Goal: Task Accomplishment & Management: Manage account settings

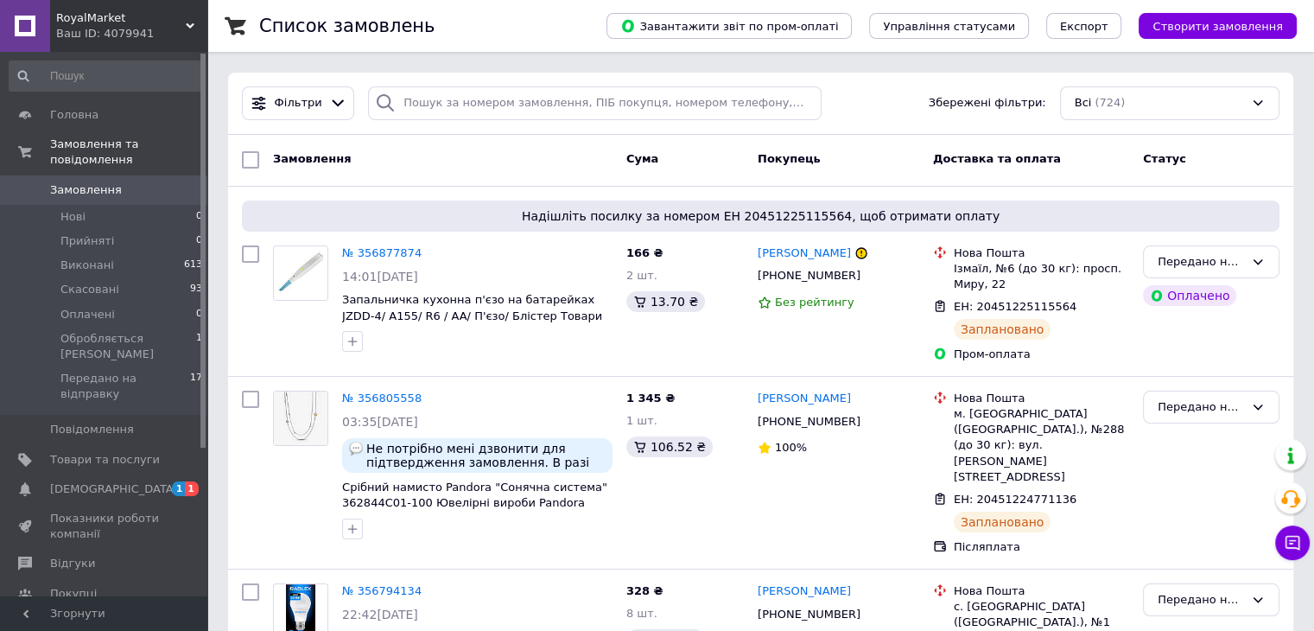
click at [262, 30] on h1 "Список замовлень" at bounding box center [346, 26] width 175 height 21
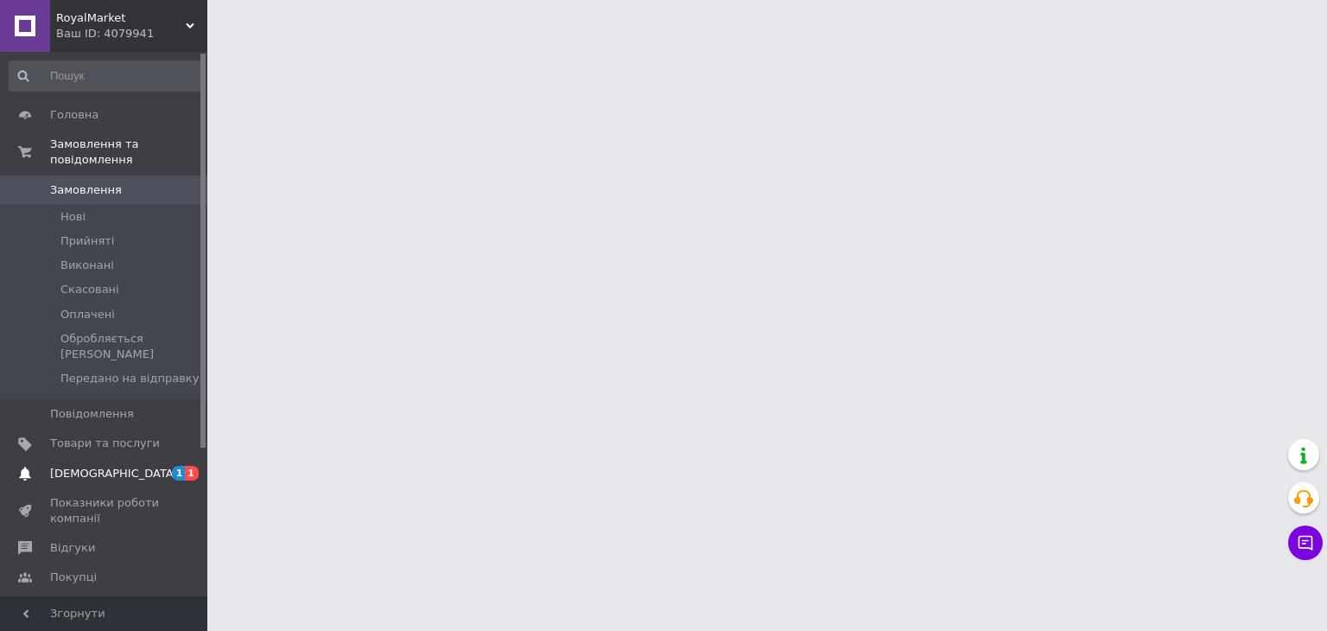
click at [119, 466] on span "[DEMOGRAPHIC_DATA]" at bounding box center [105, 474] width 110 height 16
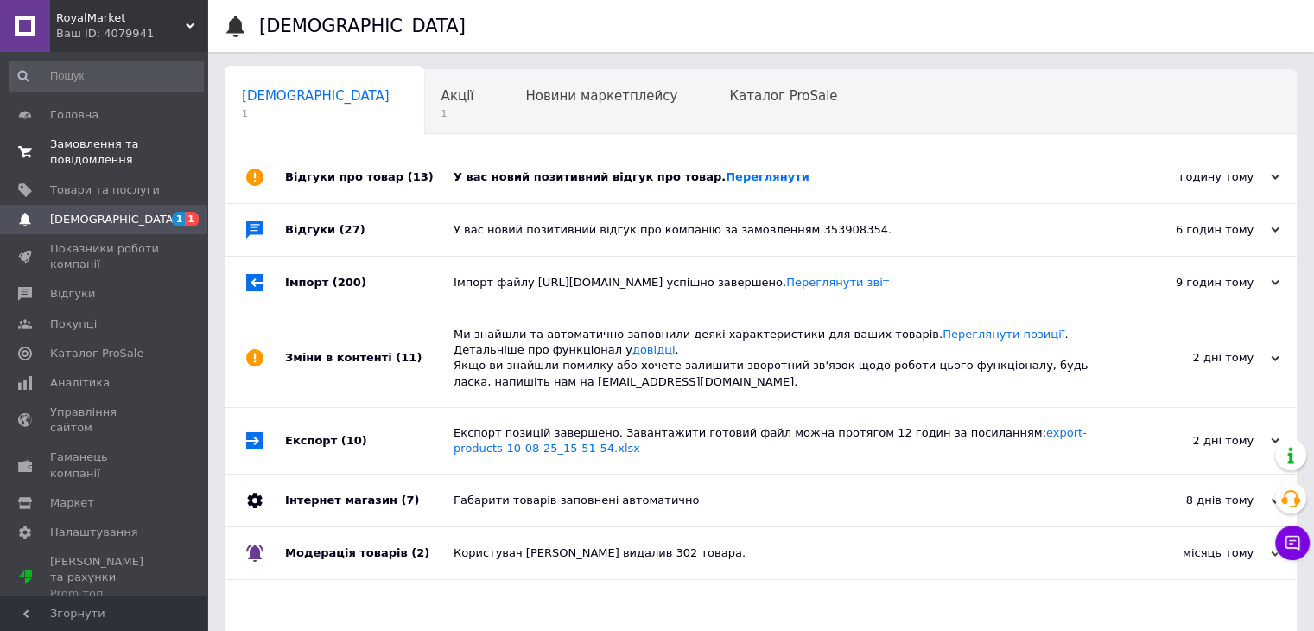
click at [117, 140] on span "Замовлення та повідомлення" at bounding box center [105, 151] width 110 height 31
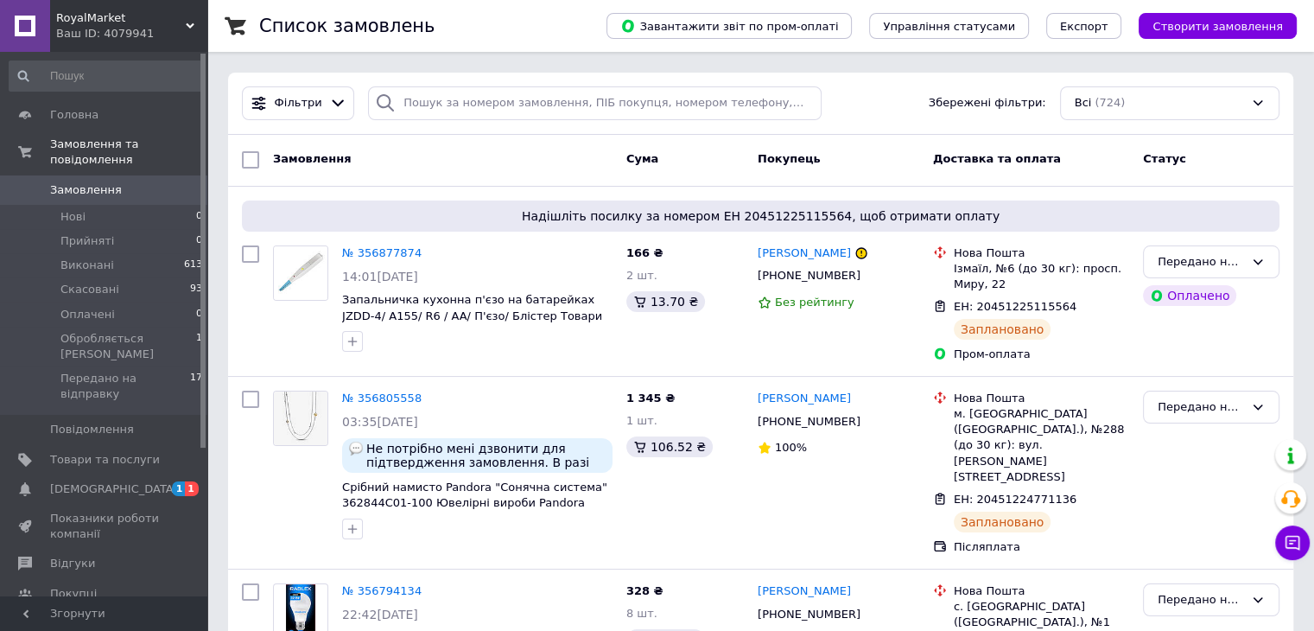
click at [147, 182] on span "Замовлення" at bounding box center [105, 190] width 110 height 16
click at [101, 24] on span "RoyalMarket" at bounding box center [121, 18] width 130 height 16
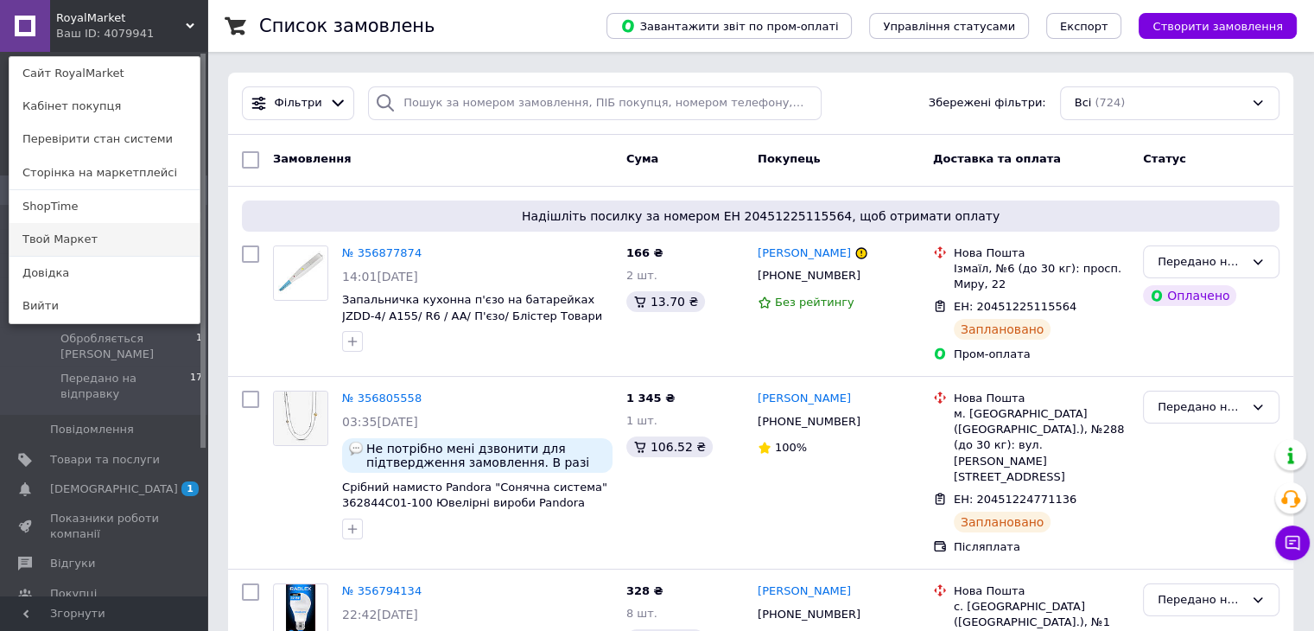
click at [65, 238] on link "Твой Маркет" at bounding box center [105, 239] width 190 height 33
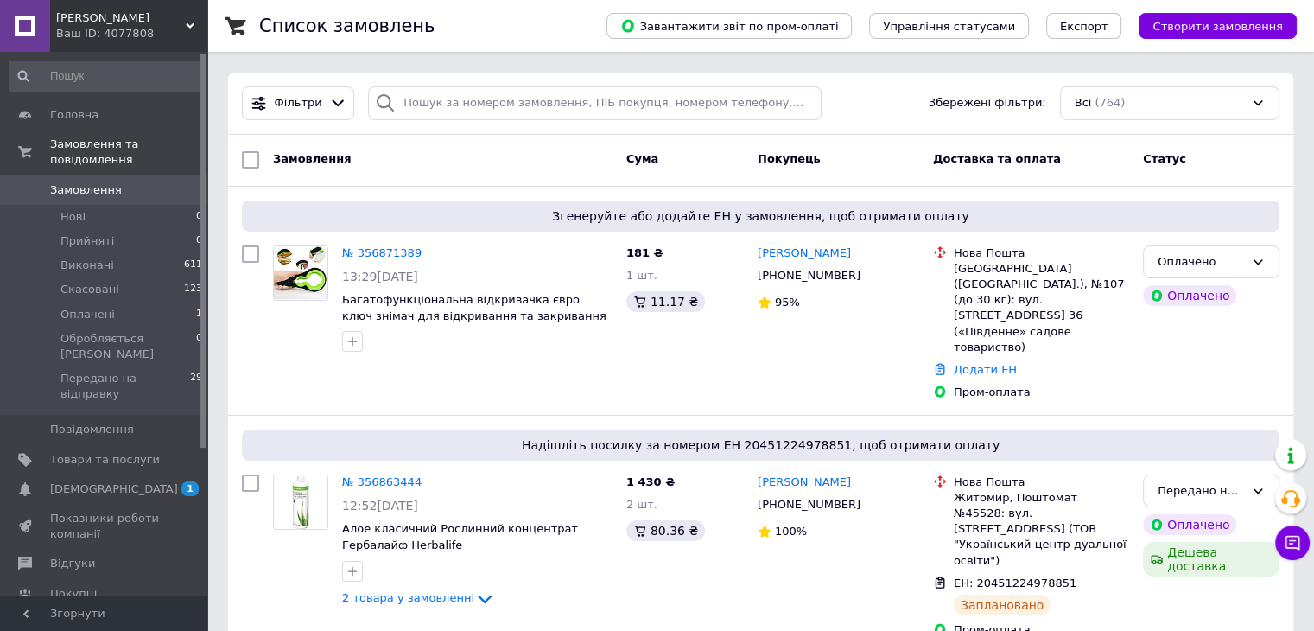
click at [127, 23] on span "[PERSON_NAME]" at bounding box center [121, 18] width 130 height 16
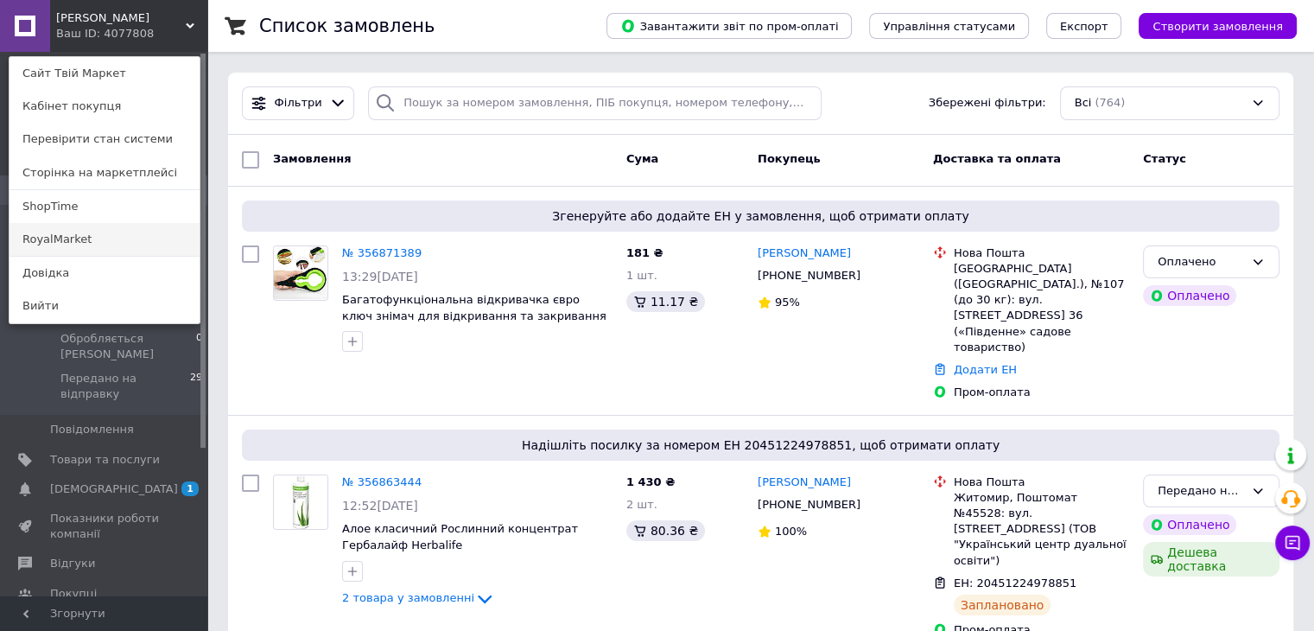
click at [51, 238] on link "RoyalMarket" at bounding box center [105, 239] width 190 height 33
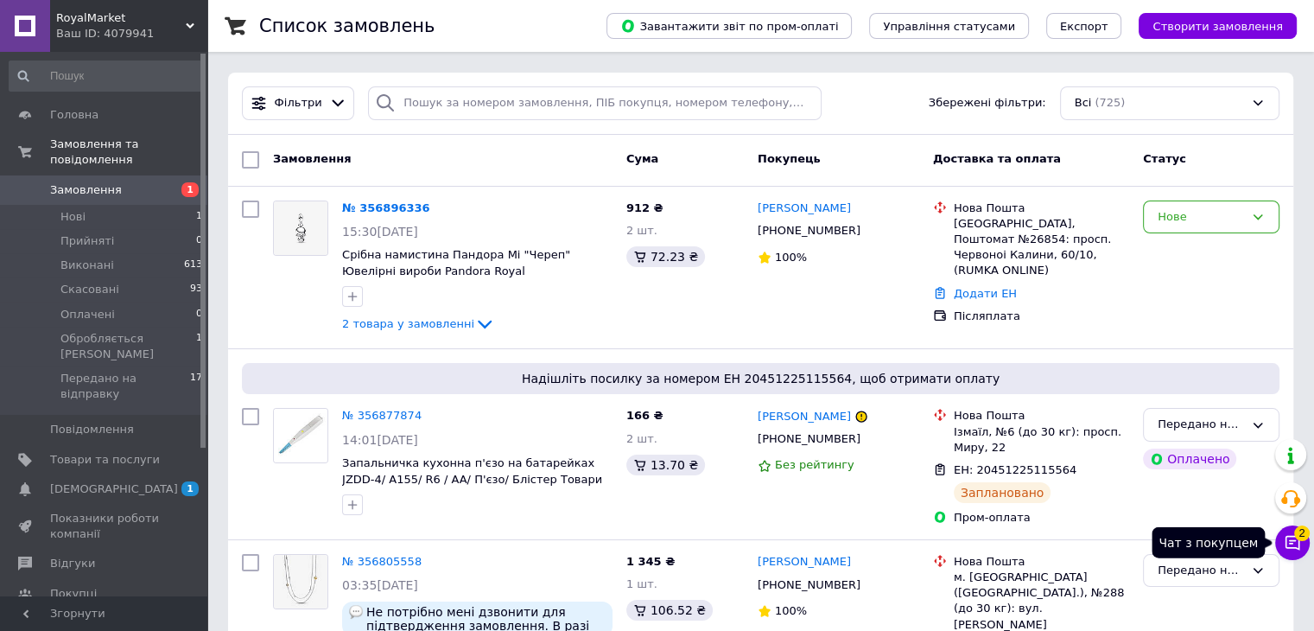
click at [1293, 534] on icon at bounding box center [1291, 542] width 17 height 17
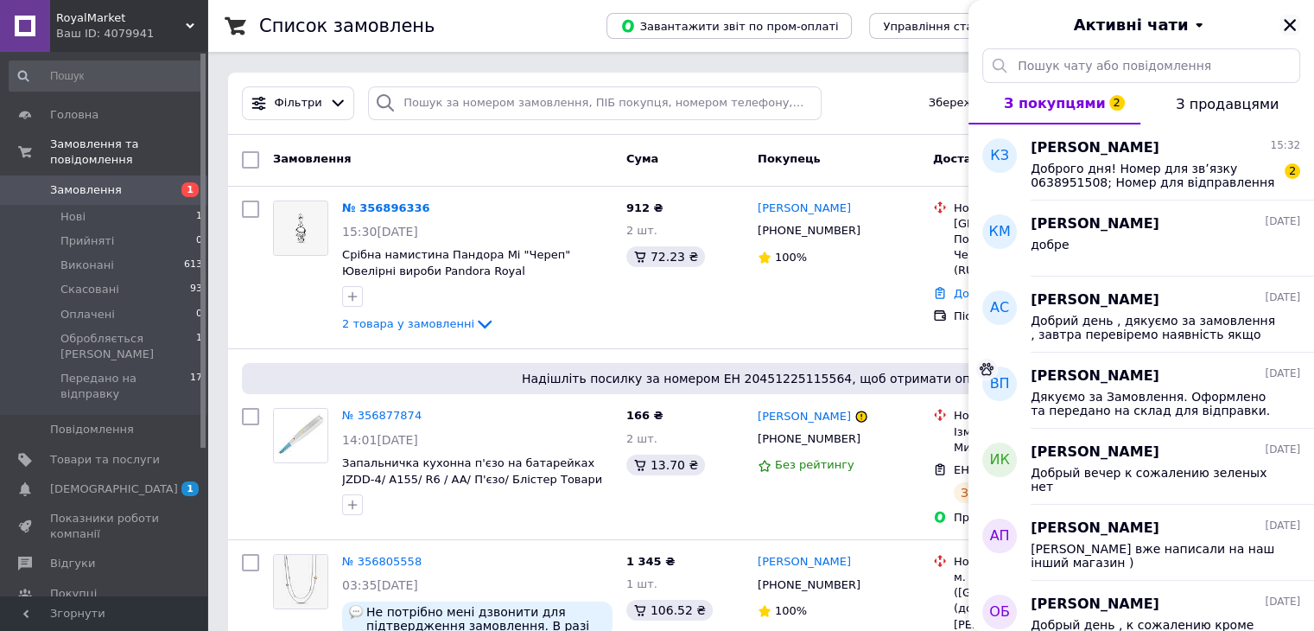
click at [1292, 26] on icon "Закрити" at bounding box center [1290, 25] width 16 height 16
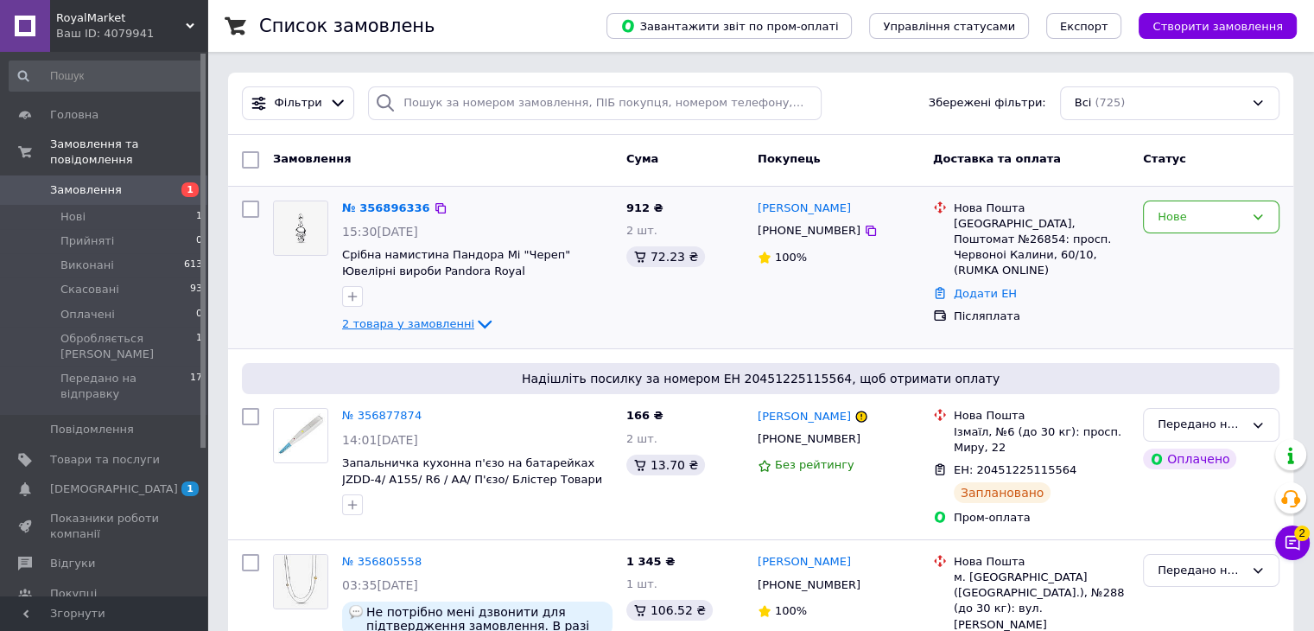
click at [386, 318] on span "2 товара у замовленні" at bounding box center [408, 323] width 132 height 13
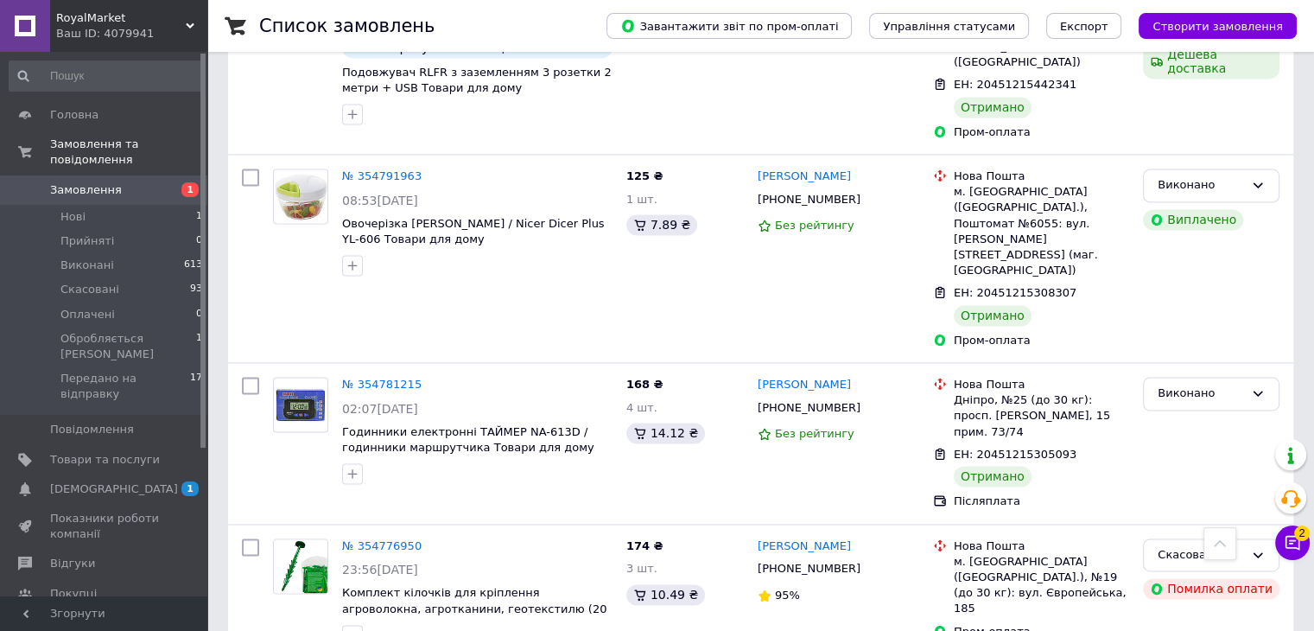
scroll to position [15645, 0]
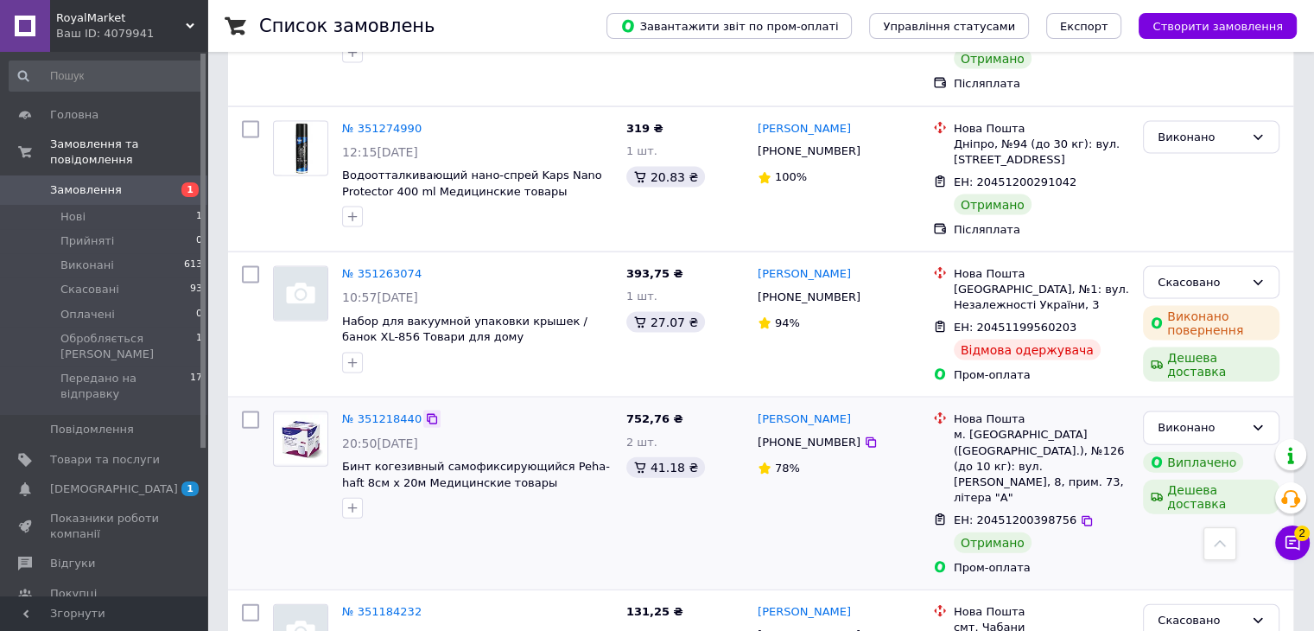
scroll to position [3455, 0]
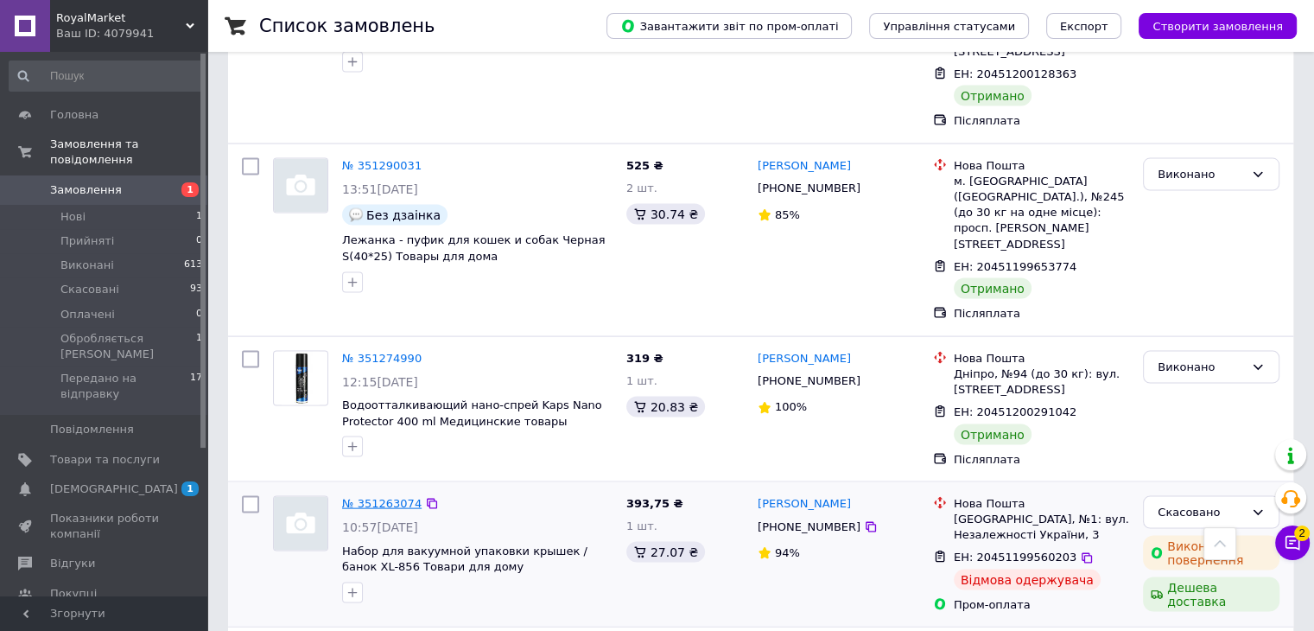
click at [378, 497] on link "№ 351263074" at bounding box center [381, 503] width 79 height 13
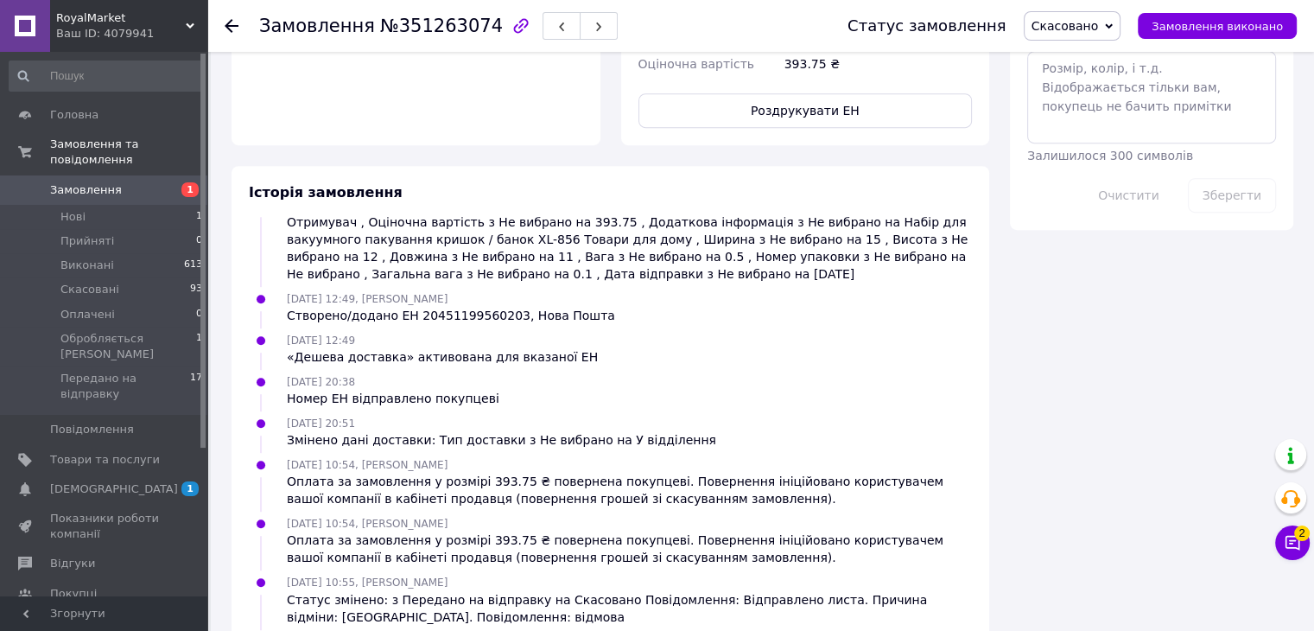
scroll to position [1016, 0]
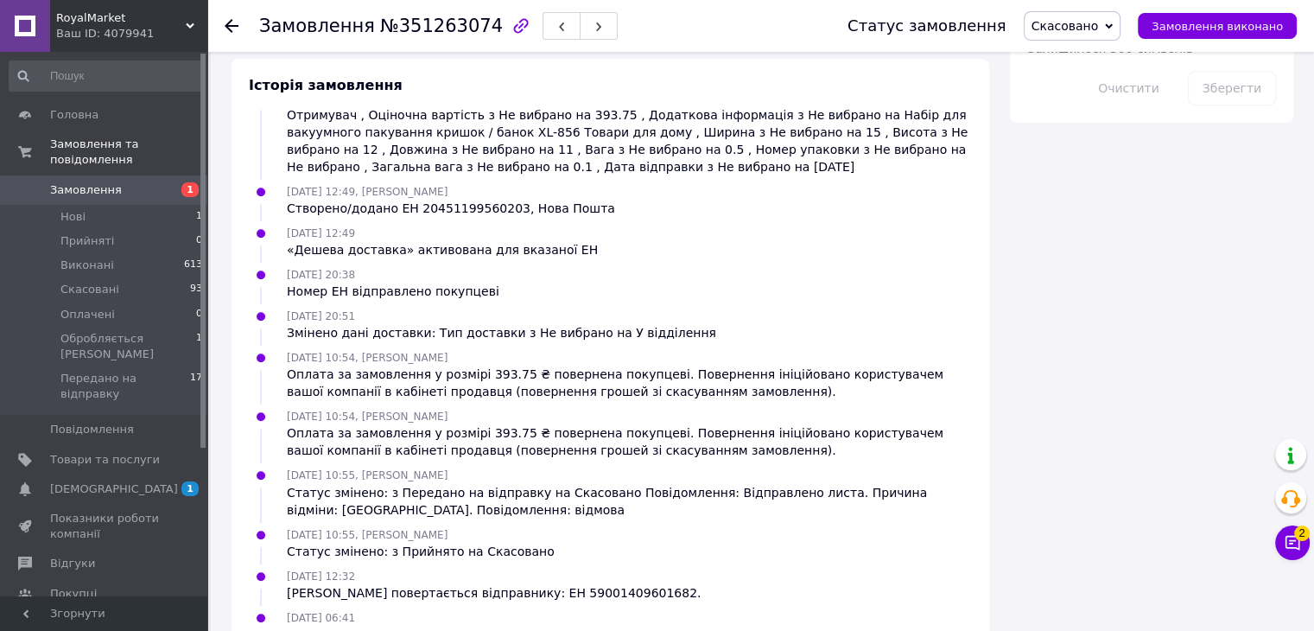
click at [569, 584] on div "Посилка повертається відправнику: ЕН 59001409601682." at bounding box center [494, 592] width 414 height 17
copy div "59001409601682"
click at [554, 584] on div "Посилка повертається відправнику: ЕН 59001409601682." at bounding box center [494, 592] width 414 height 17
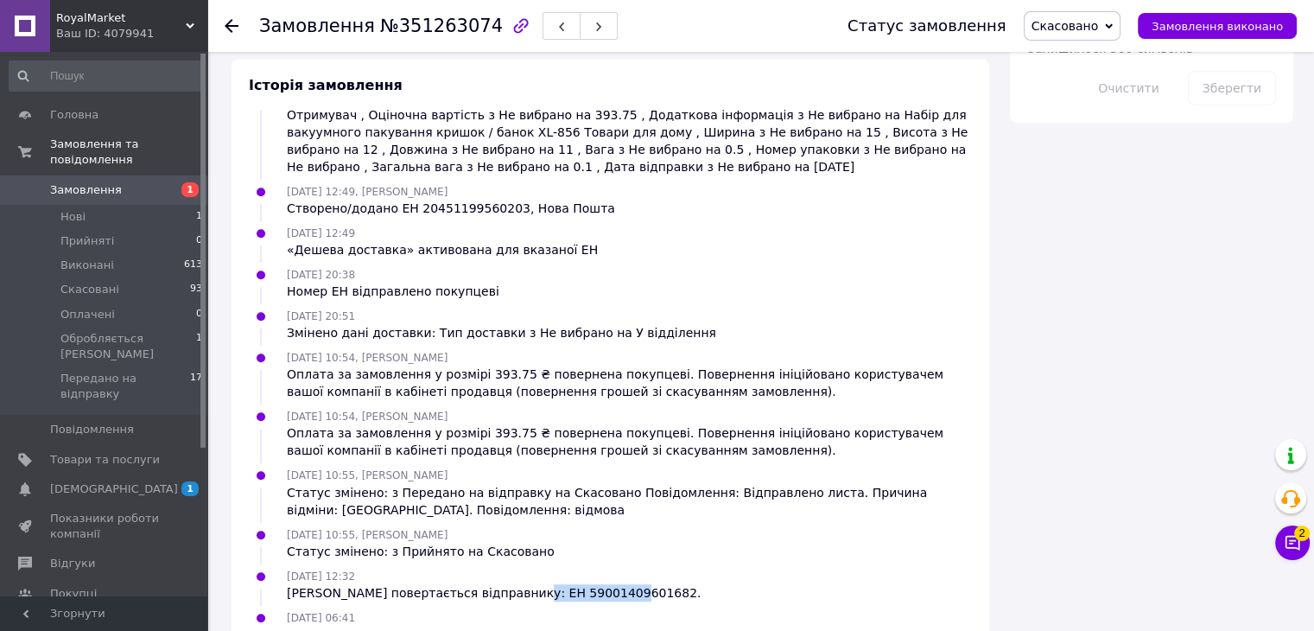
click at [565, 584] on div "Посилка повертається відправнику: ЕН 59001409601682." at bounding box center [494, 592] width 414 height 17
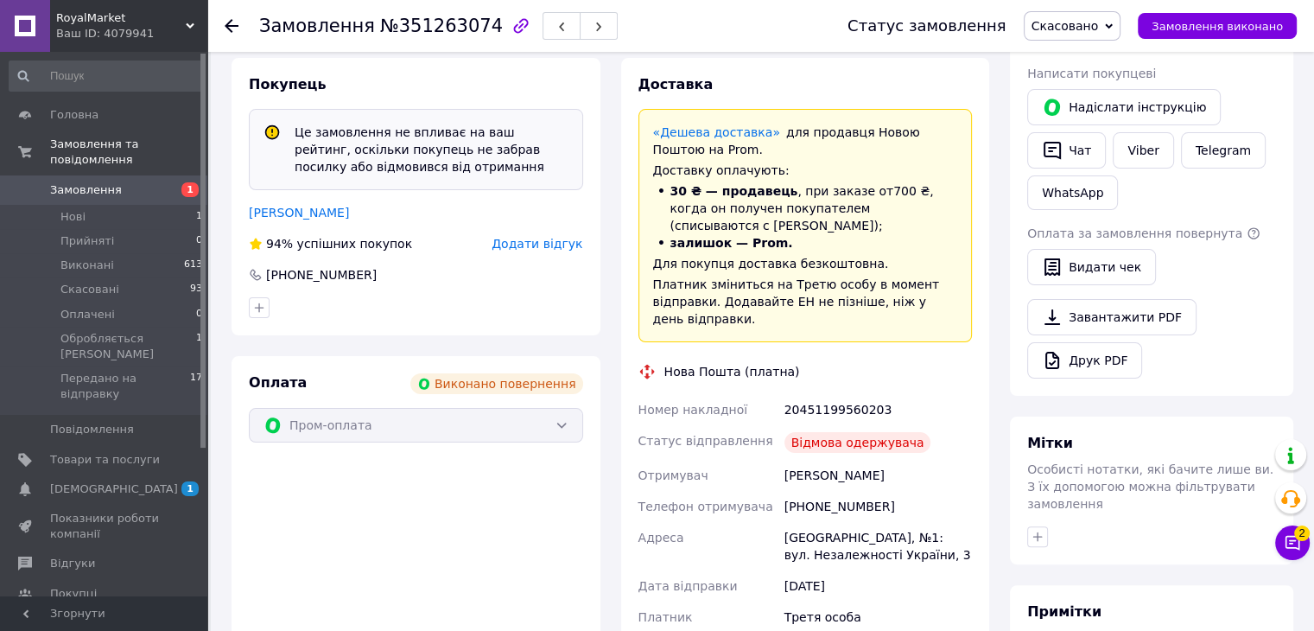
scroll to position [0, 0]
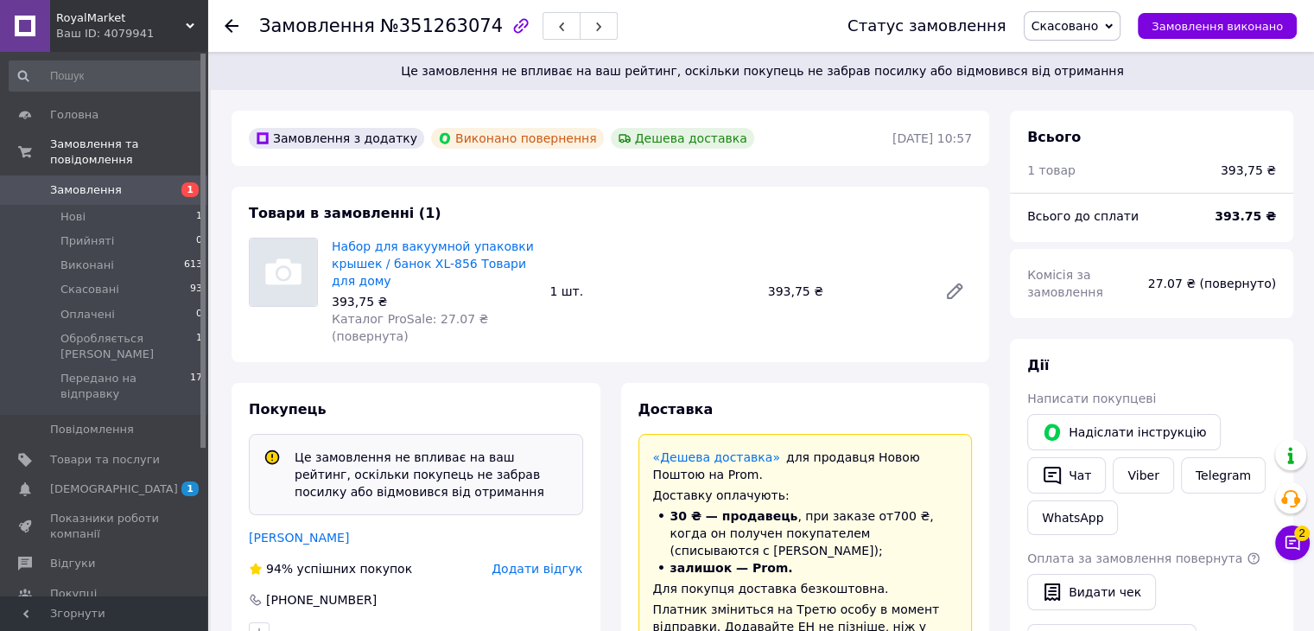
drag, startPoint x: 903, startPoint y: 132, endPoint x: 943, endPoint y: 136, distance: 40.7
click at [967, 139] on div "Замовлення з додатку Виконано повернення Дешева доставка 05.07.2025 | 10:57" at bounding box center [610, 138] width 726 height 21
click at [867, 131] on div "Замовлення з додатку Виконано повернення Дешева доставка" at bounding box center [568, 138] width 647 height 28
click at [871, 129] on div "Замовлення з додатку Виконано повернення Дешева доставка" at bounding box center [568, 138] width 647 height 28
click at [875, 125] on div "Замовлення з додатку Виконано повернення Дешева доставка" at bounding box center [568, 138] width 647 height 28
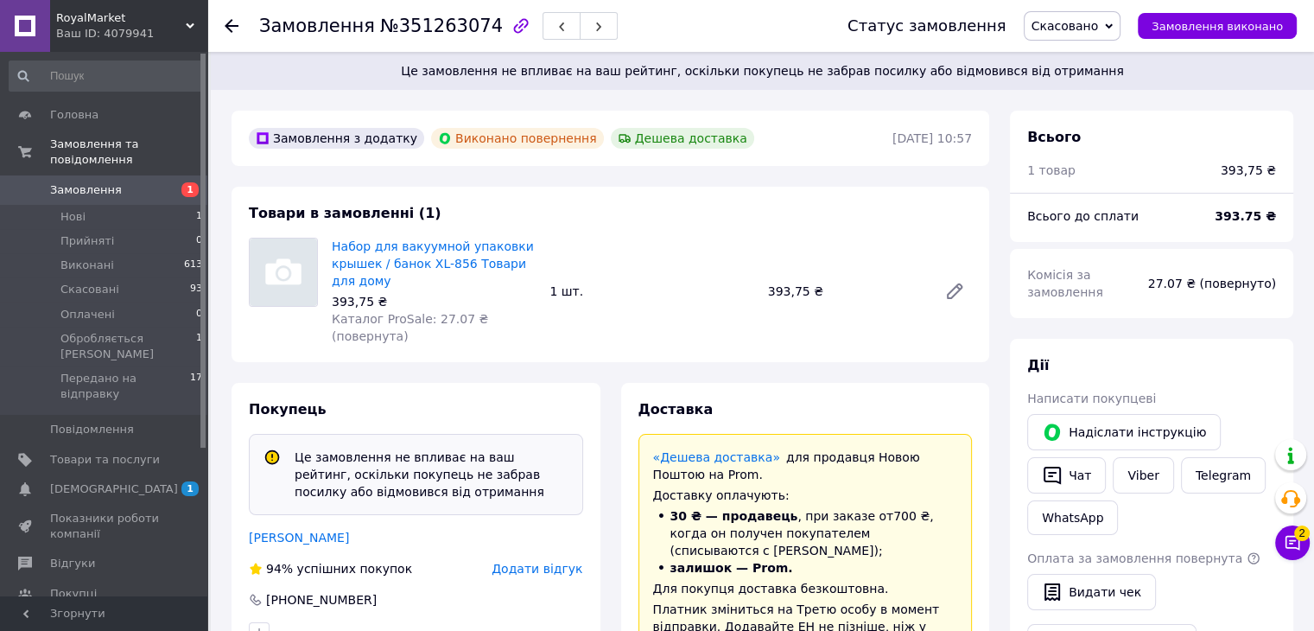
click at [879, 123] on div "Замовлення з додатку Виконано повернення Дешева доставка 05.07.2025 | 10:57" at bounding box center [609, 138] width 757 height 55
click at [891, 125] on div "Замовлення з додатку Виконано повернення Дешева доставка 05.07.2025 | 10:57" at bounding box center [609, 138] width 757 height 55
click at [894, 128] on div "05.07.2025 | 10:57" at bounding box center [931, 138] width 83 height 21
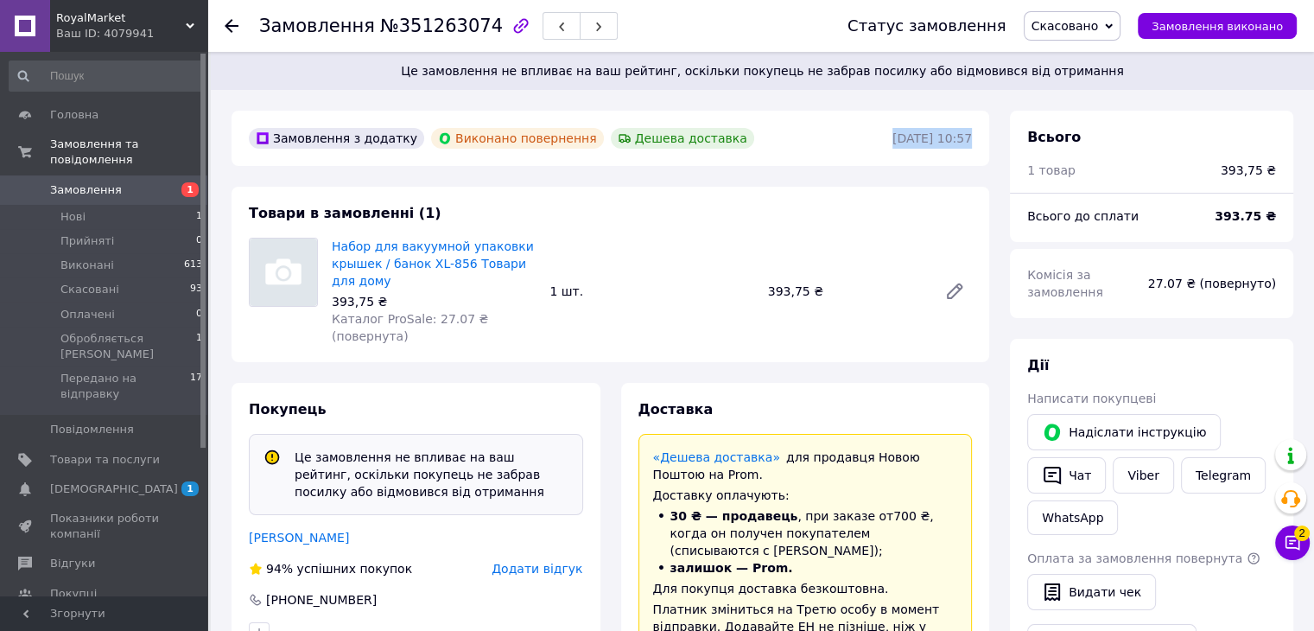
click at [946, 143] on time "05.07.2025 | 10:57" at bounding box center [931, 138] width 79 height 14
click at [140, 29] on div "Ваш ID: 4079941" at bounding box center [131, 34] width 151 height 16
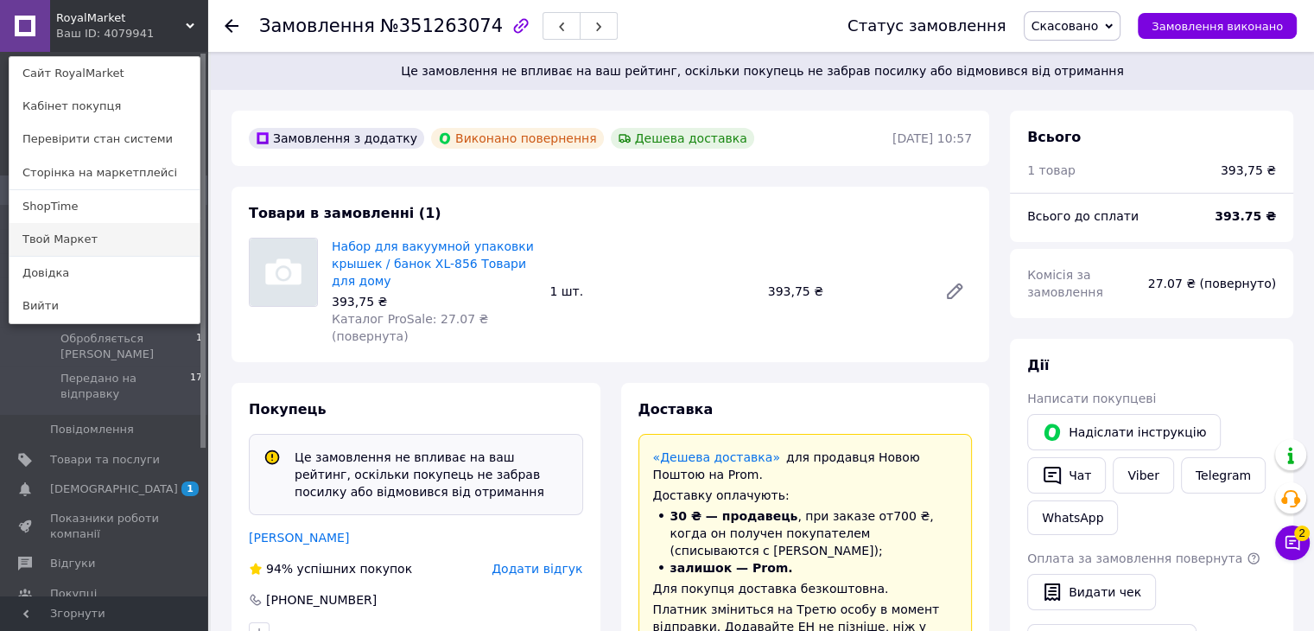
click at [93, 237] on link "Твой Маркет" at bounding box center [105, 239] width 190 height 33
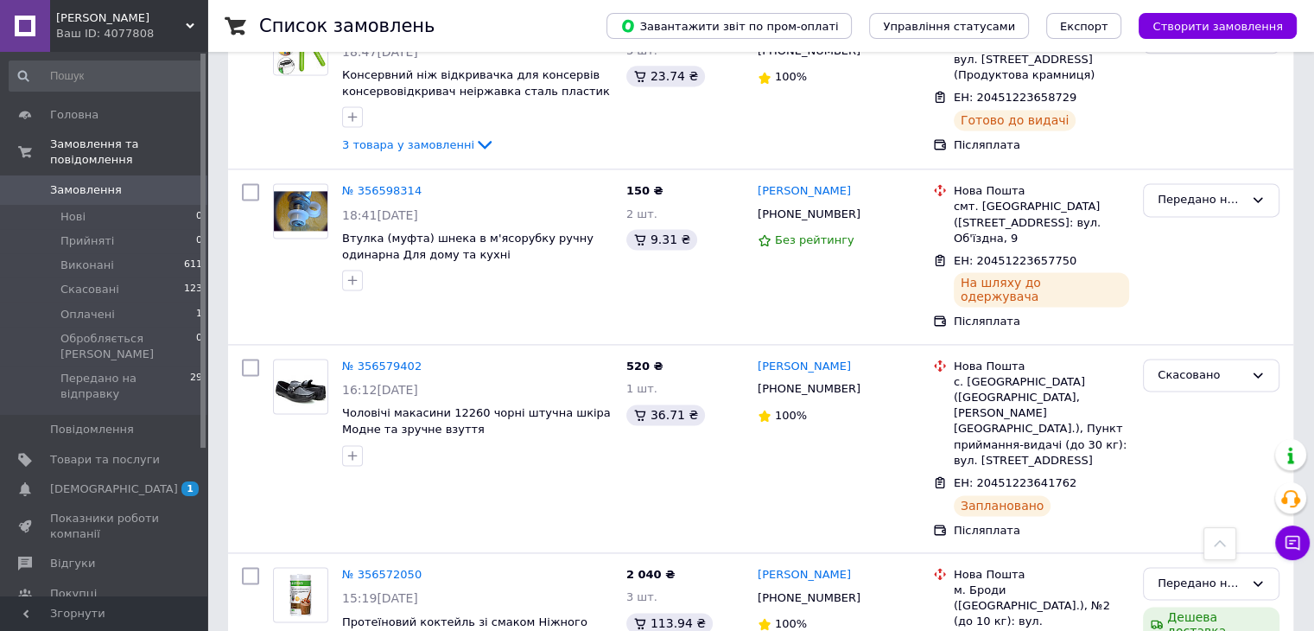
scroll to position [2418, 0]
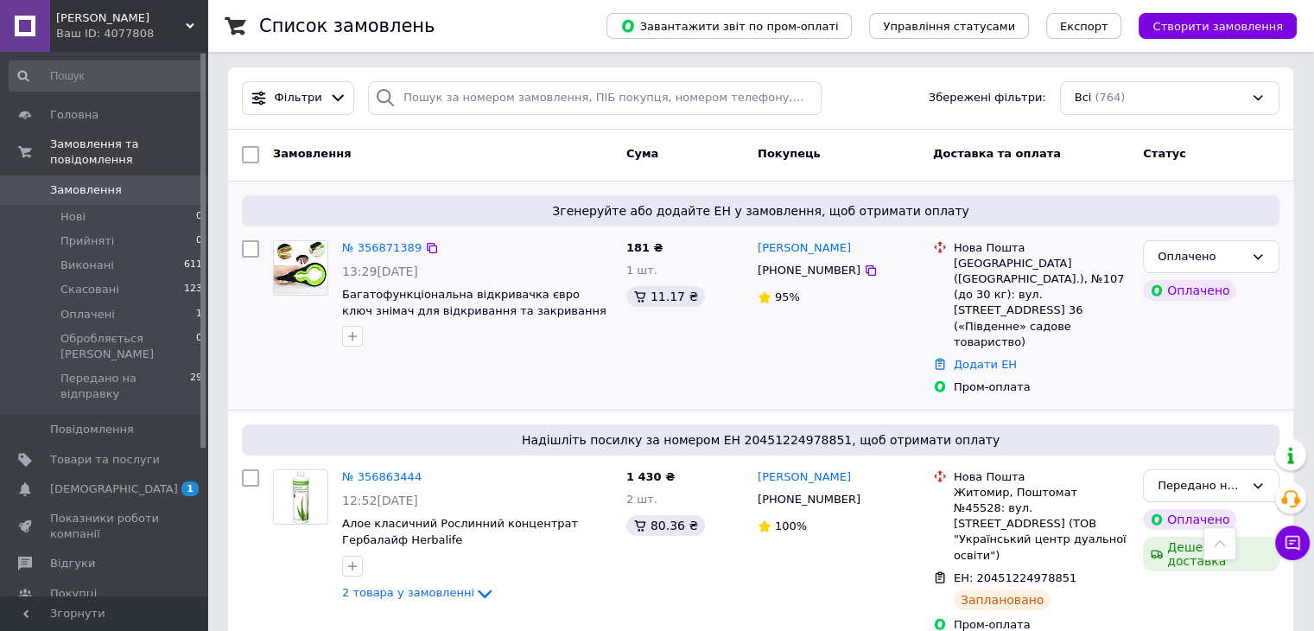
scroll to position [0, 0]
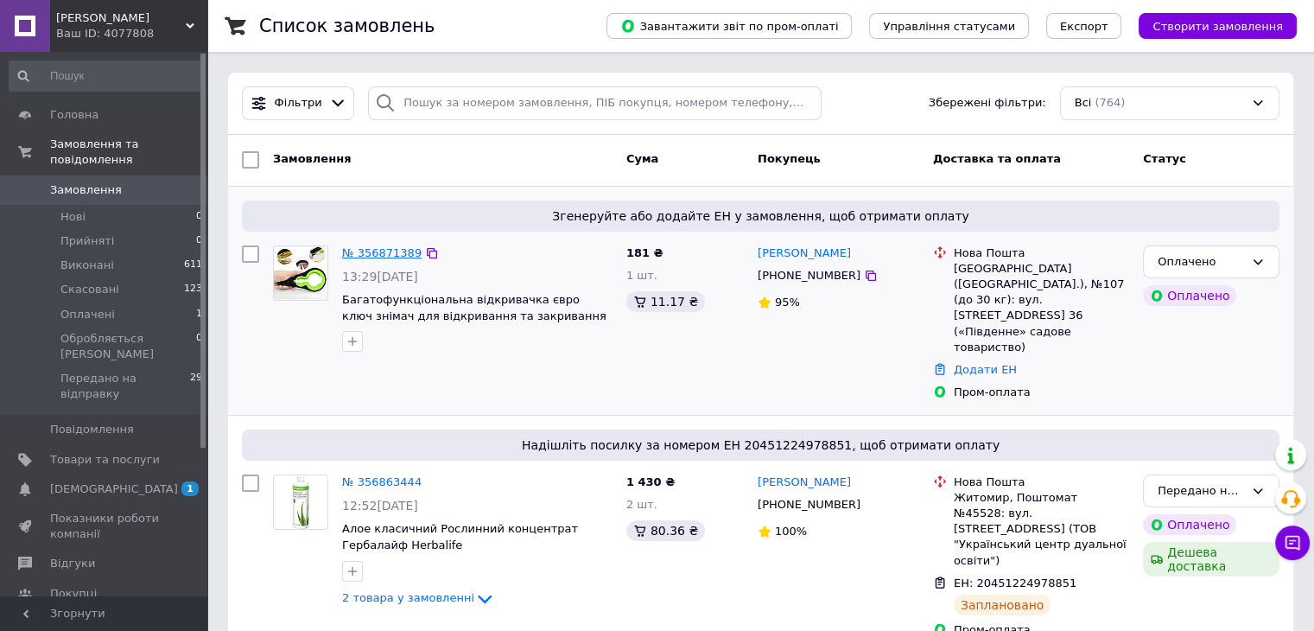
click at [378, 256] on link "№ 356871389" at bounding box center [381, 252] width 79 height 13
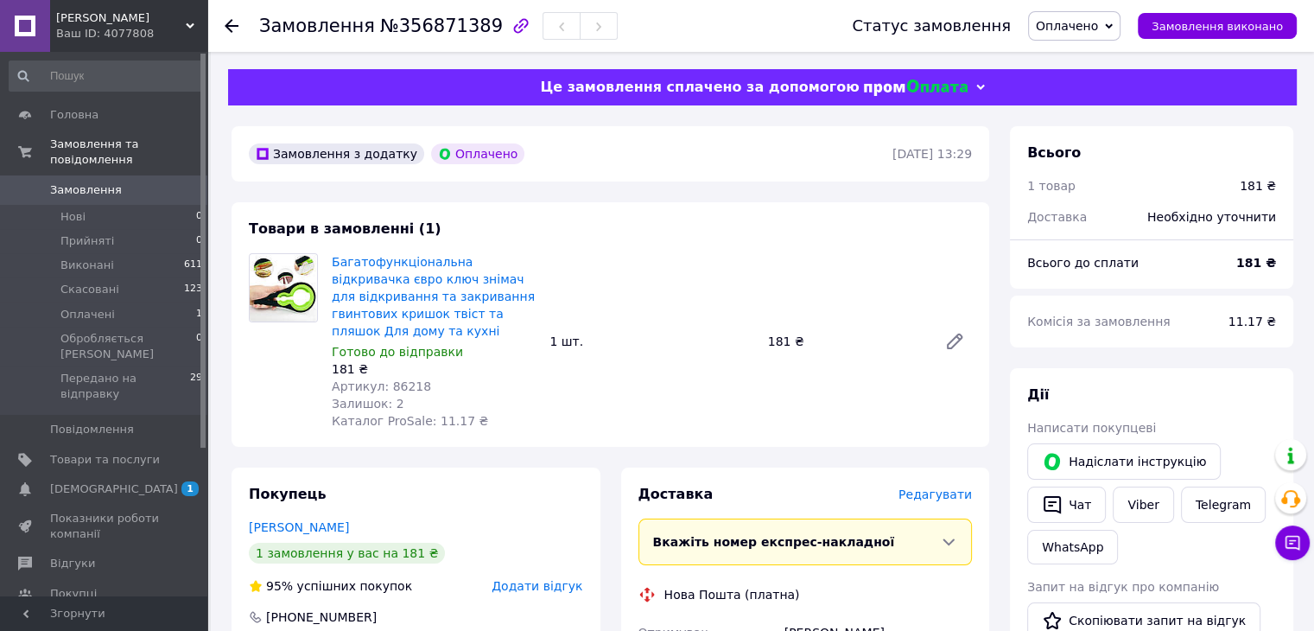
click at [407, 379] on span "Артикул: 86218" at bounding box center [381, 386] width 99 height 14
copy span "86218"
click at [1070, 29] on span "Оплачено" at bounding box center [1067, 26] width 62 height 14
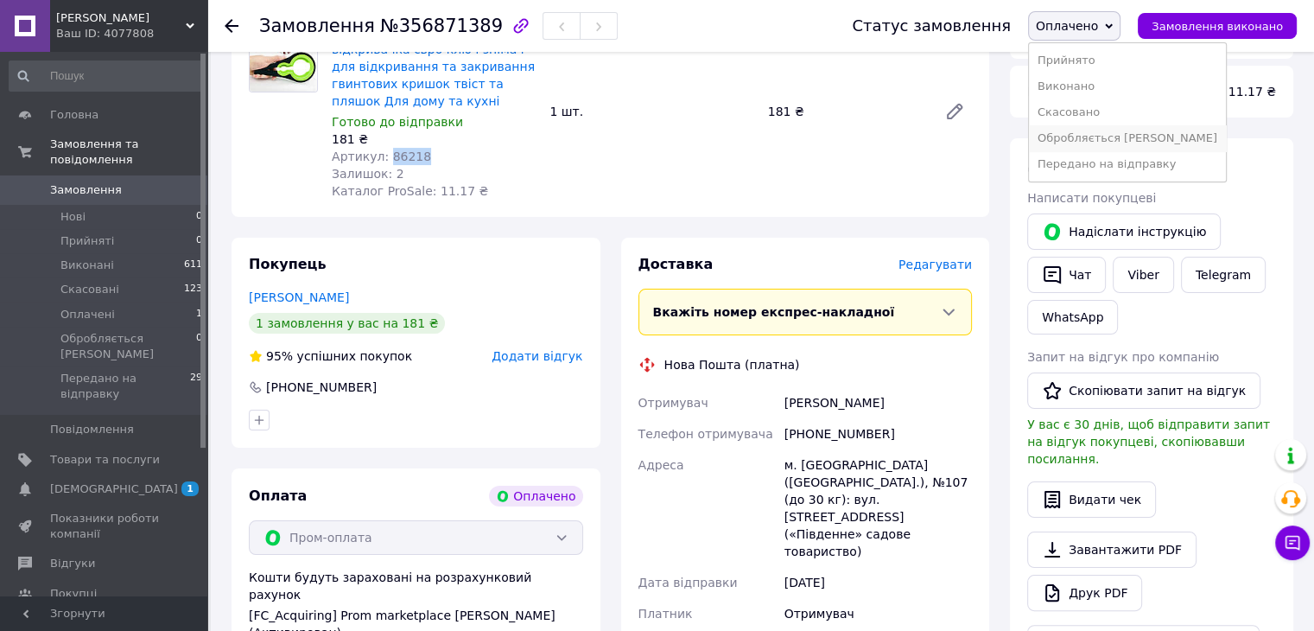
click at [1107, 132] on li "Обробляється [PERSON_NAME]" at bounding box center [1127, 138] width 197 height 26
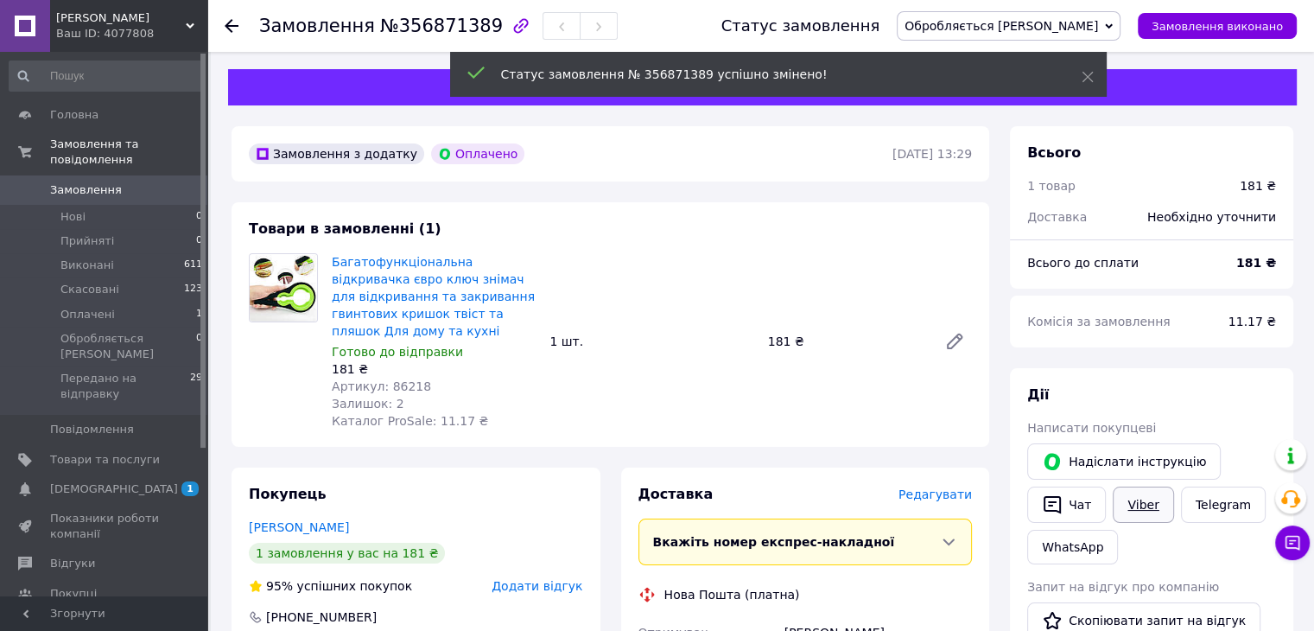
click at [1144, 505] on link "Viber" at bounding box center [1142, 504] width 60 height 36
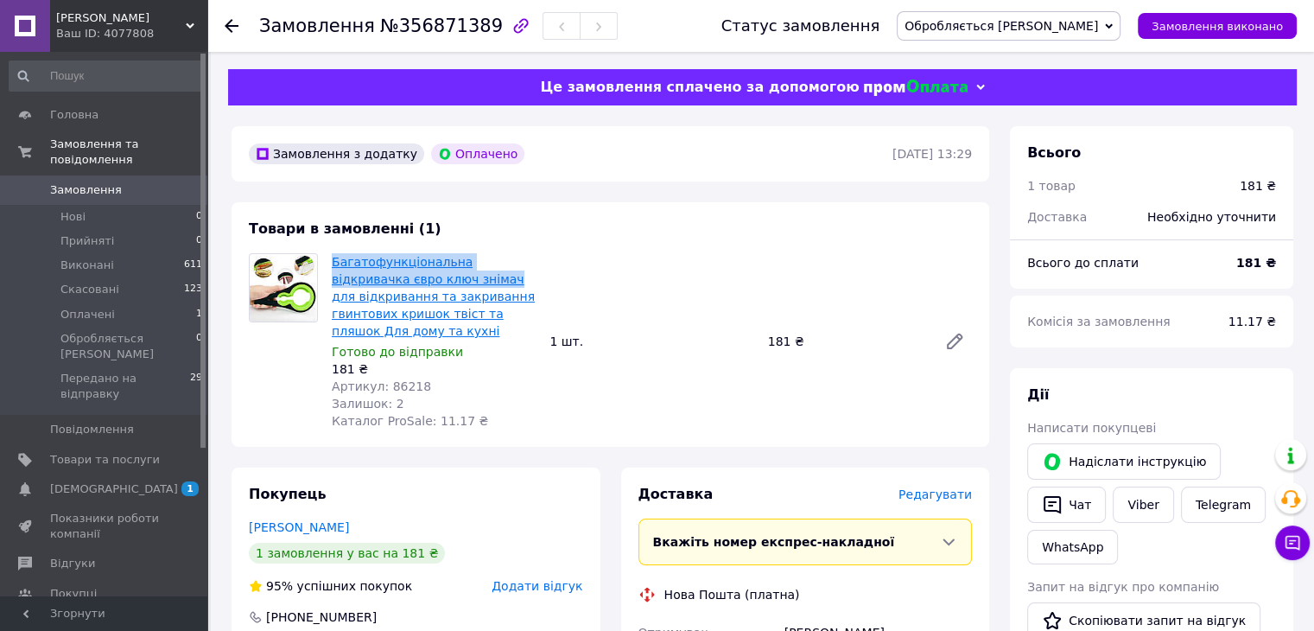
drag, startPoint x: 346, startPoint y: 267, endPoint x: 428, endPoint y: 280, distance: 83.1
click at [428, 280] on div "Багатофункціональна відкривачка євро ключ знімач для відкривання та закривання …" at bounding box center [434, 341] width 218 height 183
copy link "Багатофункціональна відкривачка євро ключ знімач"
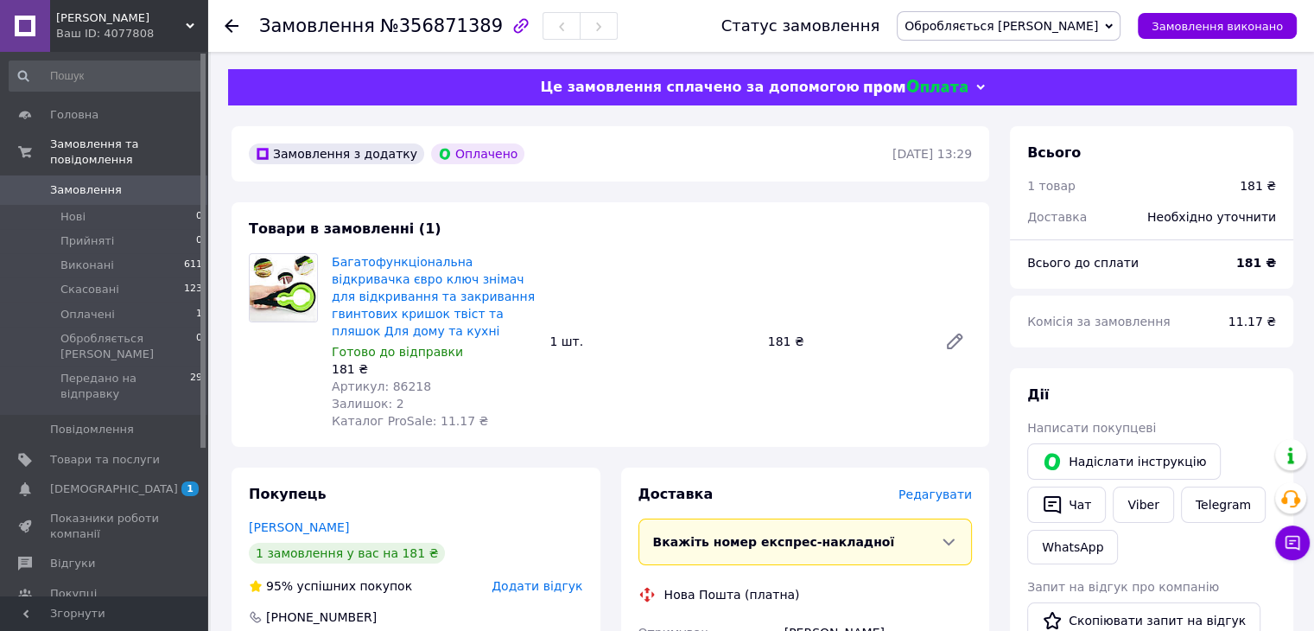
click at [663, 249] on div "Товари в замовленні (1) Багатофункціональна відкривачка євро ключ знімач для ві…" at bounding box center [609, 324] width 757 height 244
click at [926, 487] on span "Редагувати" at bounding box center [934, 494] width 73 height 14
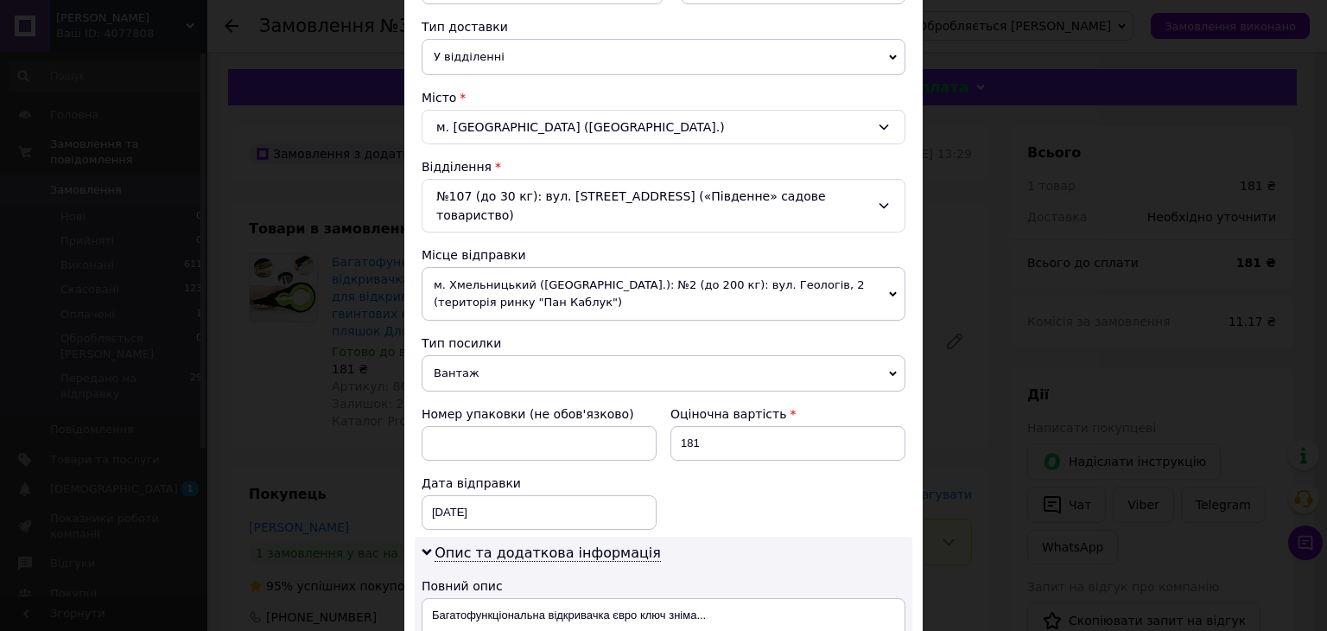
scroll to position [345, 0]
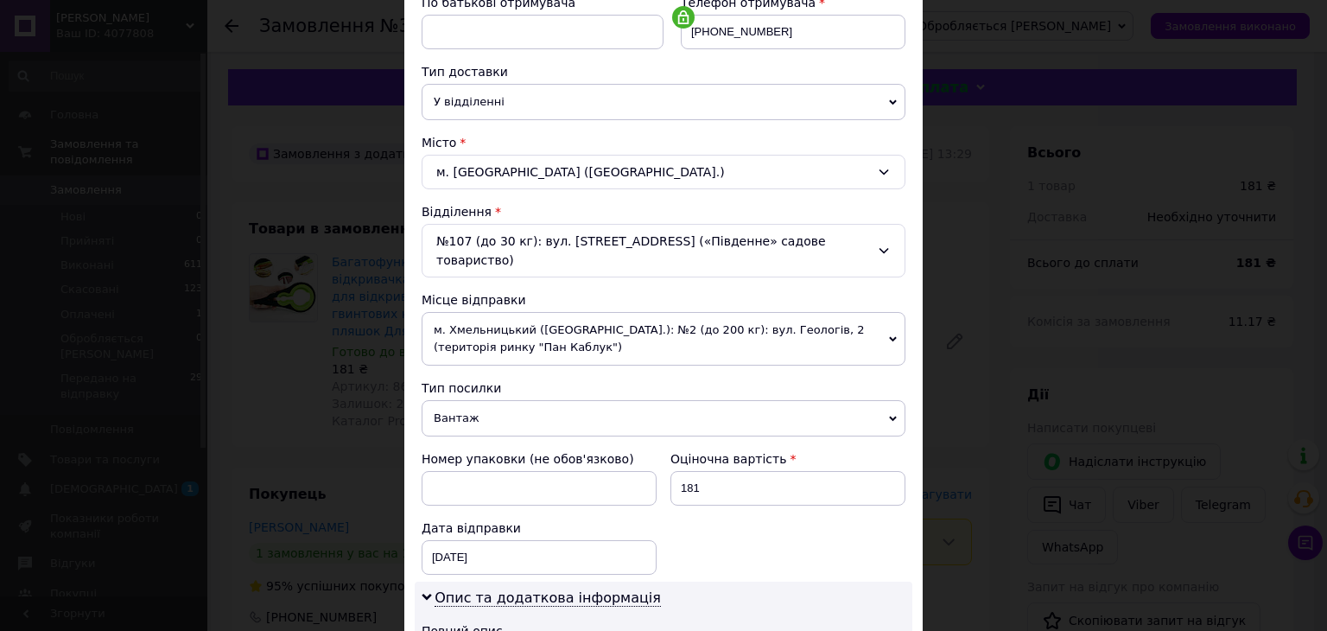
click at [507, 312] on span "м. Хмельницький ([GEOGRAPHIC_DATA].): №2 (до 200 кг): вул. Геологів, 2 (територ…" at bounding box center [663, 339] width 484 height 54
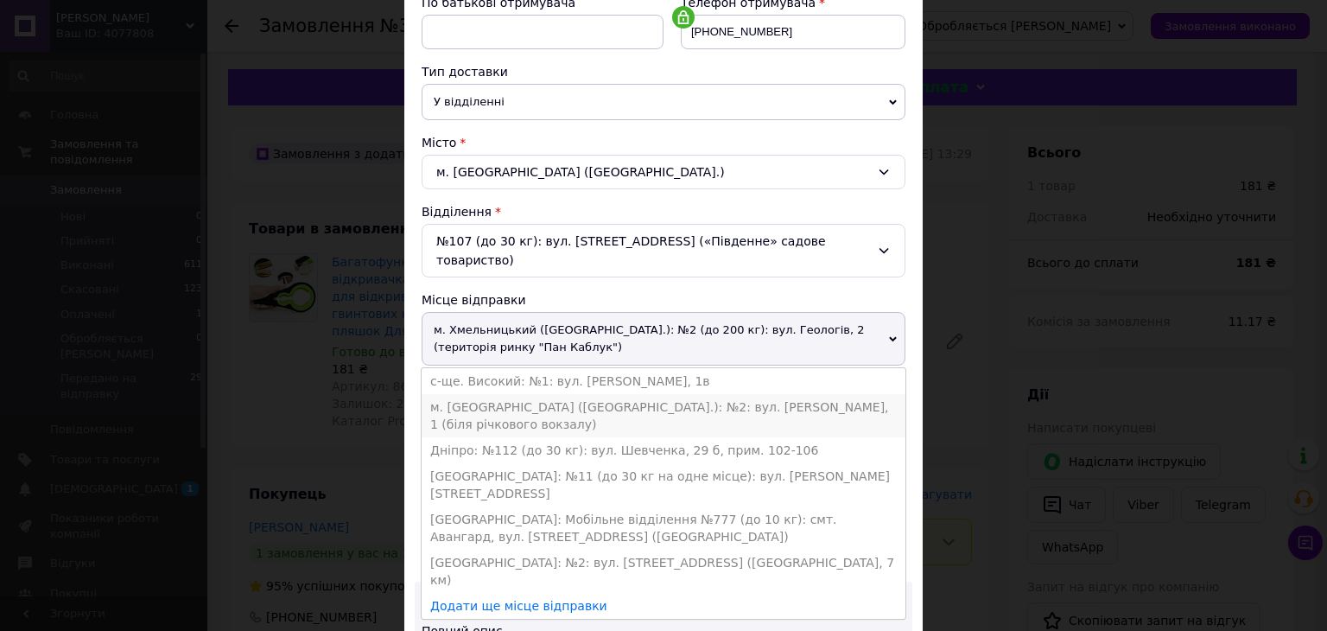
click at [503, 394] on li "м. Черкаси (Черкаська обл.): №2: вул. Юрія Іллєнка, 1 (біля річкового вокзалу)" at bounding box center [663, 415] width 484 height 43
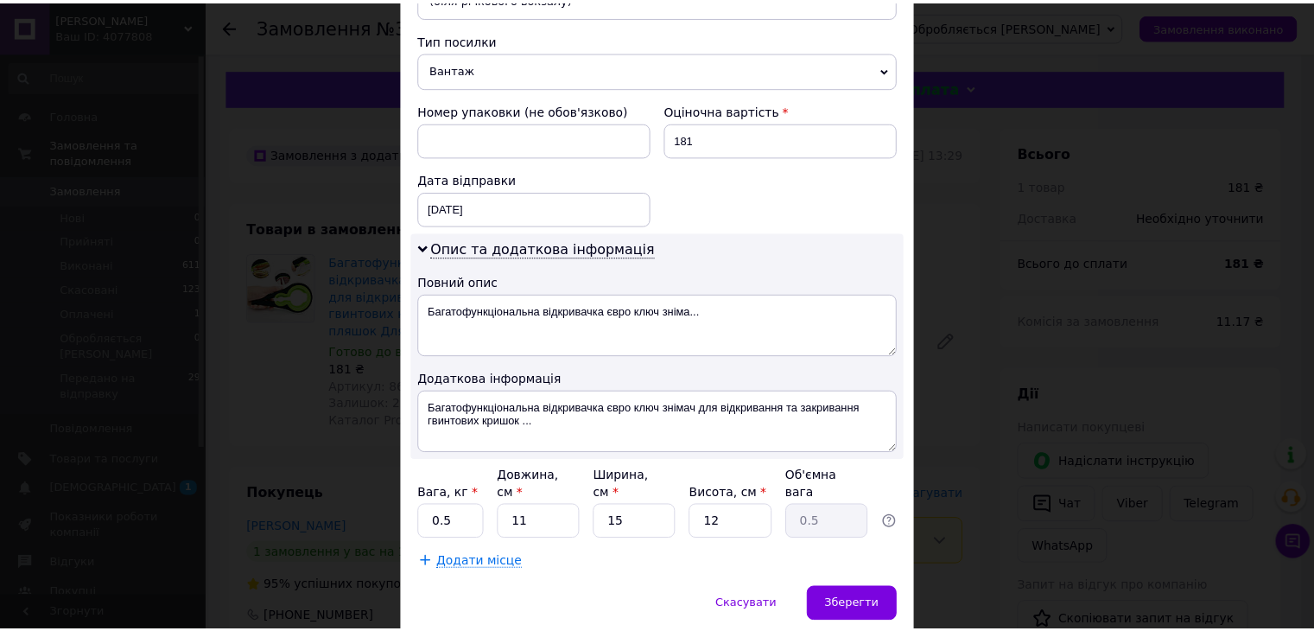
scroll to position [705, 0]
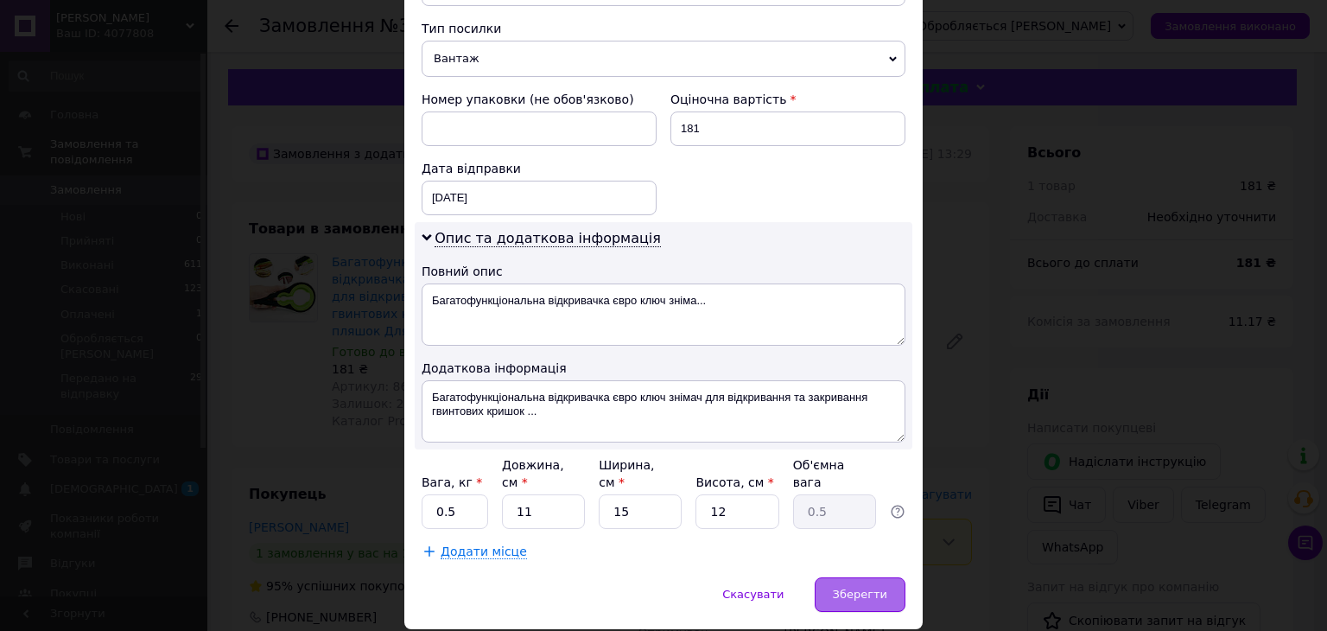
click at [865, 587] on span "Зберегти" at bounding box center [860, 593] width 54 height 13
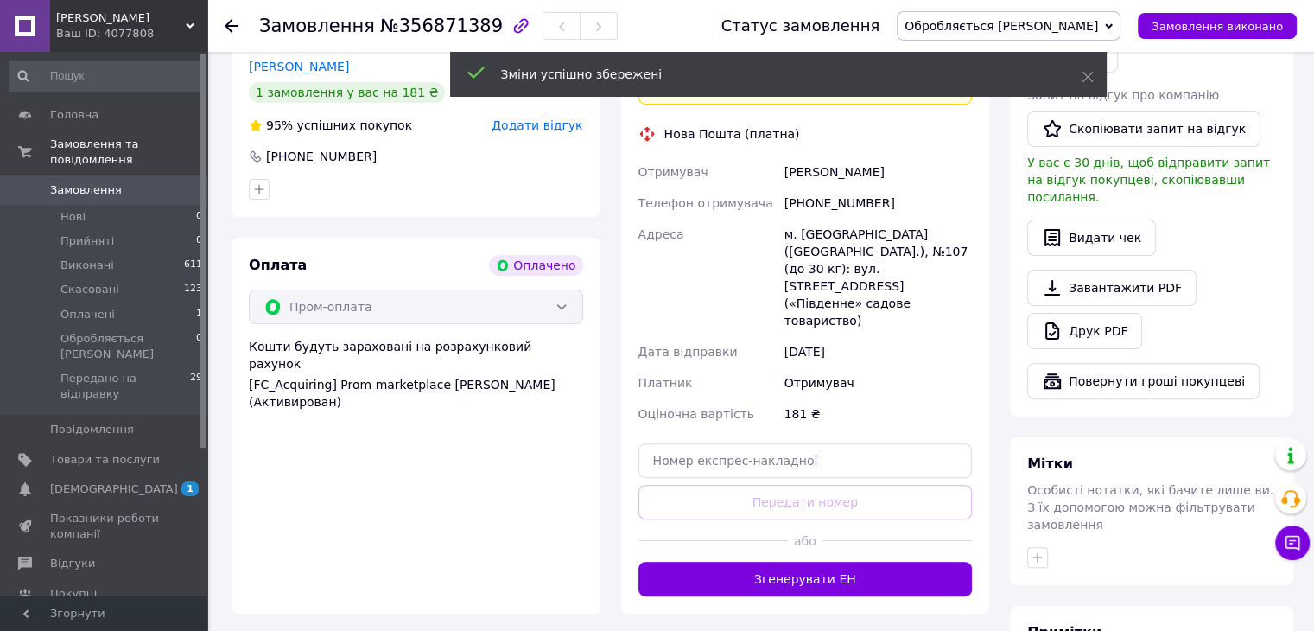
scroll to position [691, 0]
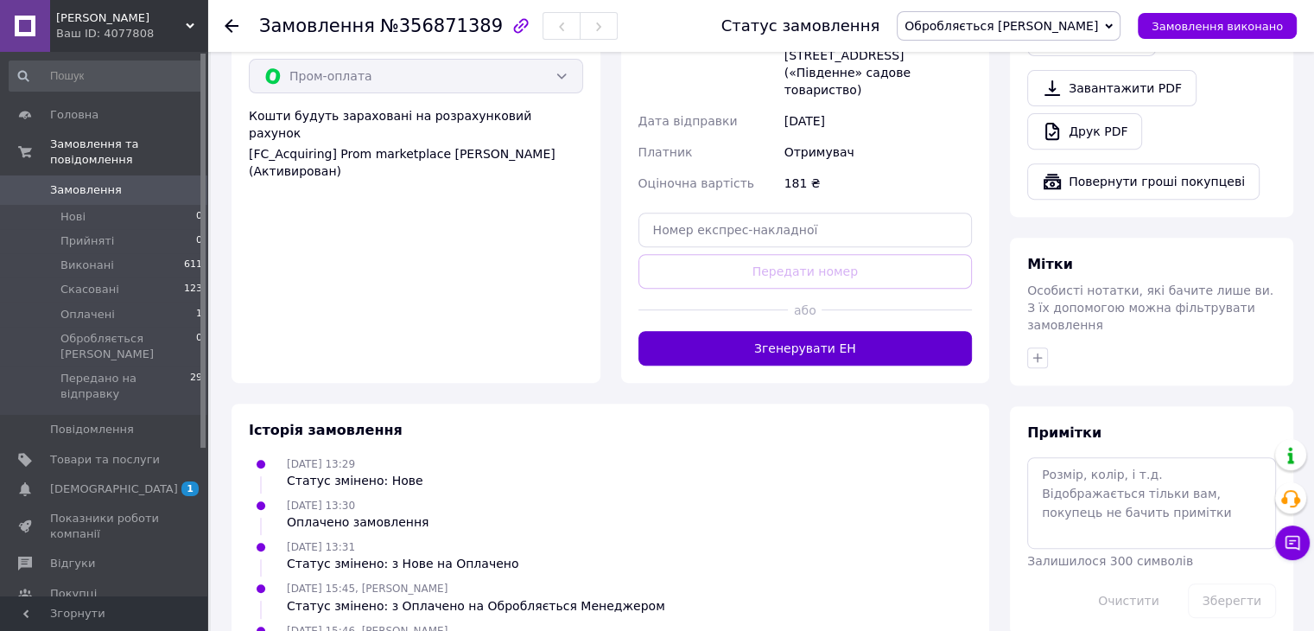
click at [735, 331] on button "Згенерувати ЕН" at bounding box center [805, 348] width 334 height 35
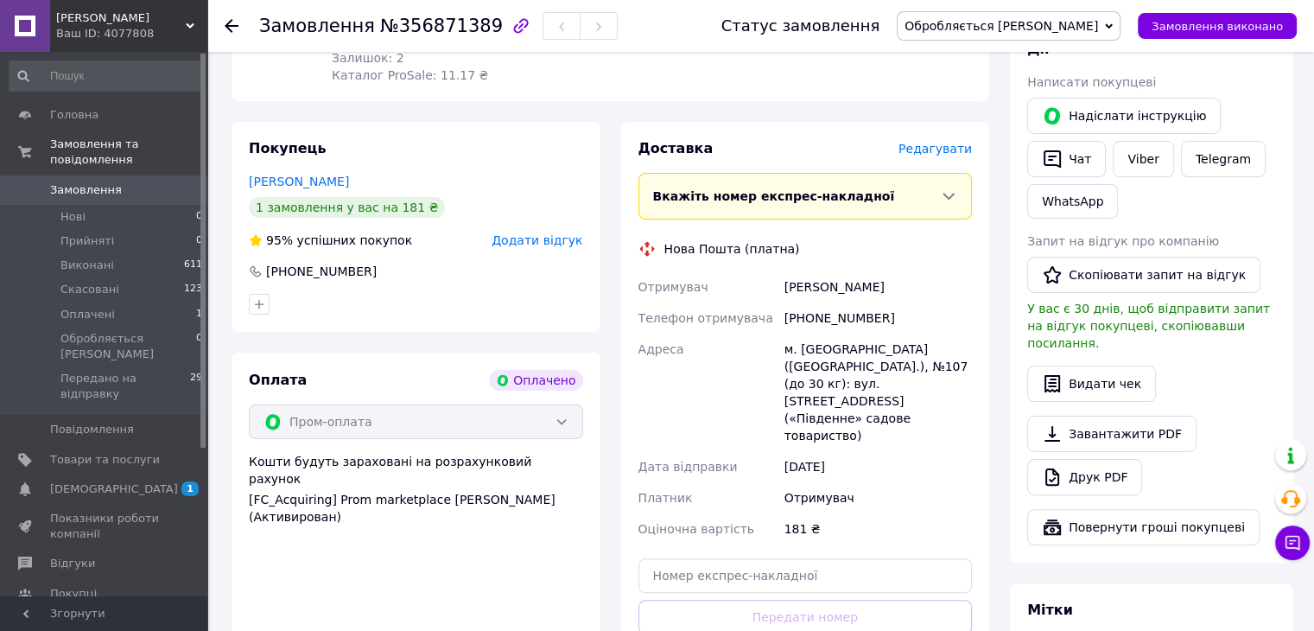
click at [817, 302] on div "+380674659727" at bounding box center [878, 317] width 194 height 31
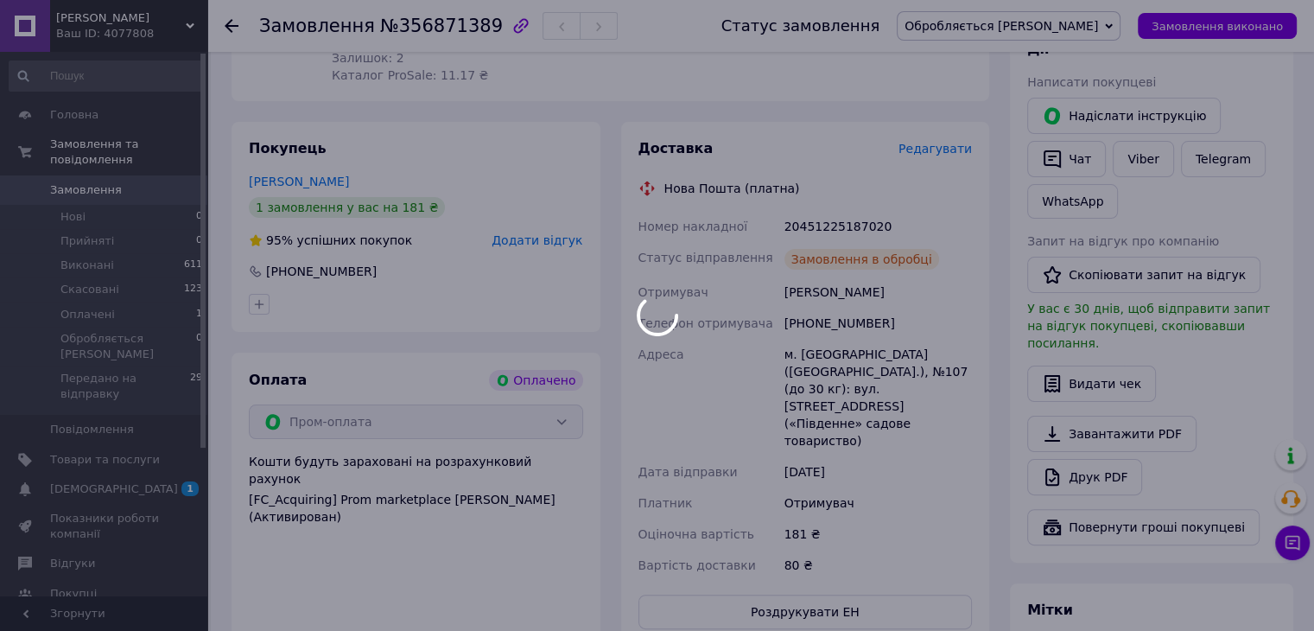
click at [830, 276] on body "Твій Маркет Ваш ID: 4077808 Сайт Твій Маркет Кабінет покупця Перевірити стан си…" at bounding box center [657, 366] width 1314 height 1423
click at [830, 276] on div at bounding box center [657, 315] width 1314 height 631
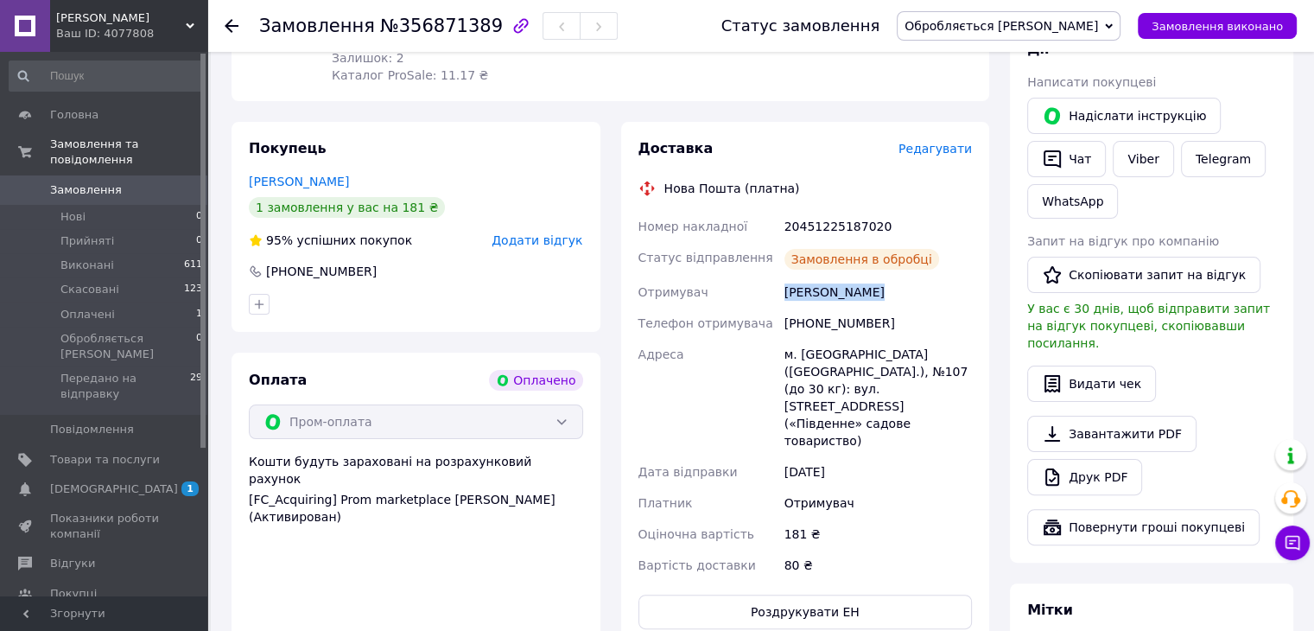
click at [830, 276] on div "Лукашева Еліна" at bounding box center [878, 291] width 194 height 31
copy div "Лукашева Еліна"
click at [836, 594] on button "Роздрукувати ЕН" at bounding box center [805, 611] width 334 height 35
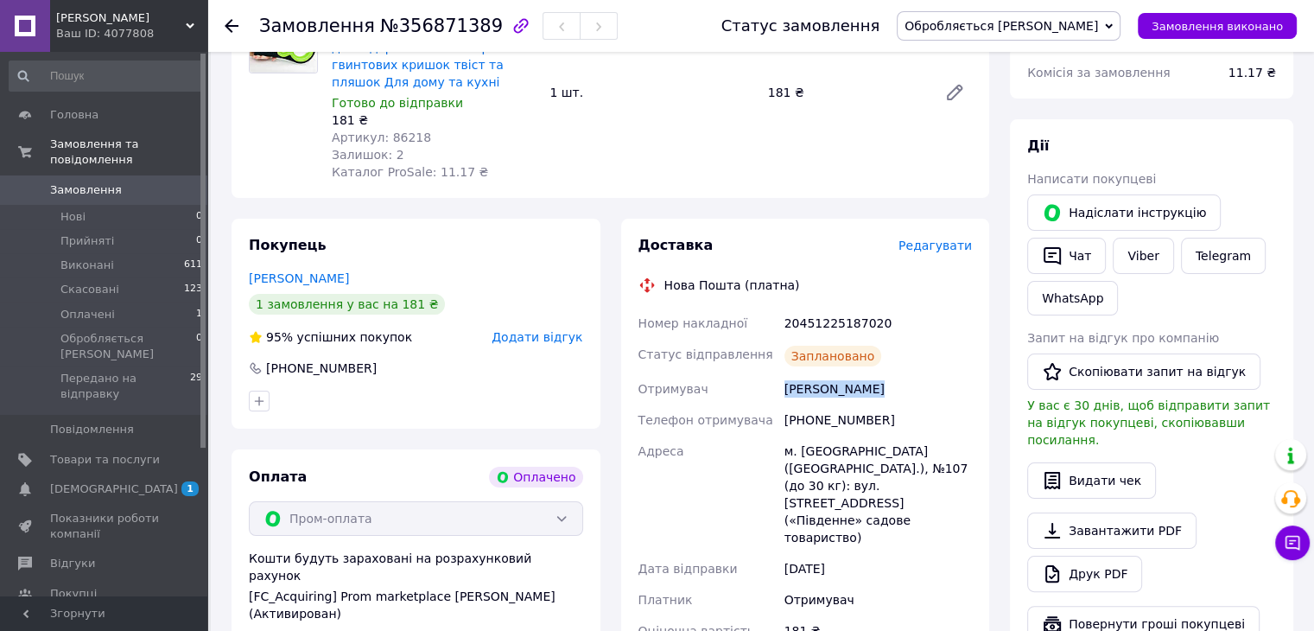
scroll to position [0, 0]
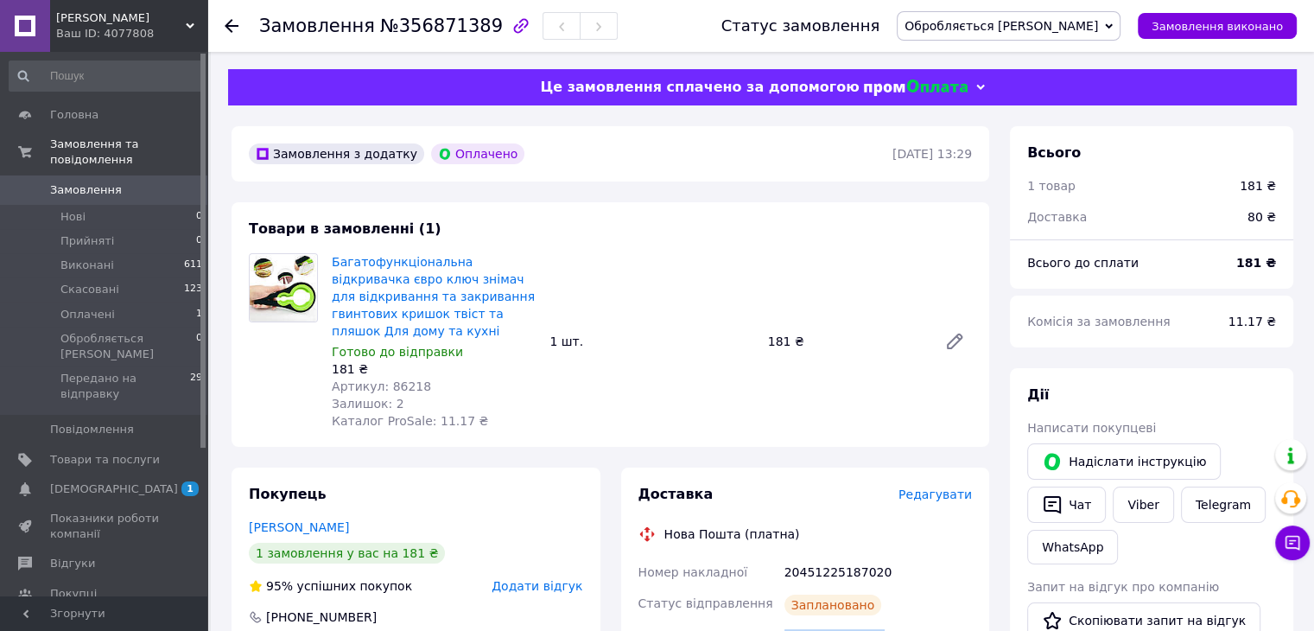
click at [1008, 35] on span "Обробляється [PERSON_NAME]" at bounding box center [1009, 25] width 224 height 29
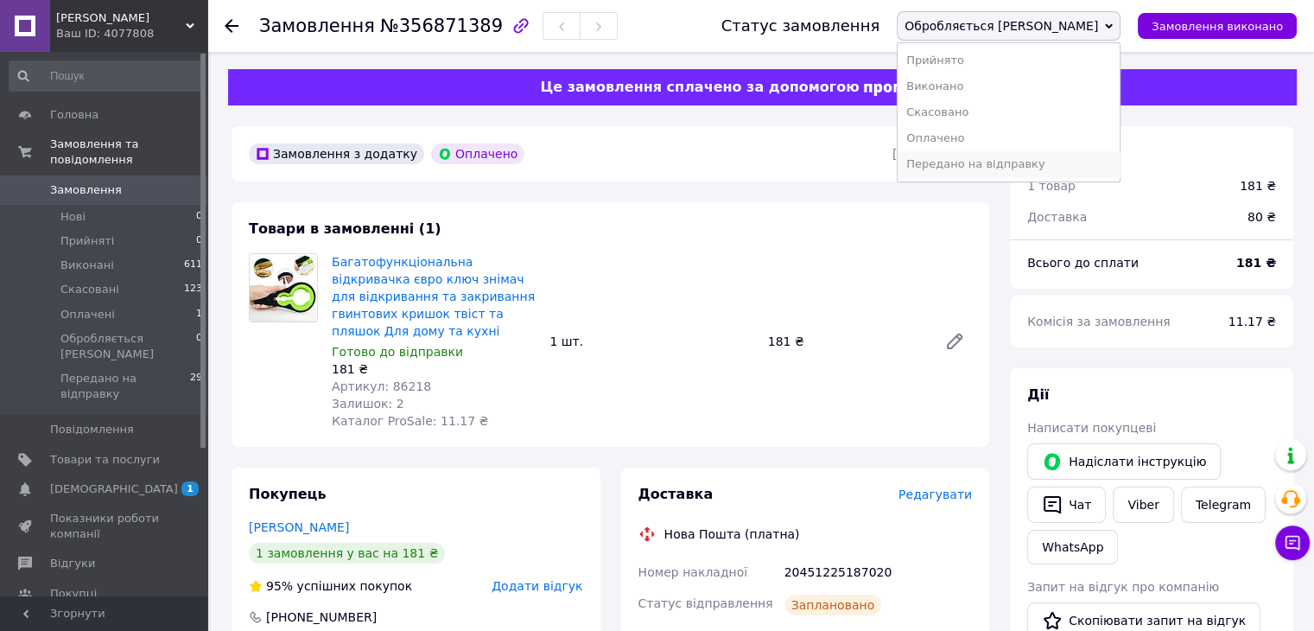
click at [1037, 156] on li "Передано на відправку" at bounding box center [1008, 164] width 222 height 26
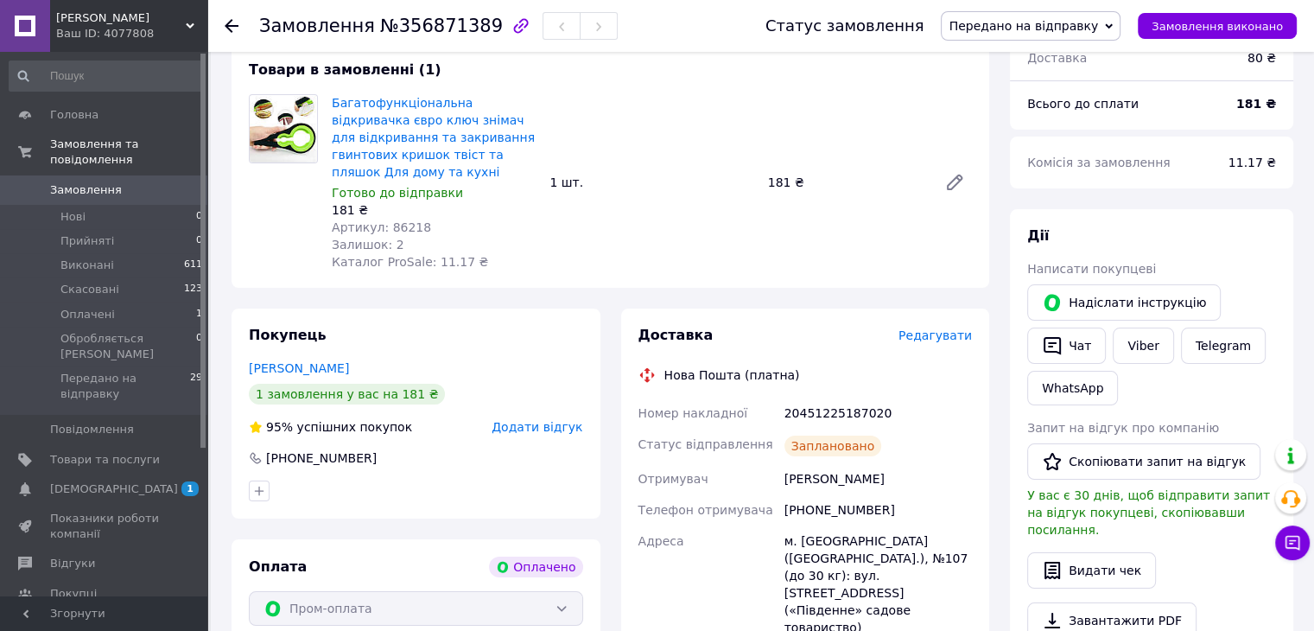
scroll to position [230, 0]
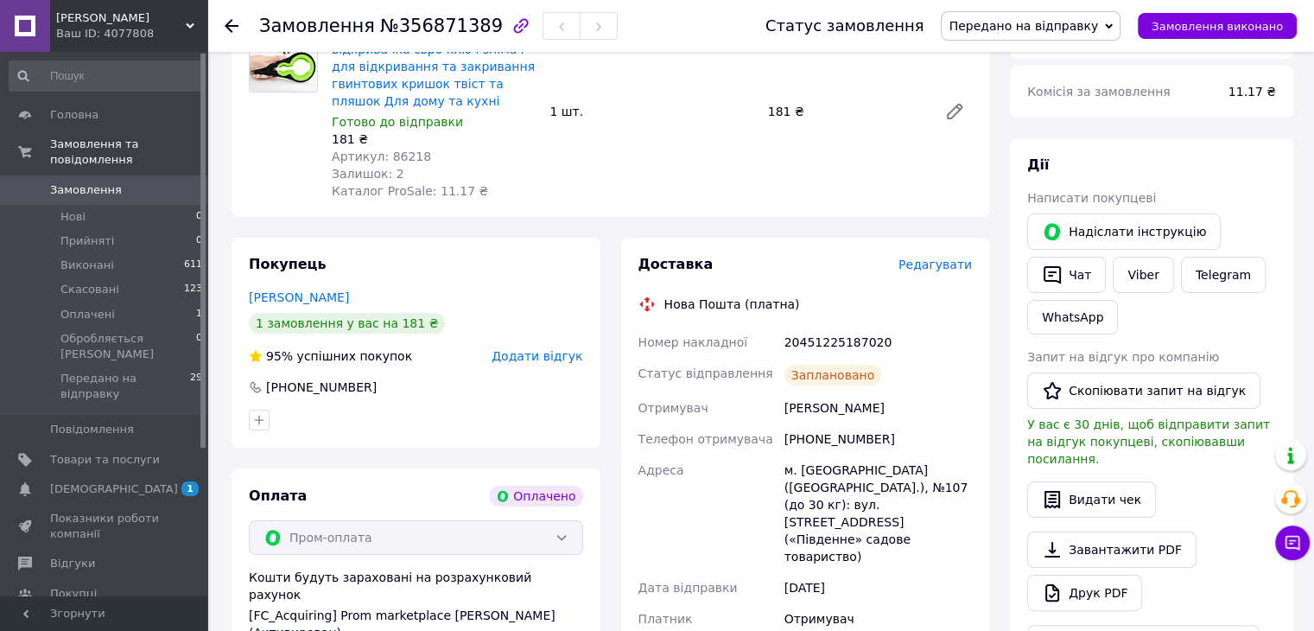
click at [819, 326] on div "20451225187020" at bounding box center [878, 341] width 194 height 31
copy div "20451225187020"
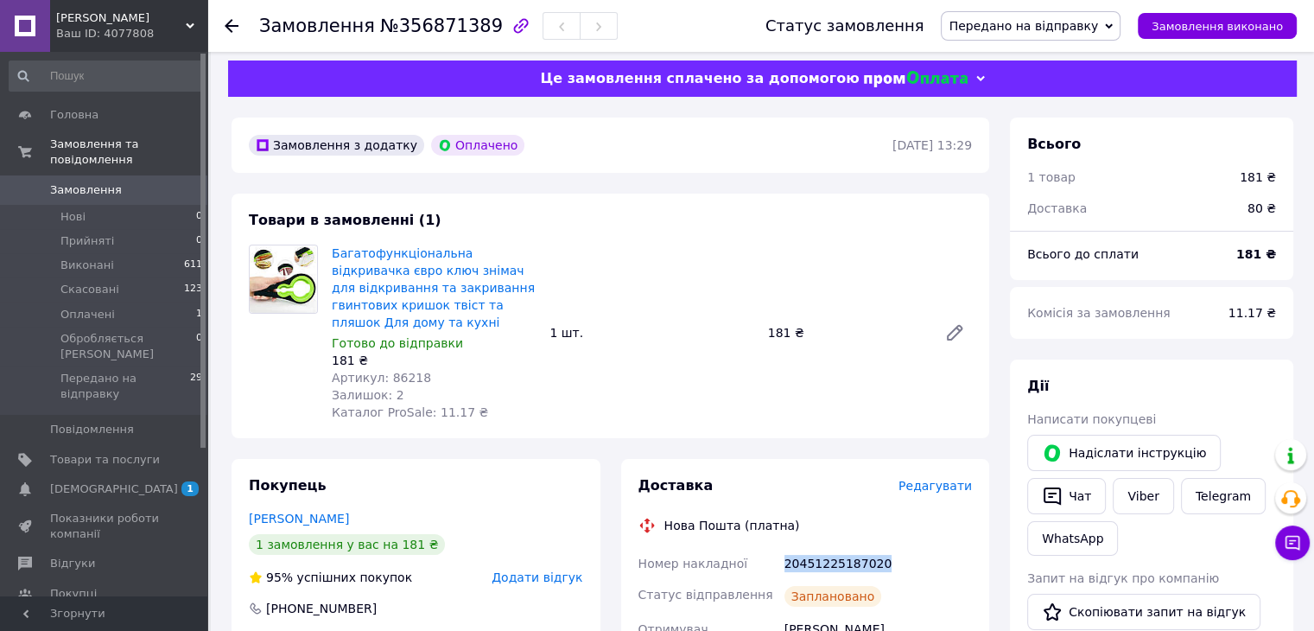
scroll to position [0, 0]
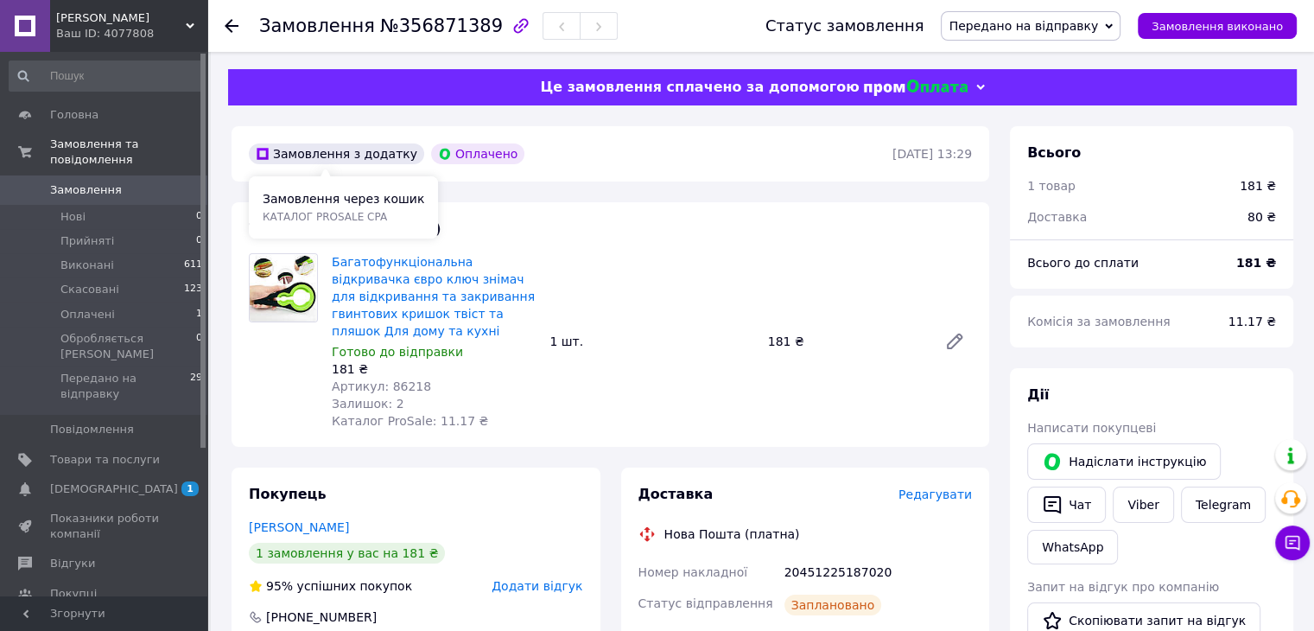
click at [374, 160] on div "Замовлення з додатку" at bounding box center [336, 153] width 175 height 21
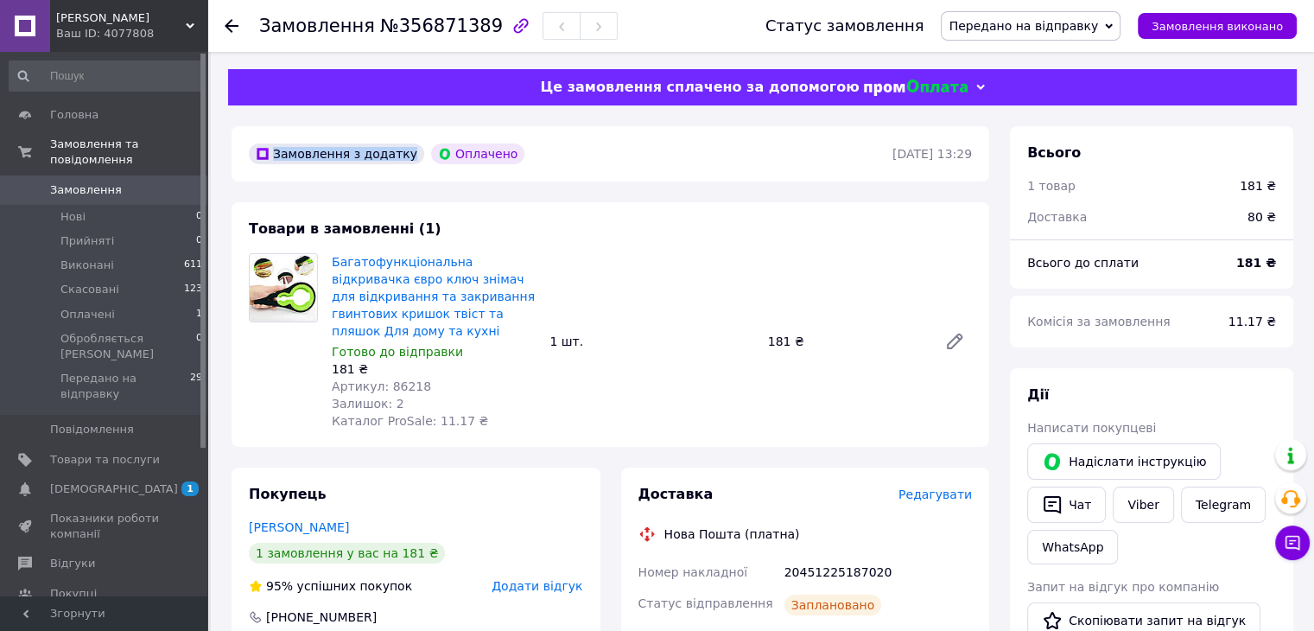
click at [374, 160] on div "Замовлення з додатку" at bounding box center [336, 153] width 175 height 21
click at [295, 170] on div "Замовлення з додатку Оплачено 12.08.2025 | 13:29" at bounding box center [609, 153] width 757 height 55
click at [305, 153] on div "Замовлення з додатку" at bounding box center [336, 153] width 175 height 21
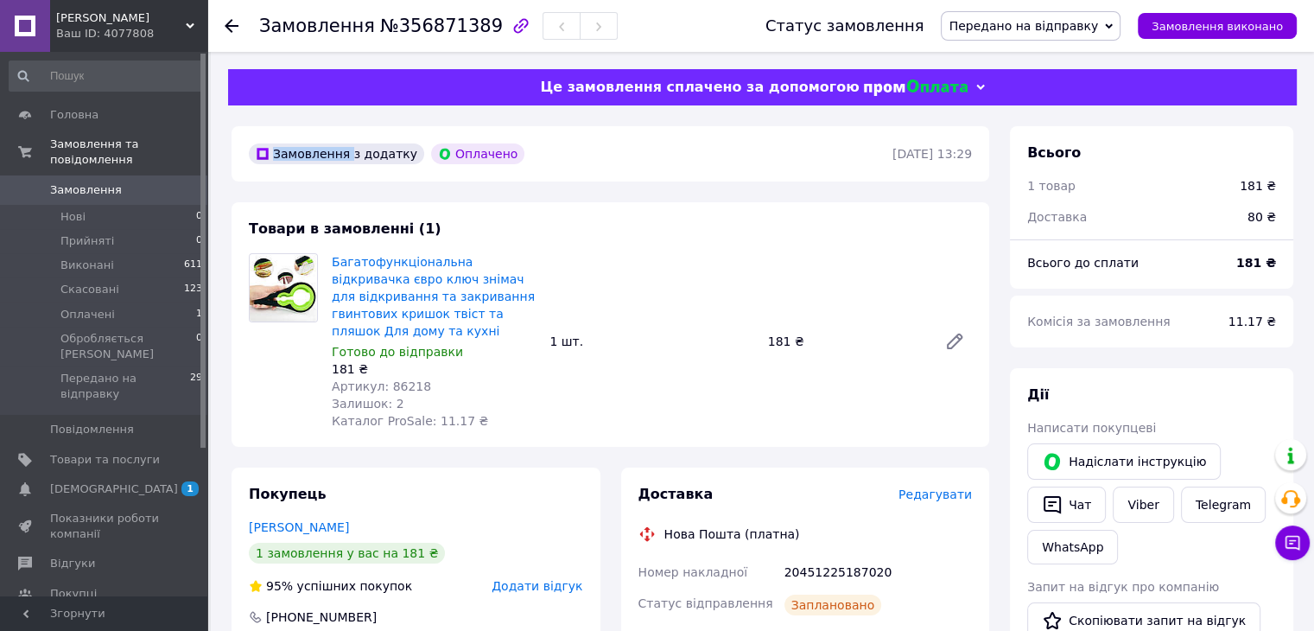
click at [305, 153] on div "Замовлення з додатку" at bounding box center [336, 153] width 175 height 21
click at [355, 153] on div "Замовлення з додатку" at bounding box center [336, 153] width 175 height 21
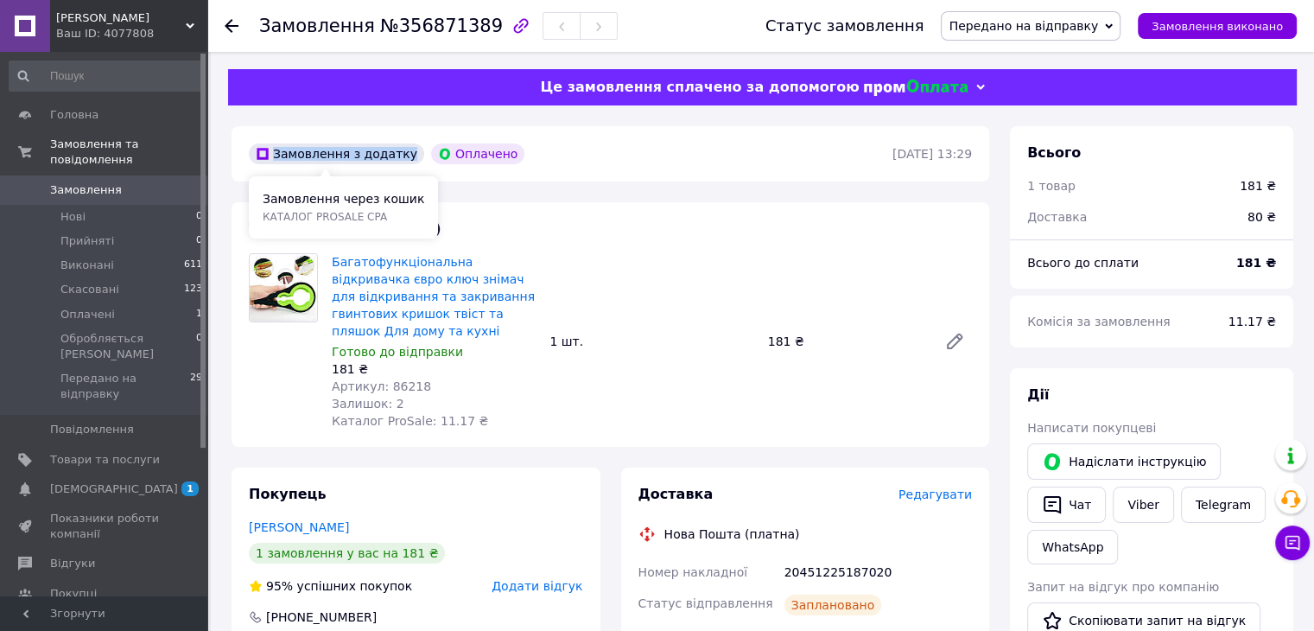
click at [289, 164] on div "Замовлення з додатку" at bounding box center [336, 153] width 175 height 21
drag, startPoint x: 289, startPoint y: 165, endPoint x: 377, endPoint y: 157, distance: 87.6
click at [377, 157] on div "Замовлення з додатку" at bounding box center [336, 153] width 175 height 21
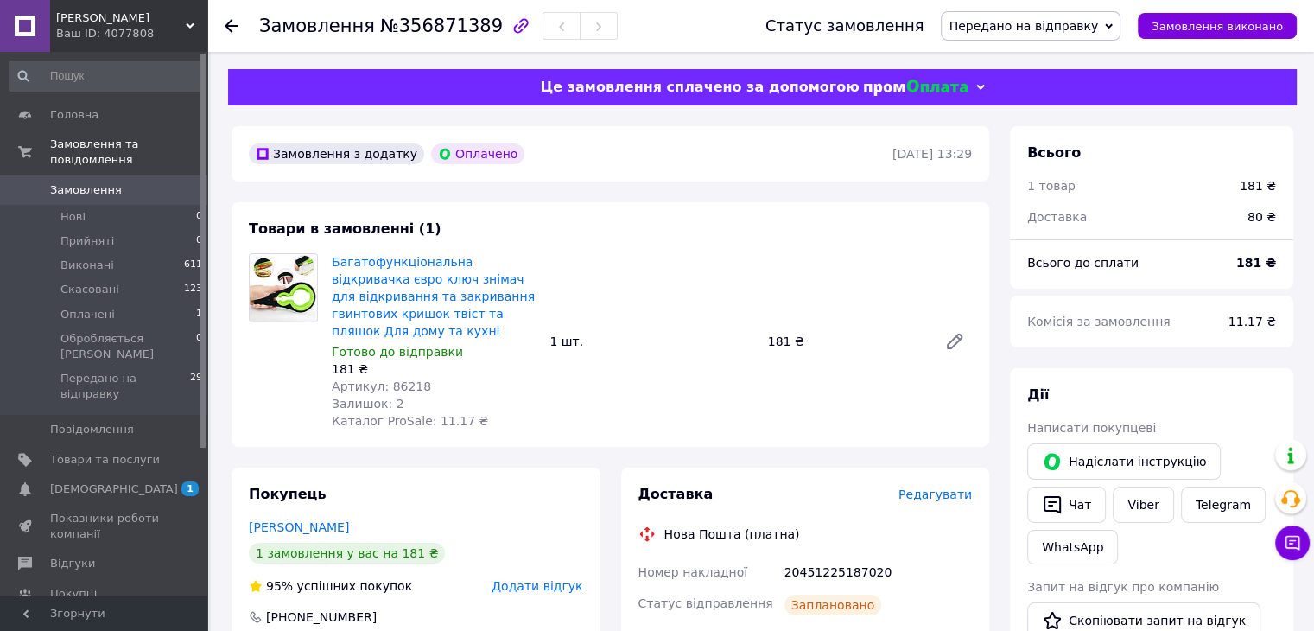
drag, startPoint x: 78, startPoint y: 10, endPoint x: 86, endPoint y: 33, distance: 24.9
click at [78, 10] on span "Твій Маркет" at bounding box center [121, 18] width 130 height 16
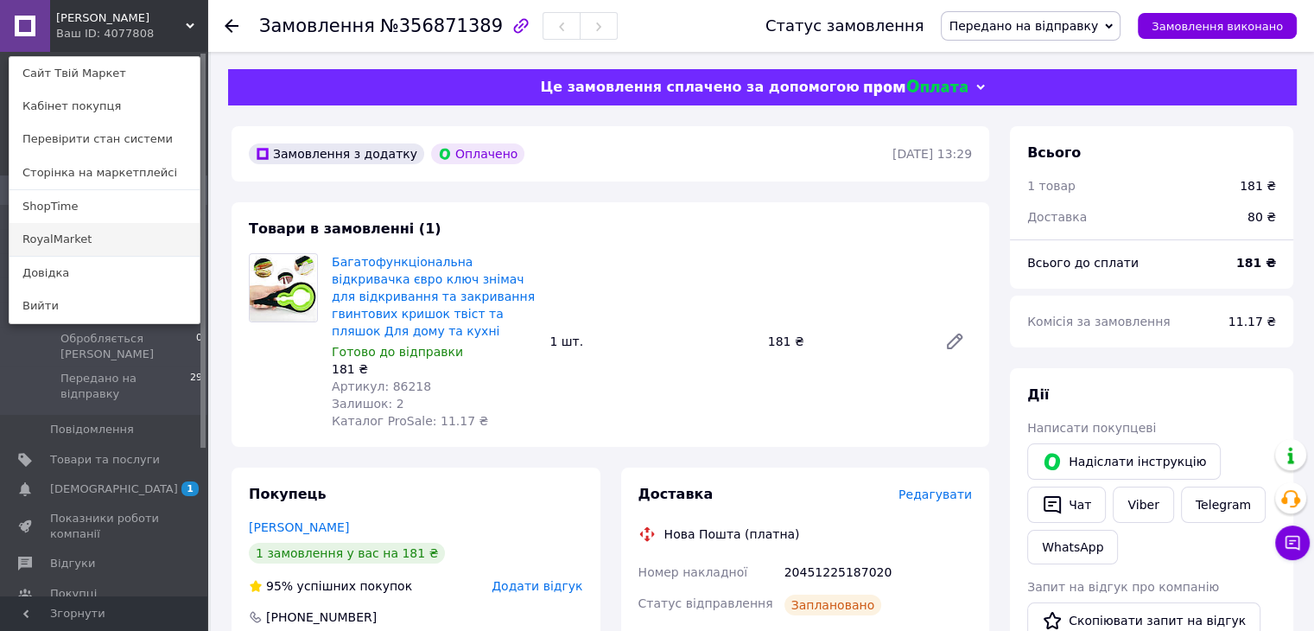
click at [84, 250] on link "RoyalMarket" at bounding box center [105, 239] width 190 height 33
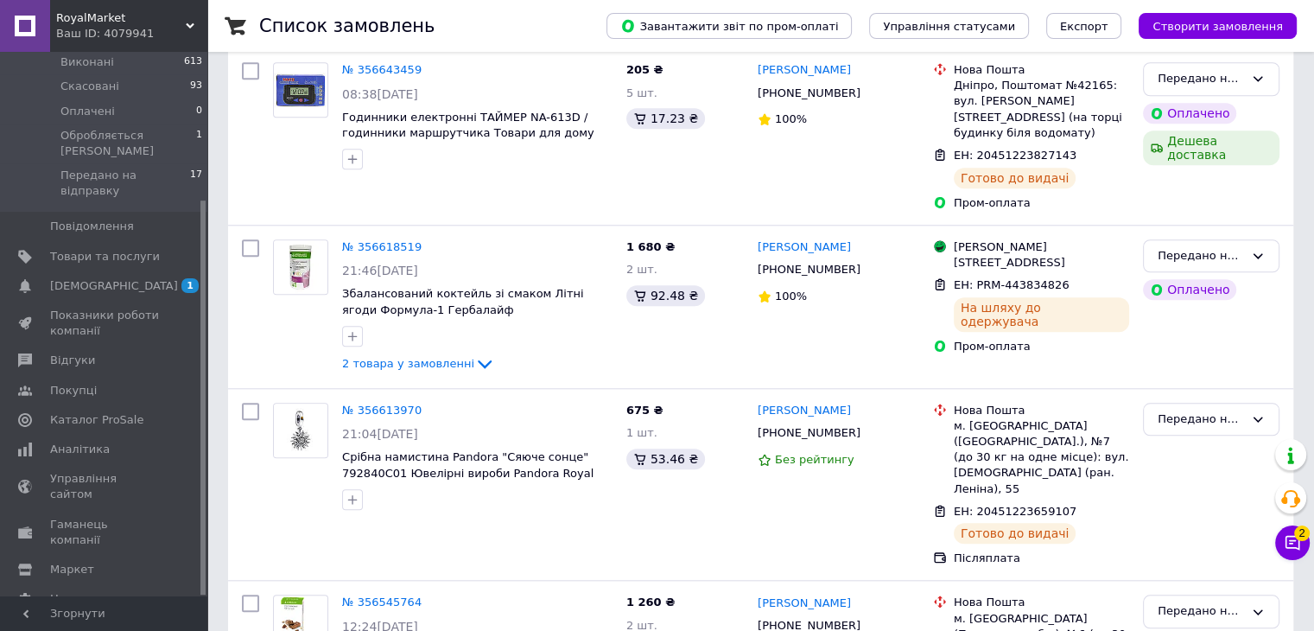
scroll to position [15507, 0]
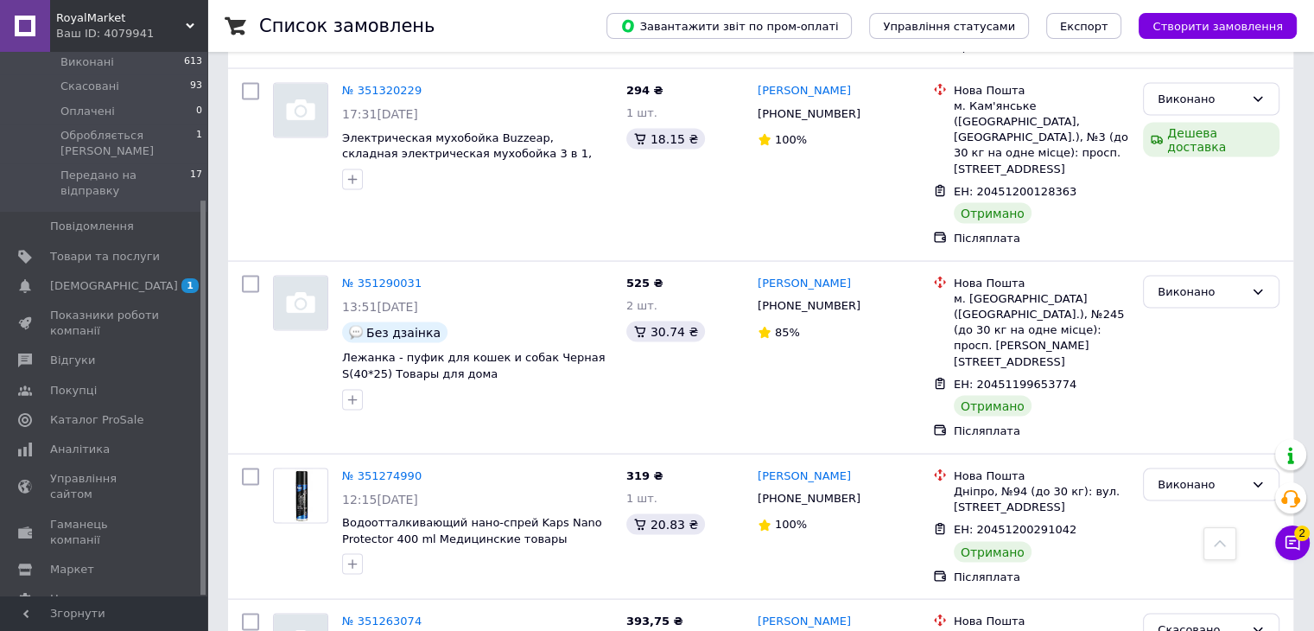
scroll to position [3455, 0]
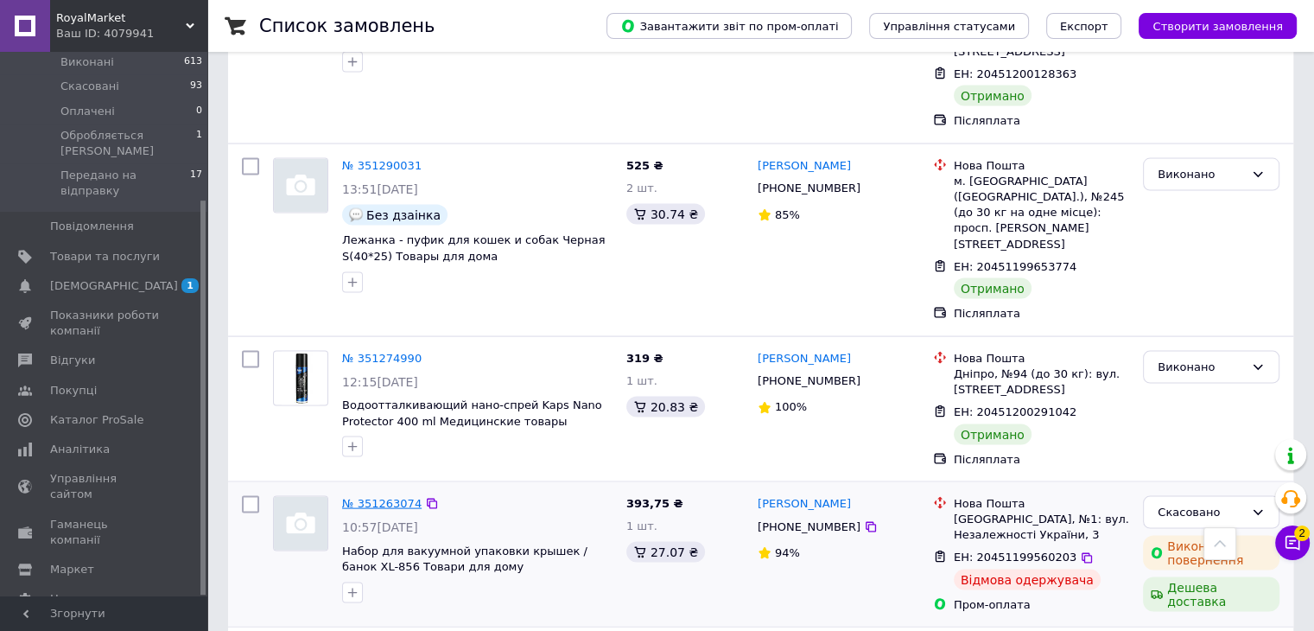
click at [394, 497] on link "№ 351263074" at bounding box center [381, 503] width 79 height 13
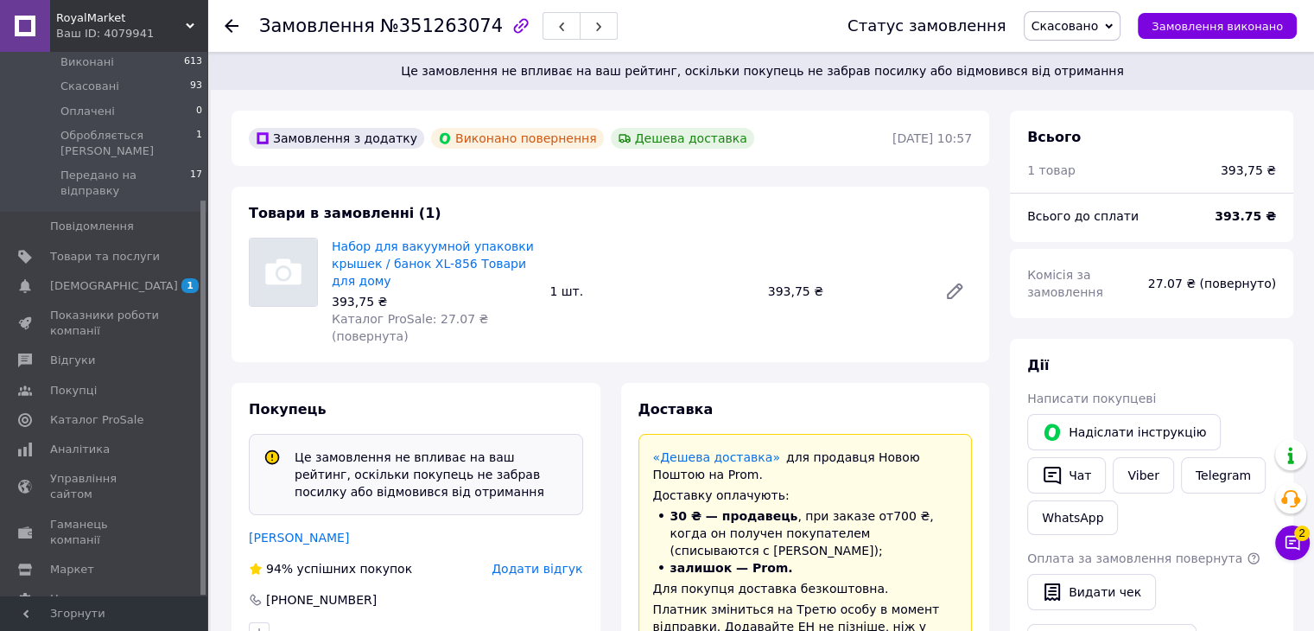
click at [411, 480] on div "Це замовлення не впливає на ваш рейтинг, оскільки покупець не забрав посилку аб…" at bounding box center [432, 474] width 288 height 52
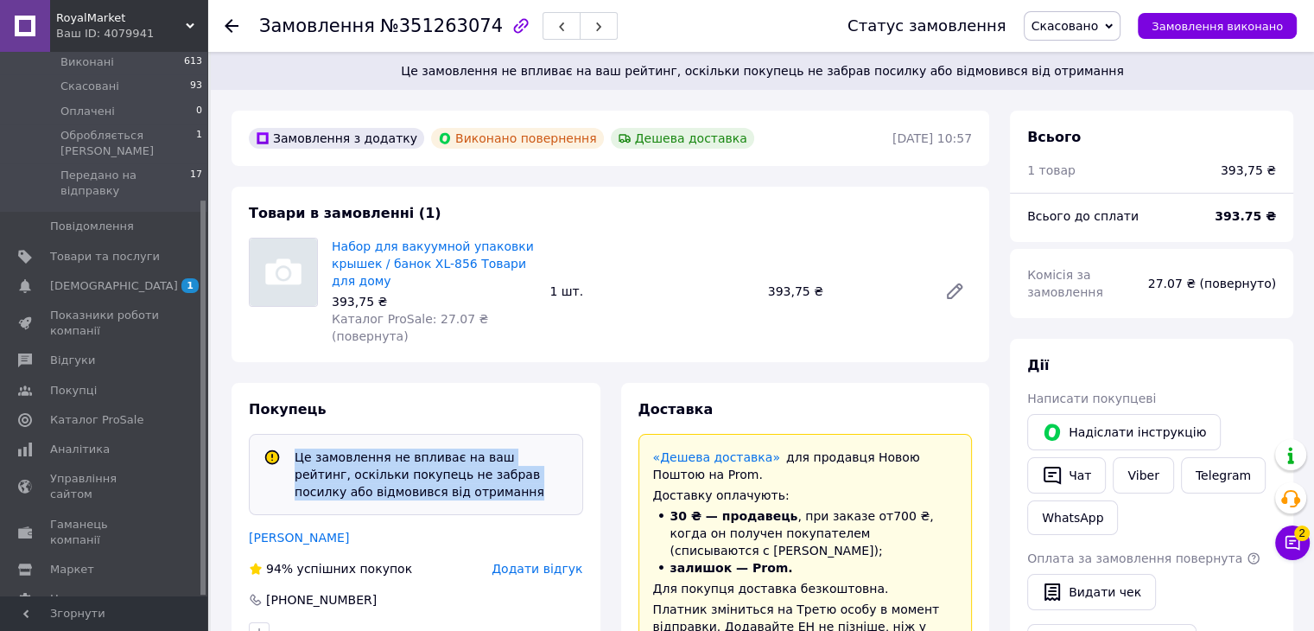
click at [411, 480] on div "Це замовлення не впливає на ваш рейтинг, оскільки покупець не забрав посилку аб…" at bounding box center [432, 474] width 288 height 52
drag, startPoint x: 411, startPoint y: 480, endPoint x: 430, endPoint y: 458, distance: 29.4
click at [412, 478] on div "Це замовлення не впливає на ваш рейтинг, оскільки покупець не забрав посилку аб…" at bounding box center [432, 474] width 288 height 52
click at [430, 458] on div "Це замовлення не впливає на ваш рейтинг, оскільки покупець не забрав посилку аб…" at bounding box center [432, 474] width 288 height 52
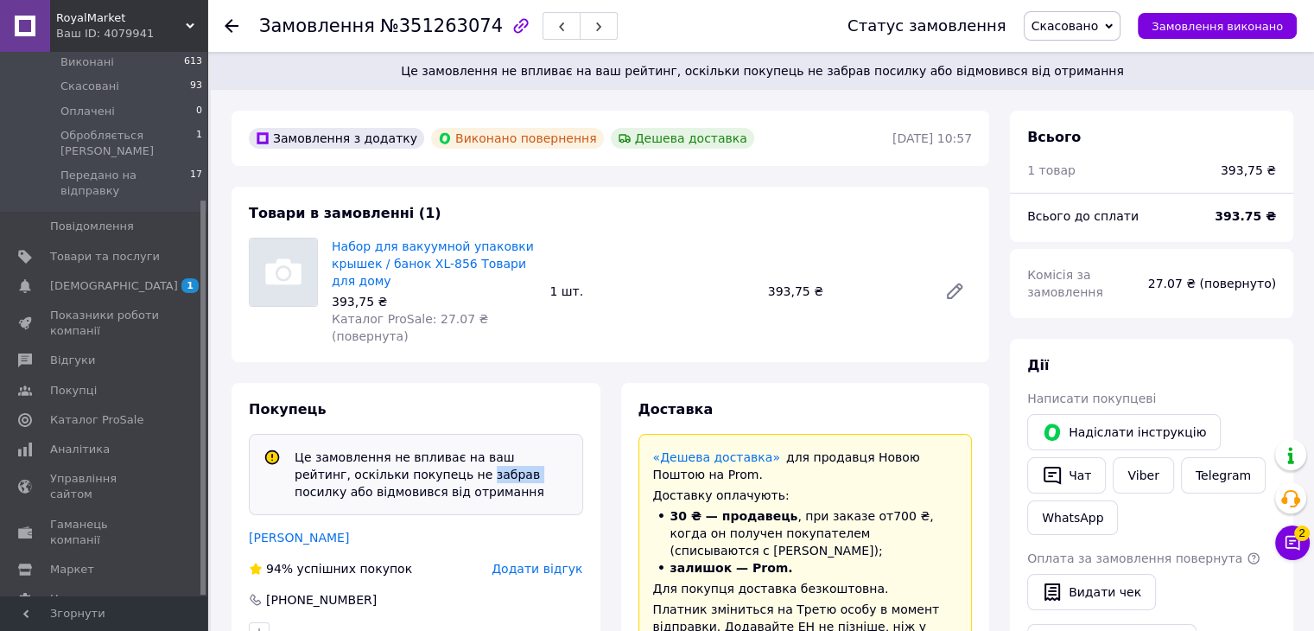
click at [430, 458] on div "Це замовлення не впливає на ваш рейтинг, оскільки покупець не забрав посилку аб…" at bounding box center [432, 474] width 288 height 52
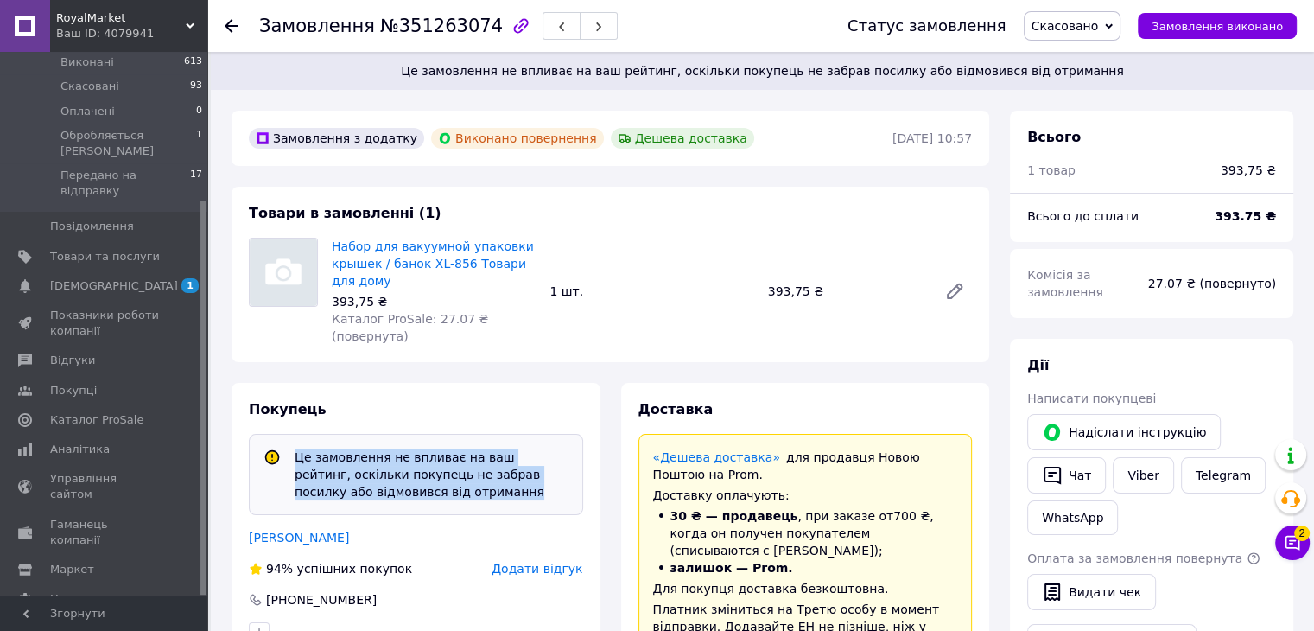
click at [430, 458] on div "Це замовлення не впливає на ваш рейтинг, оскільки покупець не забрав посилку аб…" at bounding box center [432, 474] width 288 height 52
click at [428, 448] on div "Це замовлення не впливає на ваш рейтинг, оскільки покупець не забрав посилку аб…" at bounding box center [432, 474] width 288 height 52
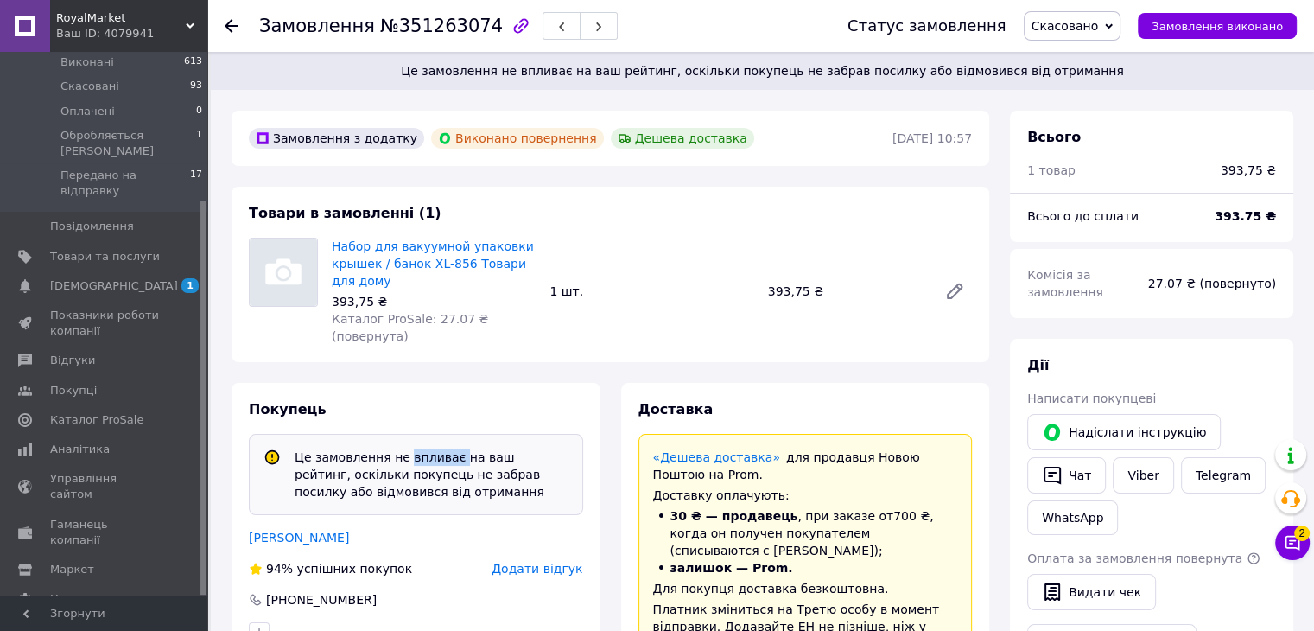
click at [428, 448] on div "Це замовлення не впливає на ваш рейтинг, оскільки покупець не забрав посилку аб…" at bounding box center [432, 474] width 288 height 52
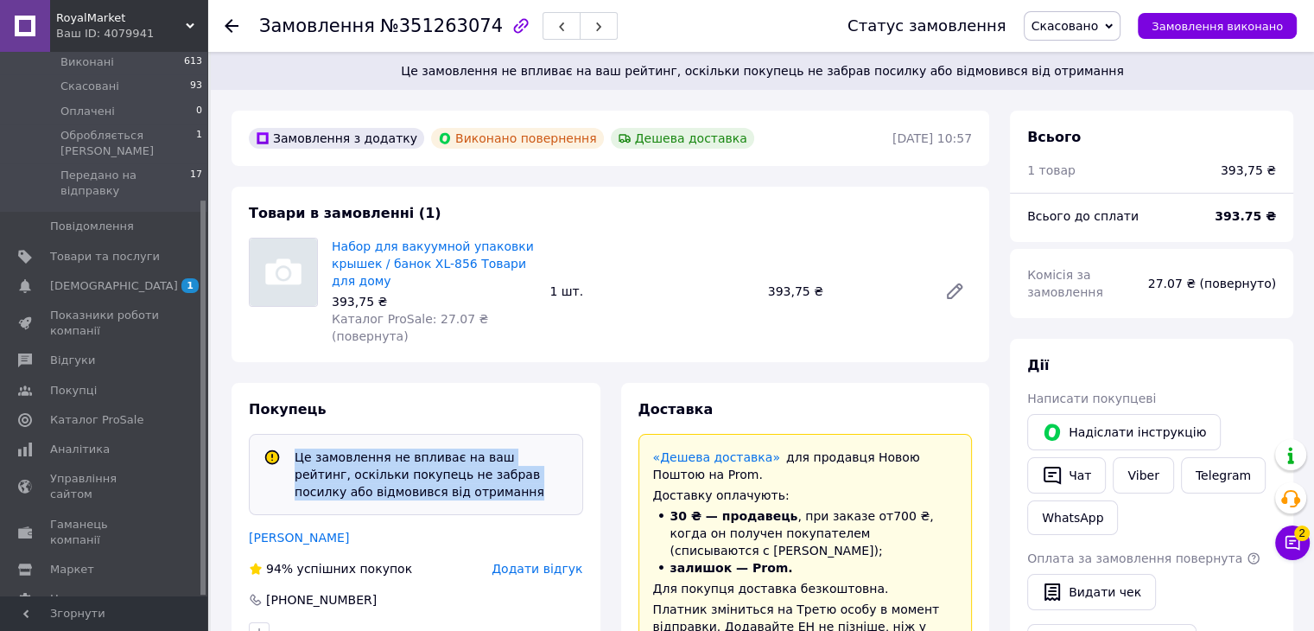
click at [428, 448] on div "Це замовлення не впливає на ваш рейтинг, оскільки покупець не забрав посилку аб…" at bounding box center [432, 474] width 288 height 52
drag, startPoint x: 428, startPoint y: 444, endPoint x: 427, endPoint y: 457, distance: 13.1
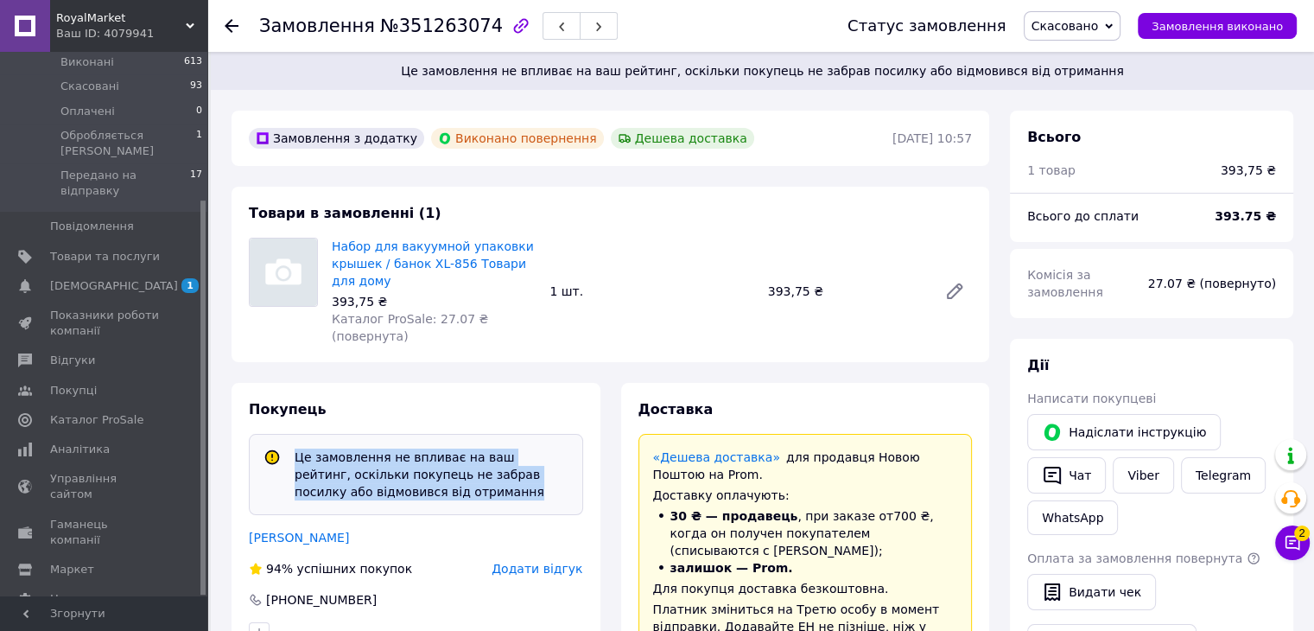
click at [428, 448] on div "Це замовлення не впливає на ваш рейтинг, оскільки покупець не забрав посилку аб…" at bounding box center [432, 474] width 288 height 52
click at [427, 457] on div "Це замовлення не впливає на ваш рейтинг, оскільки покупець не забрав посилку аб…" at bounding box center [432, 474] width 288 height 52
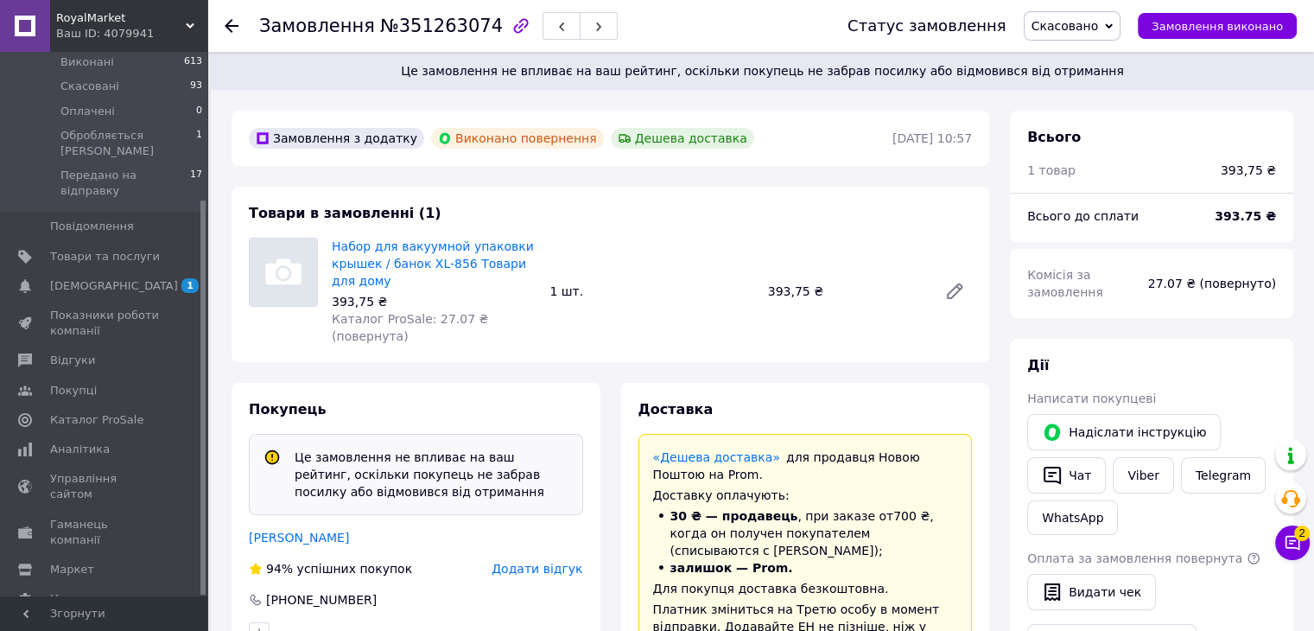
click at [427, 457] on div "Це замовлення не впливає на ваш рейтинг, оскільки покупець не забрав посилку аб…" at bounding box center [432, 474] width 288 height 52
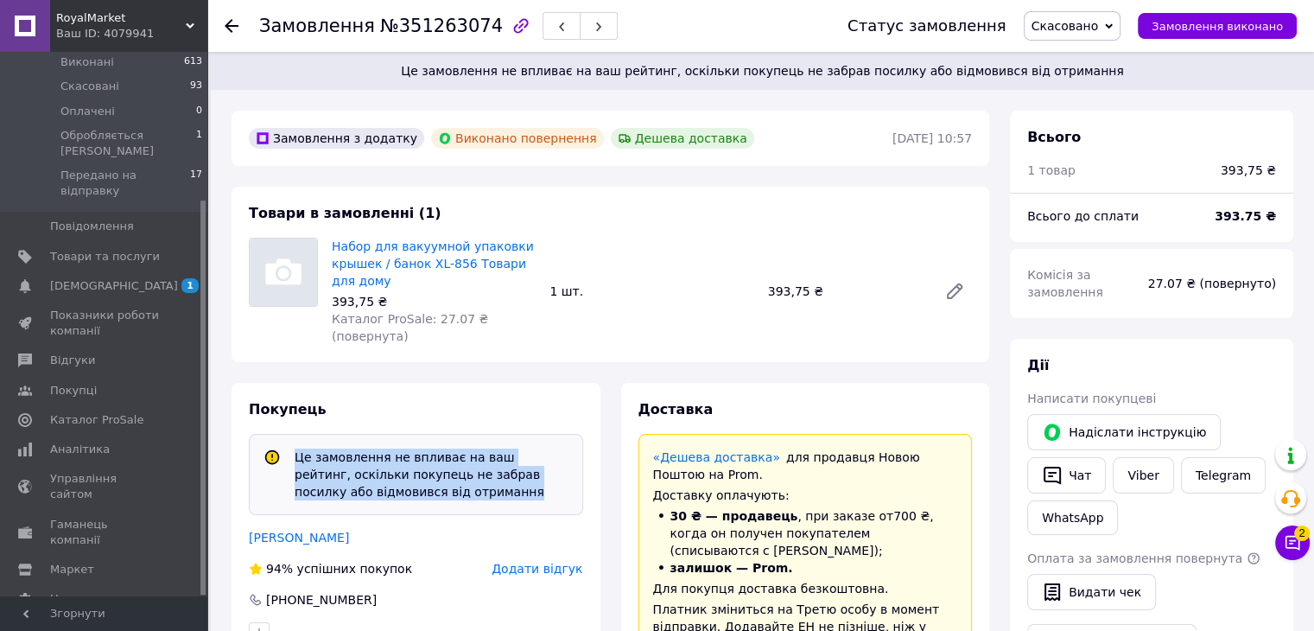
click at [427, 457] on div "Це замовлення не впливає на ваш рейтинг, оскільки покупець не забрав посилку аб…" at bounding box center [432, 474] width 288 height 52
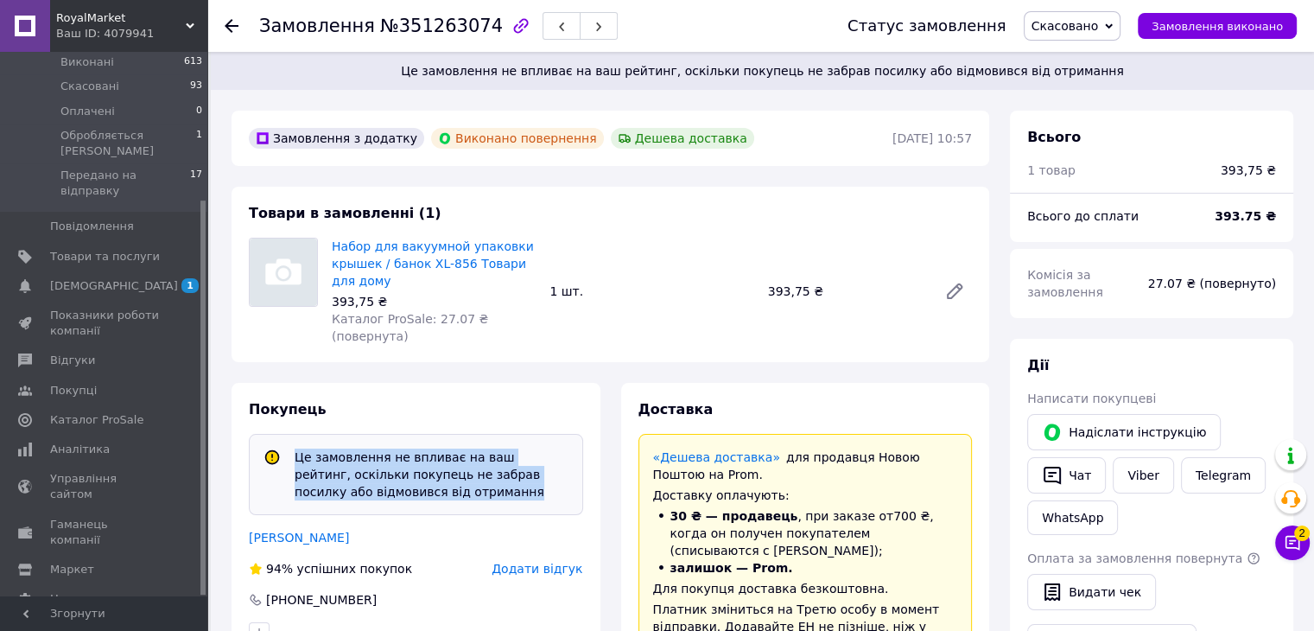
click at [427, 457] on div "Це замовлення не впливає на ваш рейтинг, оскільки покупець не забрав посилку аб…" at bounding box center [432, 474] width 288 height 52
click at [428, 450] on div "Це замовлення не впливає на ваш рейтинг, оскільки покупець не забрав посилку аб…" at bounding box center [432, 474] width 288 height 52
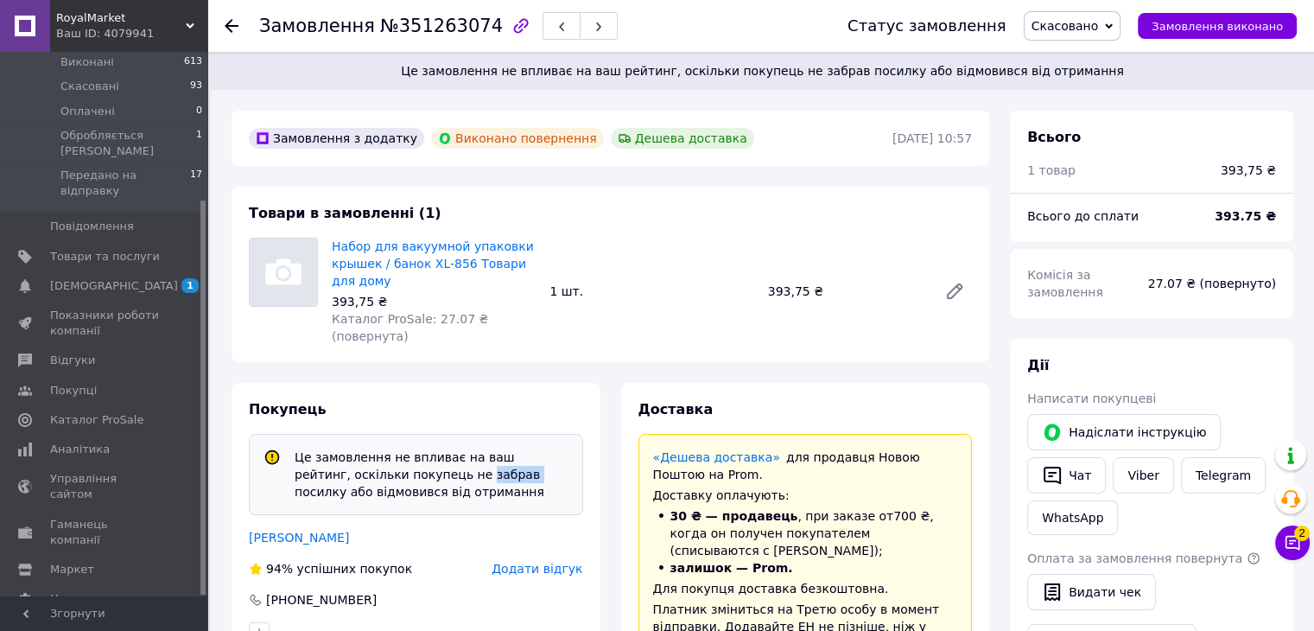
click at [428, 450] on div "Це замовлення не впливає на ваш рейтинг, оскільки покупець не забрав посилку аб…" at bounding box center [432, 474] width 288 height 52
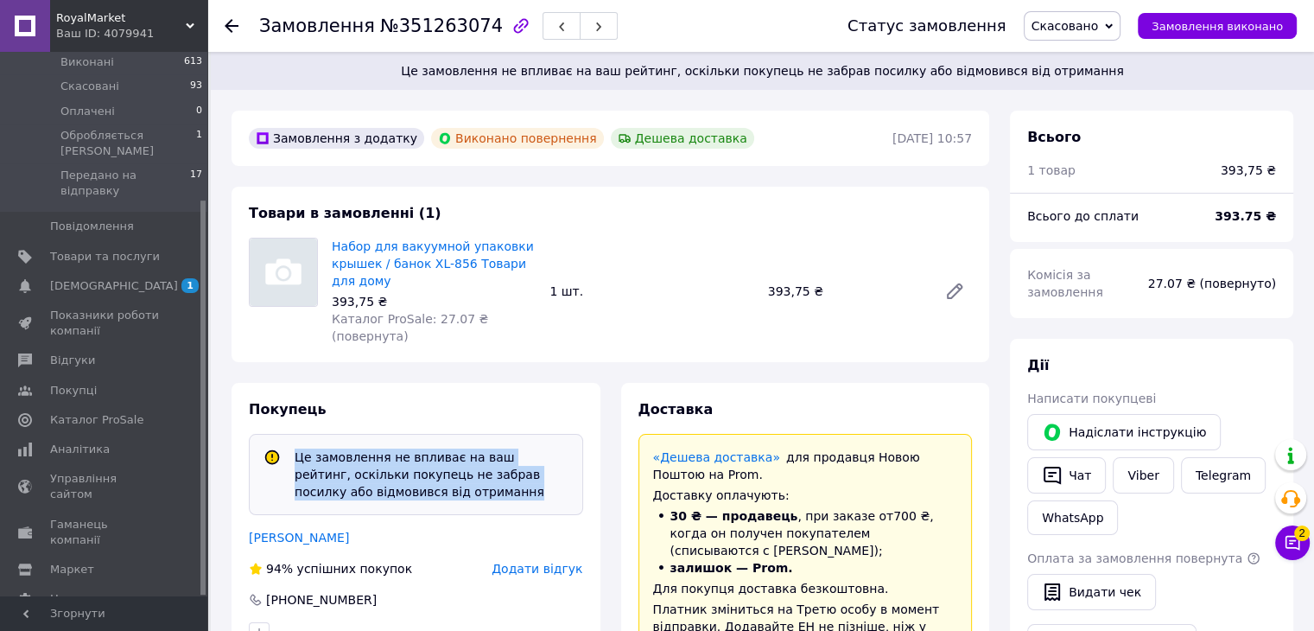
click at [428, 448] on div "Це замовлення не впливає на ваш рейтинг, оскільки покупець не забрав посилку аб…" at bounding box center [432, 474] width 288 height 52
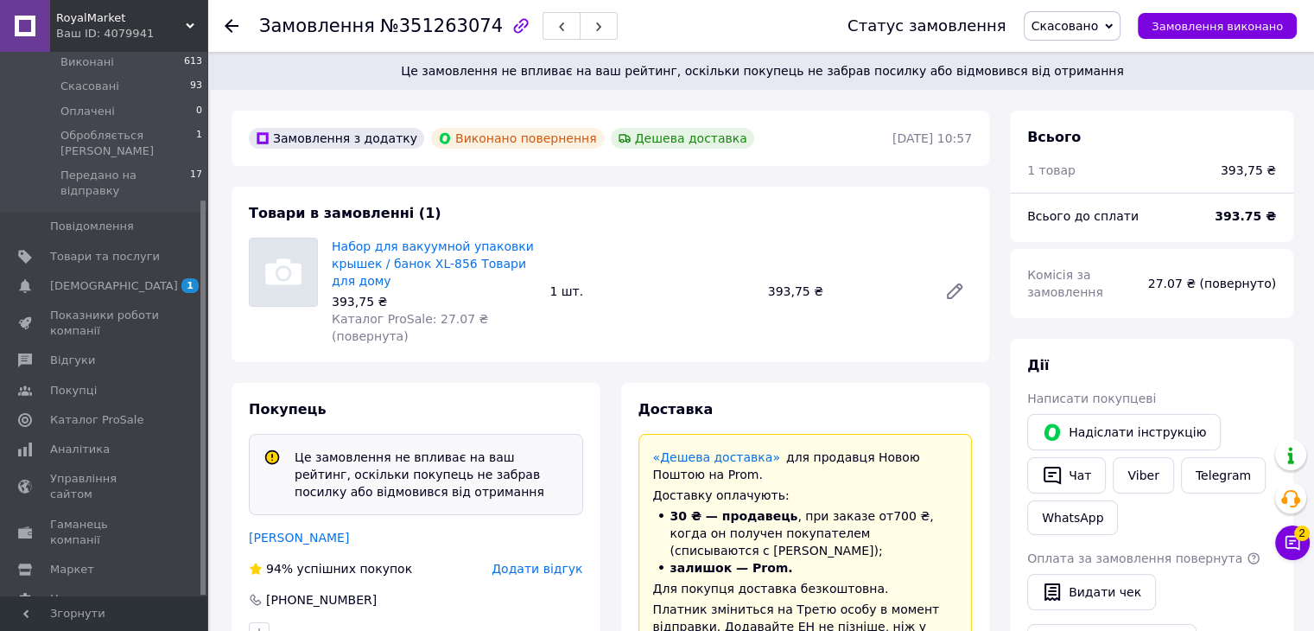
click at [428, 448] on div "Це замовлення не впливає на ваш рейтинг, оскільки покупець не забрав посилку аб…" at bounding box center [432, 474] width 288 height 52
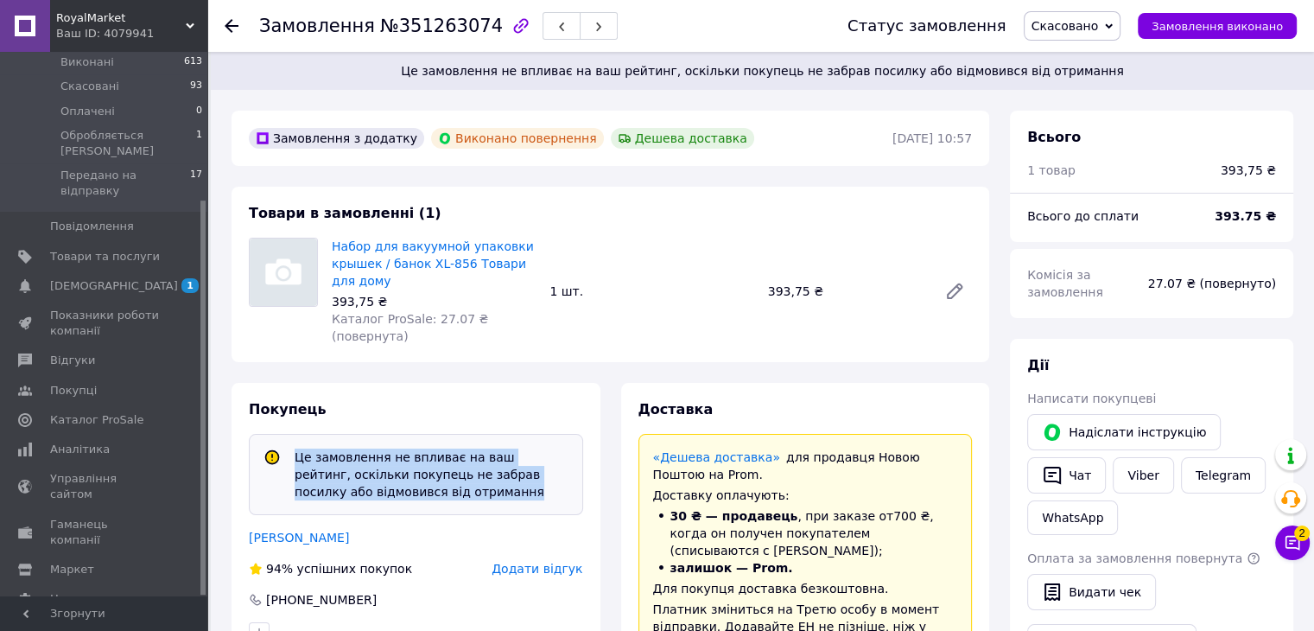
click at [428, 448] on div "Це замовлення не впливає на ваш рейтинг, оскільки покупець не забрав посилку аб…" at bounding box center [432, 474] width 288 height 52
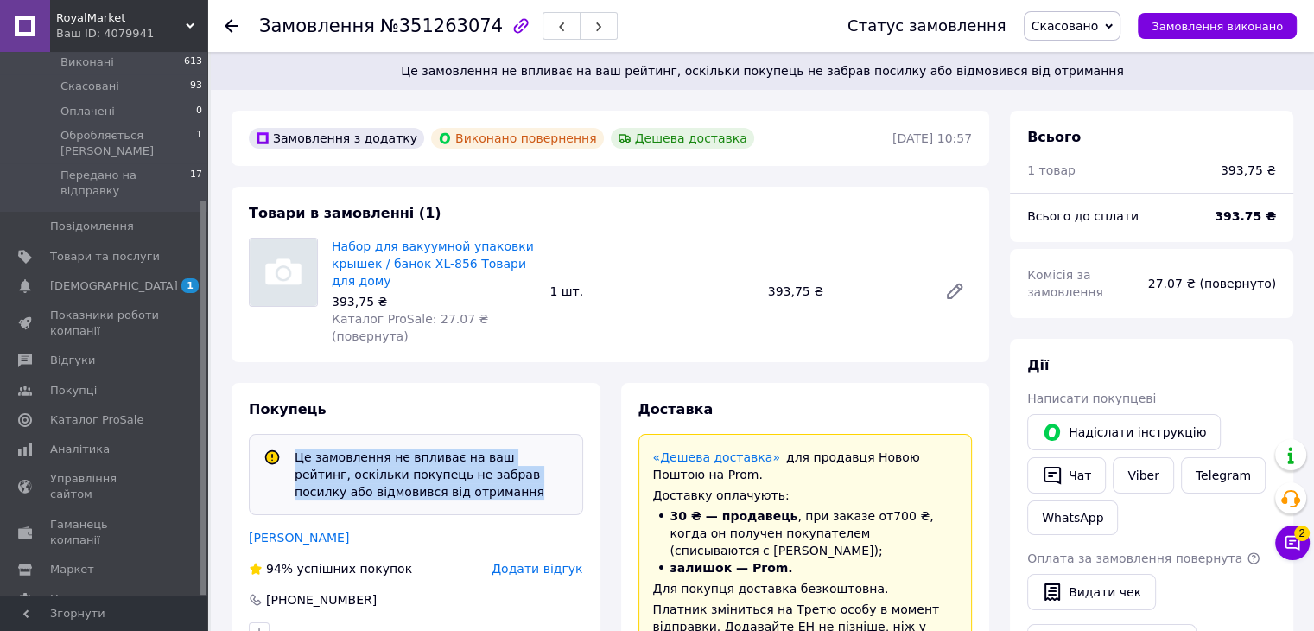
click at [430, 450] on div "Це замовлення не впливає на ваш рейтинг, оскільки покупець не забрав посилку аб…" at bounding box center [432, 474] width 288 height 52
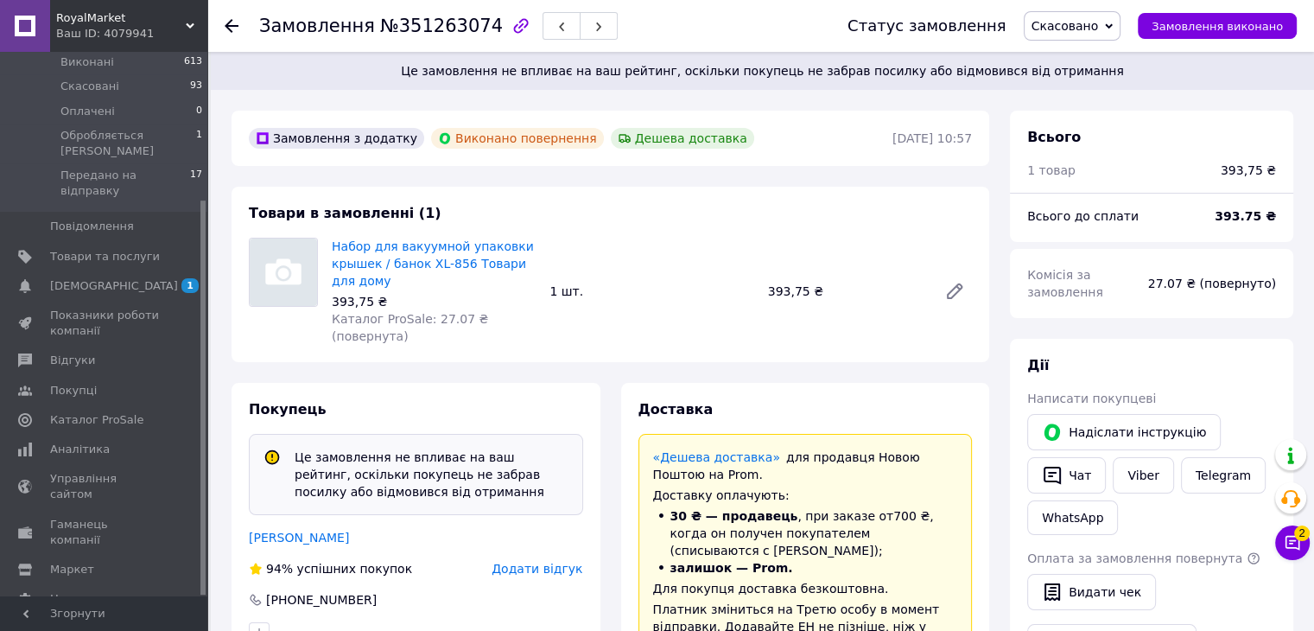
click at [432, 455] on div "Це замовлення не впливає на ваш рейтинг, оскільки покупець не забрав посилку аб…" at bounding box center [432, 474] width 288 height 52
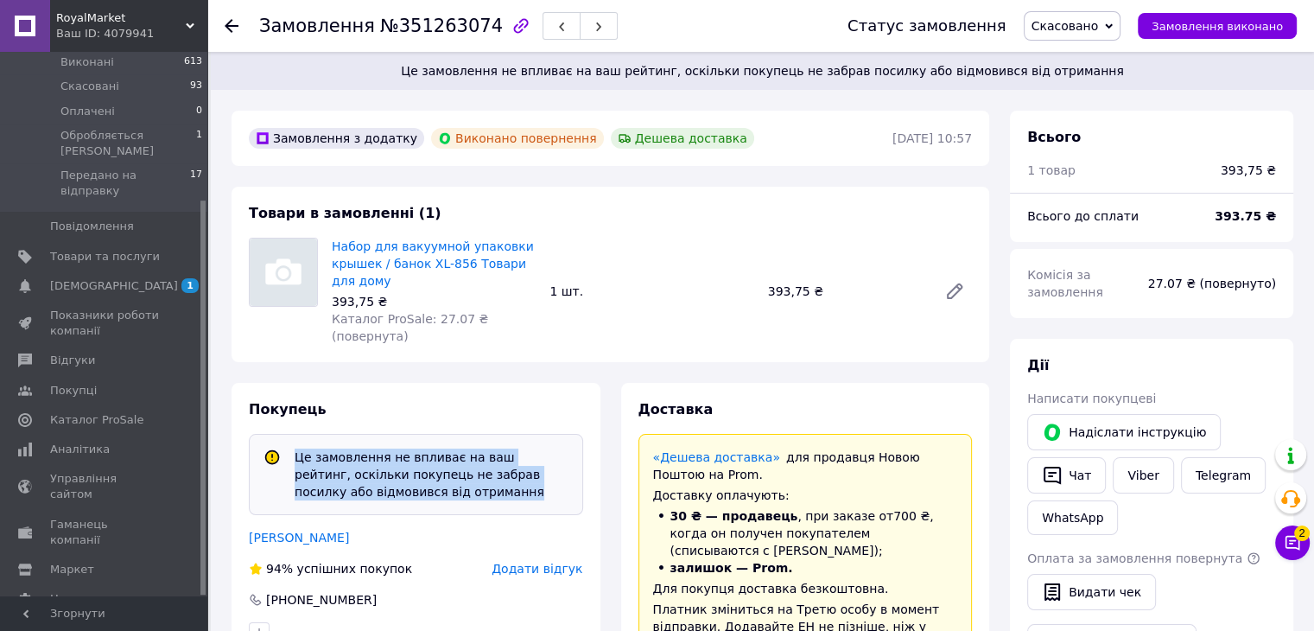
click at [432, 455] on div "Це замовлення не впливає на ваш рейтинг, оскільки покупець не забрав посилку аб…" at bounding box center [432, 474] width 288 height 52
click at [429, 448] on div "Це замовлення не впливає на ваш рейтинг, оскільки покупець не забрав посилку аб…" at bounding box center [432, 474] width 288 height 52
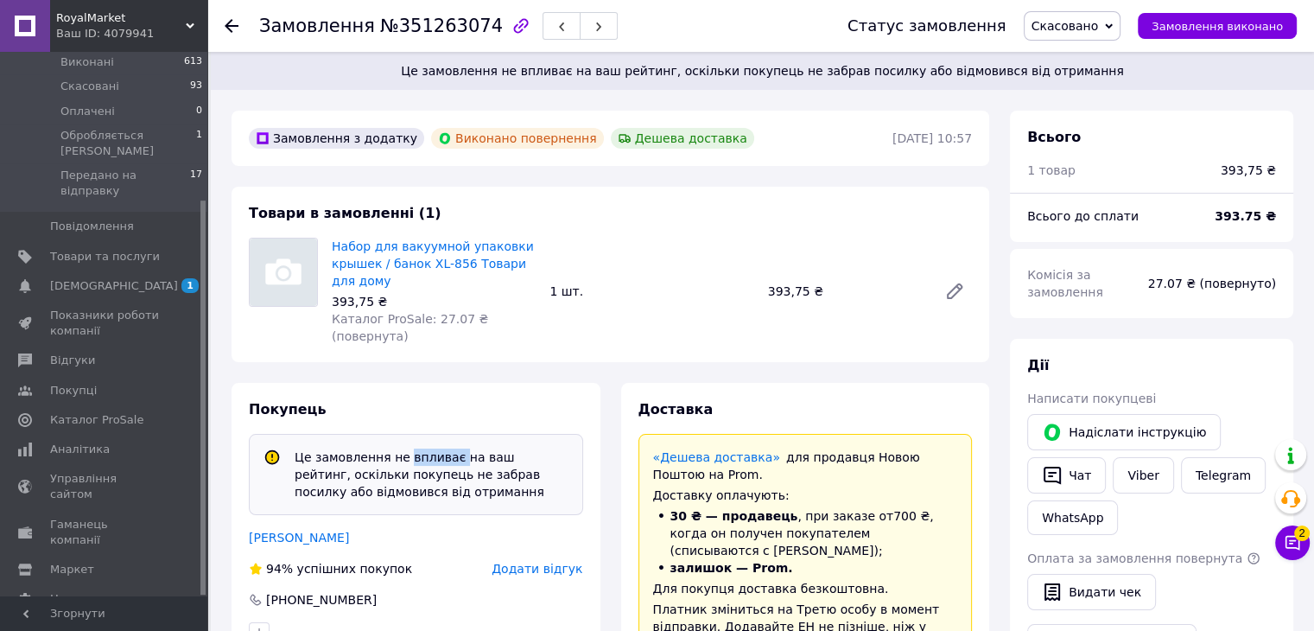
click at [429, 448] on div "Це замовлення не впливає на ваш рейтинг, оскільки покупець не забрав посилку аб…" at bounding box center [432, 474] width 288 height 52
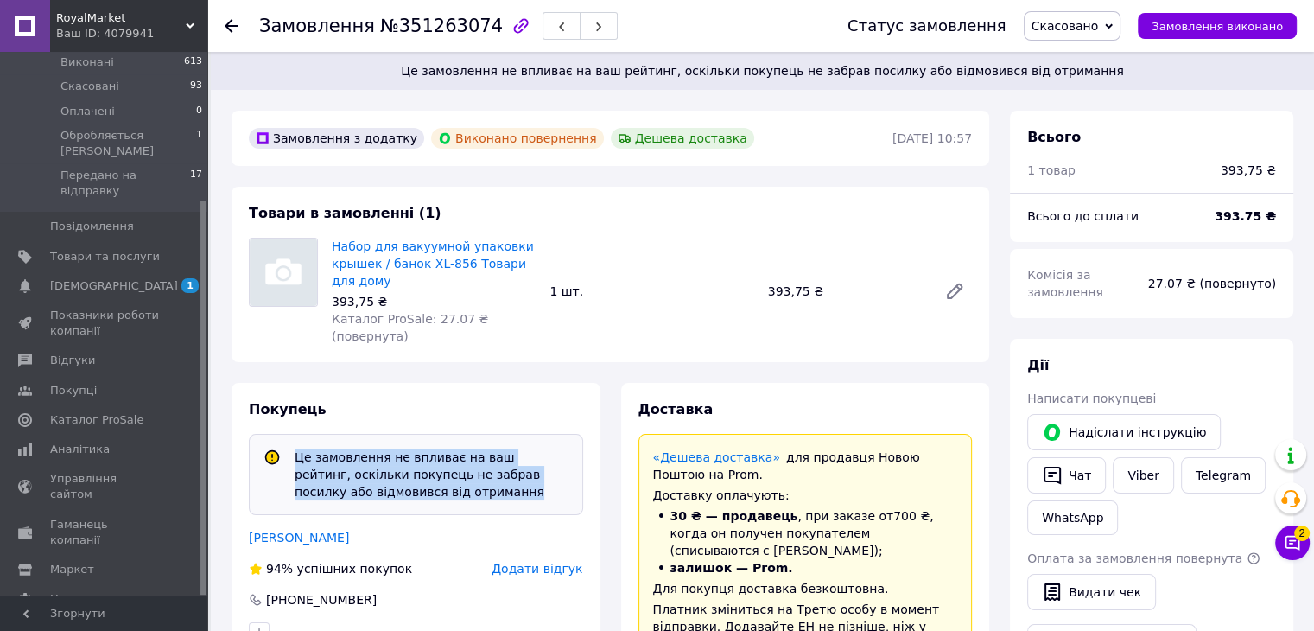
click at [429, 448] on div "Це замовлення не впливає на ваш рейтинг, оскільки покупець не забрав посилку аб…" at bounding box center [432, 474] width 288 height 52
click at [439, 460] on div "Це замовлення не впливає на ваш рейтинг, оскільки покупець не забрав посилку аб…" at bounding box center [432, 474] width 288 height 52
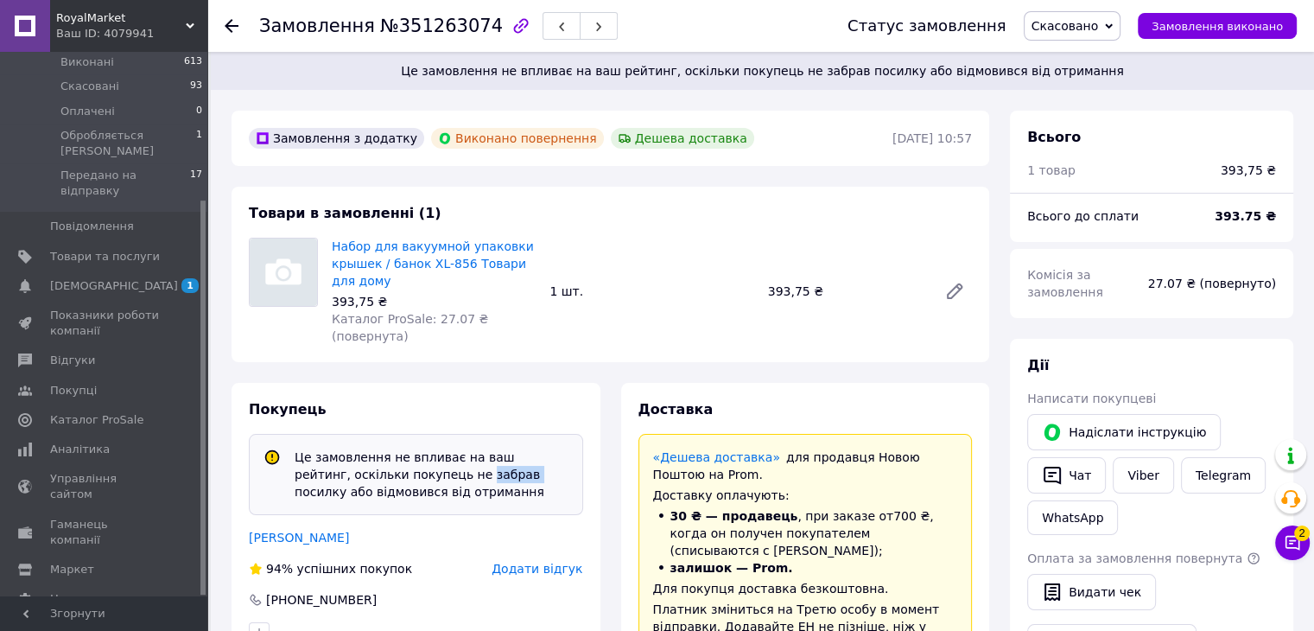
click at [439, 460] on div "Це замовлення не впливає на ваш рейтинг, оскільки покупець не забрав посилку аб…" at bounding box center [432, 474] width 288 height 52
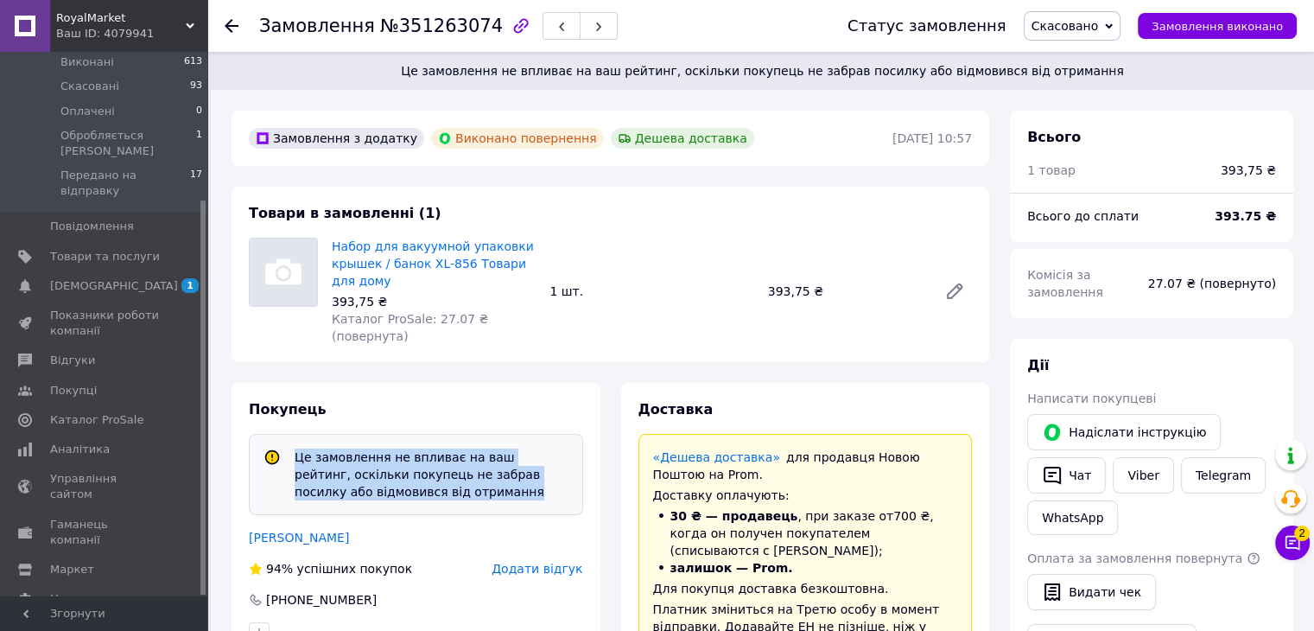
click at [439, 460] on div "Це замовлення не впливає на ваш рейтинг, оскільки покупець не забрав посилку аб…" at bounding box center [432, 474] width 288 height 52
drag, startPoint x: 439, startPoint y: 460, endPoint x: 432, endPoint y: 444, distance: 17.8
click at [439, 454] on div "Це замовлення не впливає на ваш рейтинг, оскільки покупець не забрав посилку аб…" at bounding box center [432, 474] width 288 height 52
click at [432, 448] on div "Це замовлення не впливає на ваш рейтинг, оскільки покупець не забрав посилку аб…" at bounding box center [432, 474] width 288 height 52
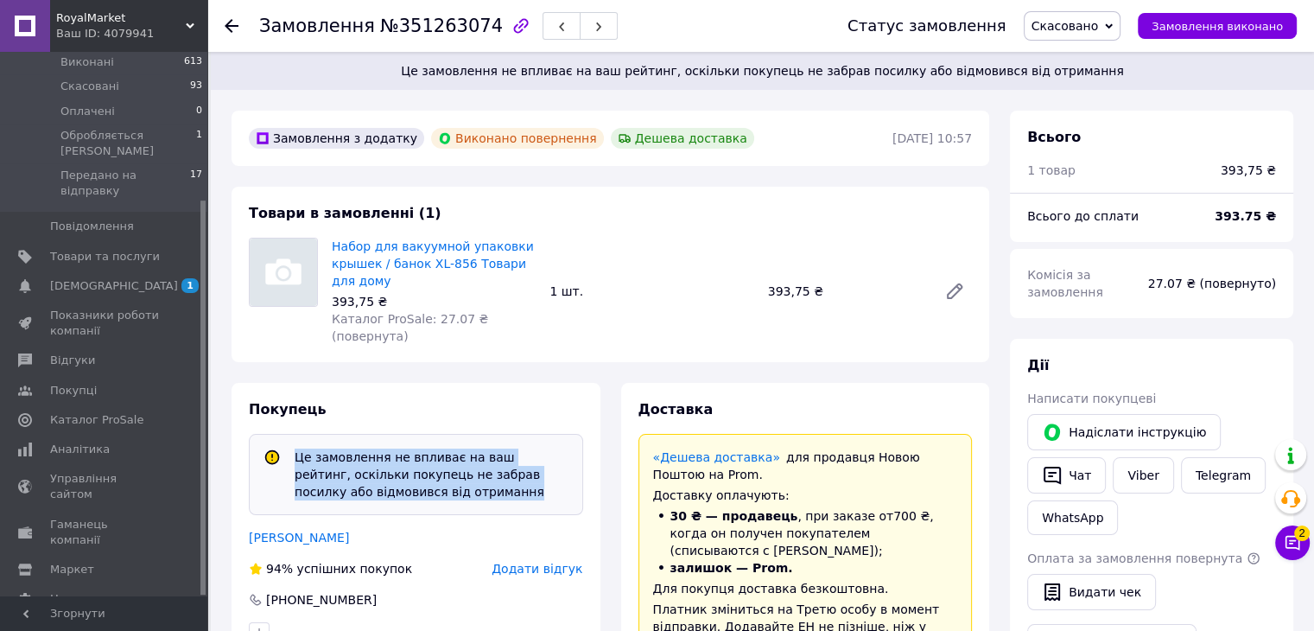
click at [432, 448] on div "Це замовлення не впливає на ваш рейтинг, оскільки покупець не забрав посилку аб…" at bounding box center [432, 474] width 288 height 52
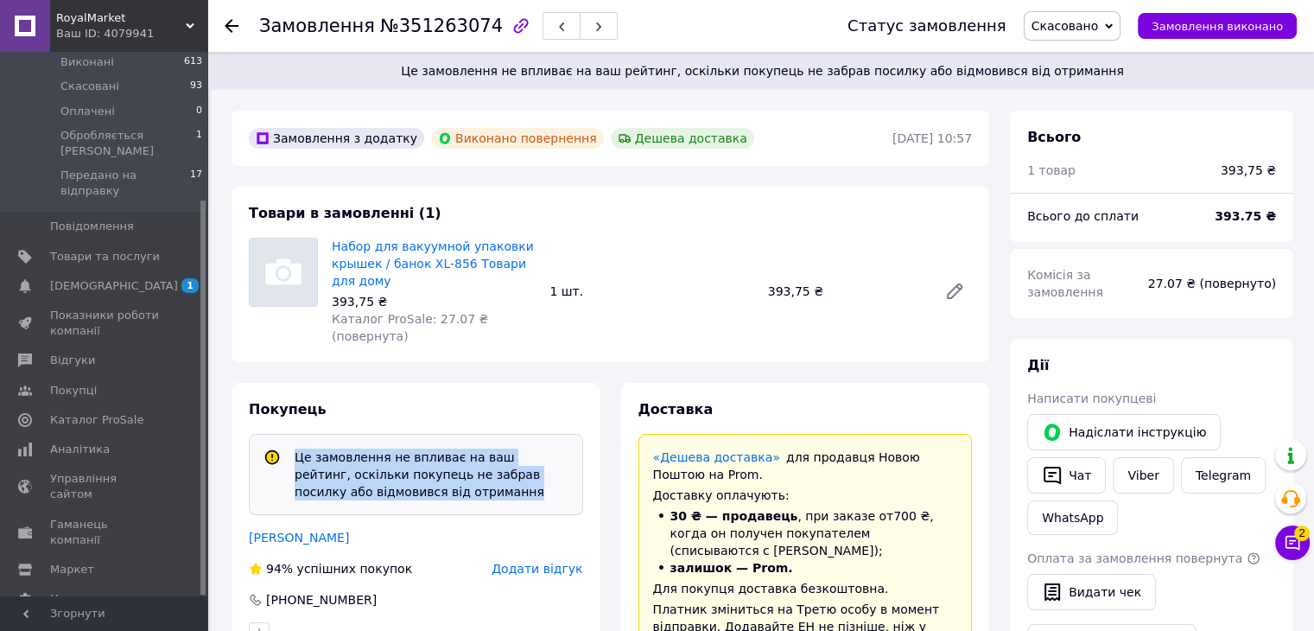
click at [431, 448] on div "Це замовлення не впливає на ваш рейтинг, оскільки покупець не забрав посилку аб…" at bounding box center [432, 474] width 288 height 52
click at [428, 448] on div "Це замовлення не впливає на ваш рейтинг, оскільки покупець не забрав посилку аб…" at bounding box center [432, 474] width 288 height 52
click at [393, 448] on div "Це замовлення не впливає на ваш рейтинг, оскільки покупець не забрав посилку аб…" at bounding box center [432, 474] width 288 height 52
click at [366, 448] on div "Це замовлення не впливає на ваш рейтинг, оскільки покупець не забрав посилку аб…" at bounding box center [432, 474] width 288 height 52
click at [362, 448] on div "Це замовлення не впливає на ваш рейтинг, оскільки покупець не забрав посилку аб…" at bounding box center [432, 474] width 288 height 52
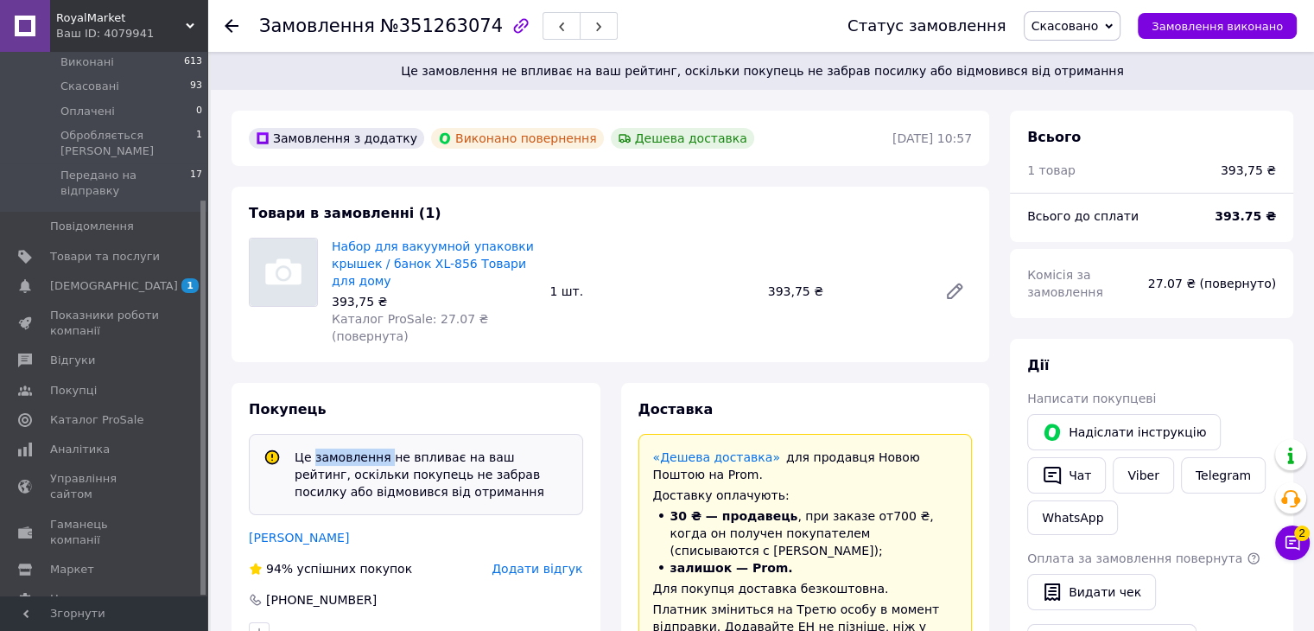
click at [362, 448] on div "Це замовлення не впливає на ваш рейтинг, оскільки покупець не забрав посилку аб…" at bounding box center [432, 474] width 288 height 52
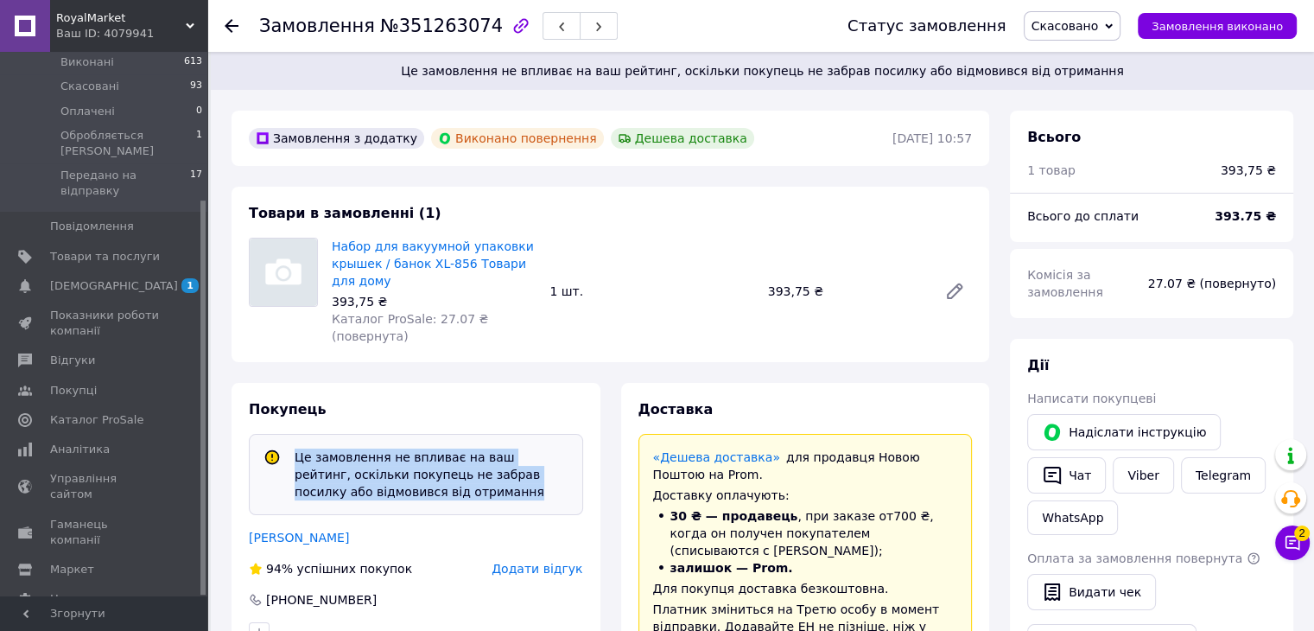
click at [362, 448] on div "Це замовлення не впливає на ваш рейтинг, оскільки покупець не забрав посилку аб…" at bounding box center [432, 474] width 288 height 52
click at [377, 448] on div "Це замовлення не впливає на ваш рейтинг, оскільки покупець не забрав посилку аб…" at bounding box center [432, 474] width 288 height 52
click at [405, 448] on div "Це замовлення не впливає на ваш рейтинг, оскільки покупець не забрав посилку аб…" at bounding box center [432, 474] width 288 height 52
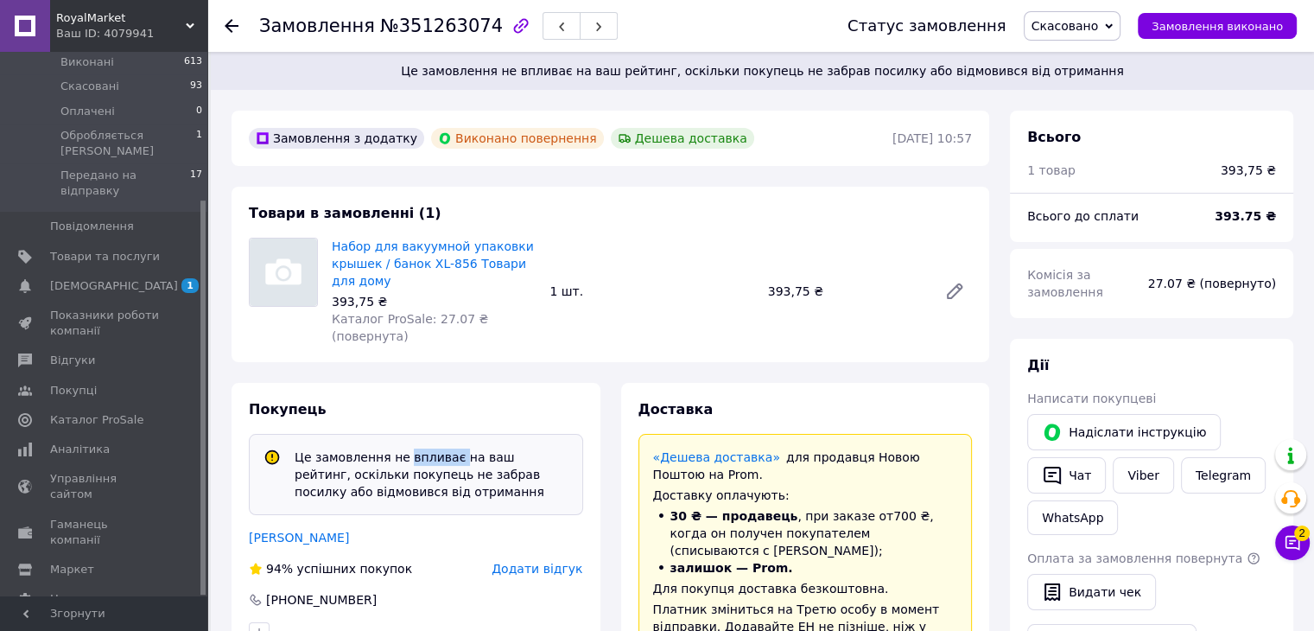
click at [405, 448] on div "Це замовлення не впливає на ваш рейтинг, оскільки покупець не забрав посилку аб…" at bounding box center [432, 474] width 288 height 52
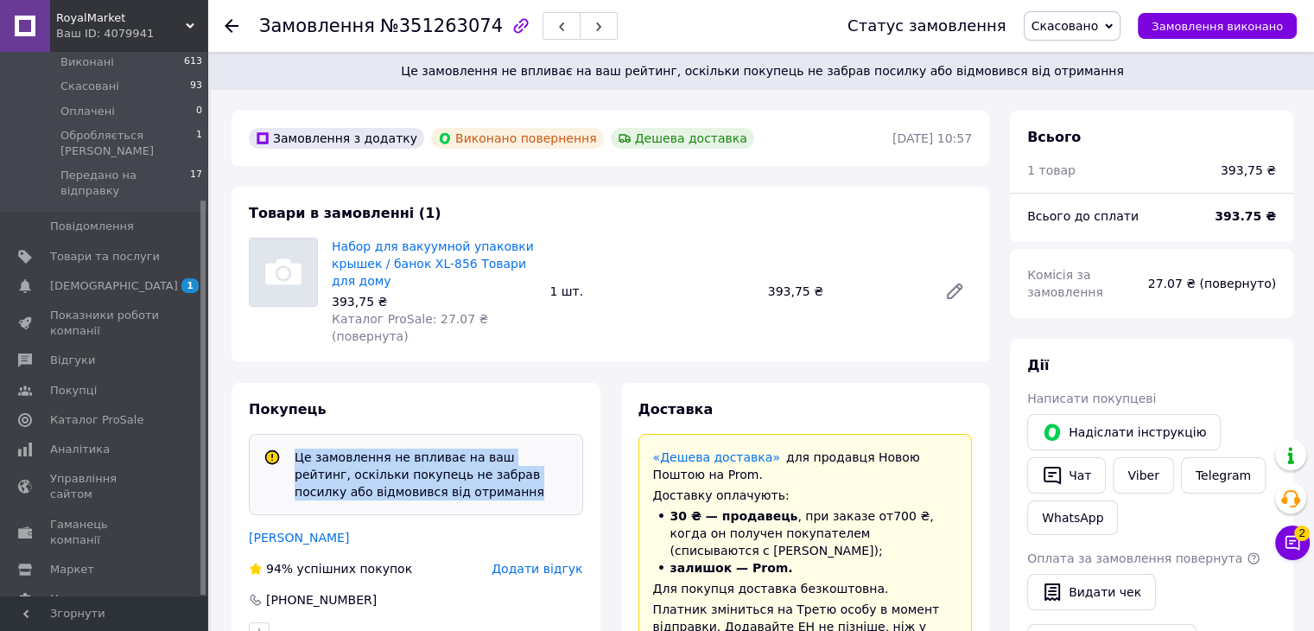
click at [405, 448] on div "Це замовлення не впливає на ваш рейтинг, оскільки покупець не забрав посилку аб…" at bounding box center [432, 474] width 288 height 52
drag, startPoint x: 405, startPoint y: 440, endPoint x: 380, endPoint y: 440, distance: 25.0
click at [404, 448] on div "Це замовлення не впливає на ваш рейтинг, оскільки покупець не забрав посилку аб…" at bounding box center [432, 474] width 288 height 52
click at [343, 448] on div "Це замовлення не впливає на ваш рейтинг, оскільки покупець не забрав посилку аб…" at bounding box center [432, 474] width 288 height 52
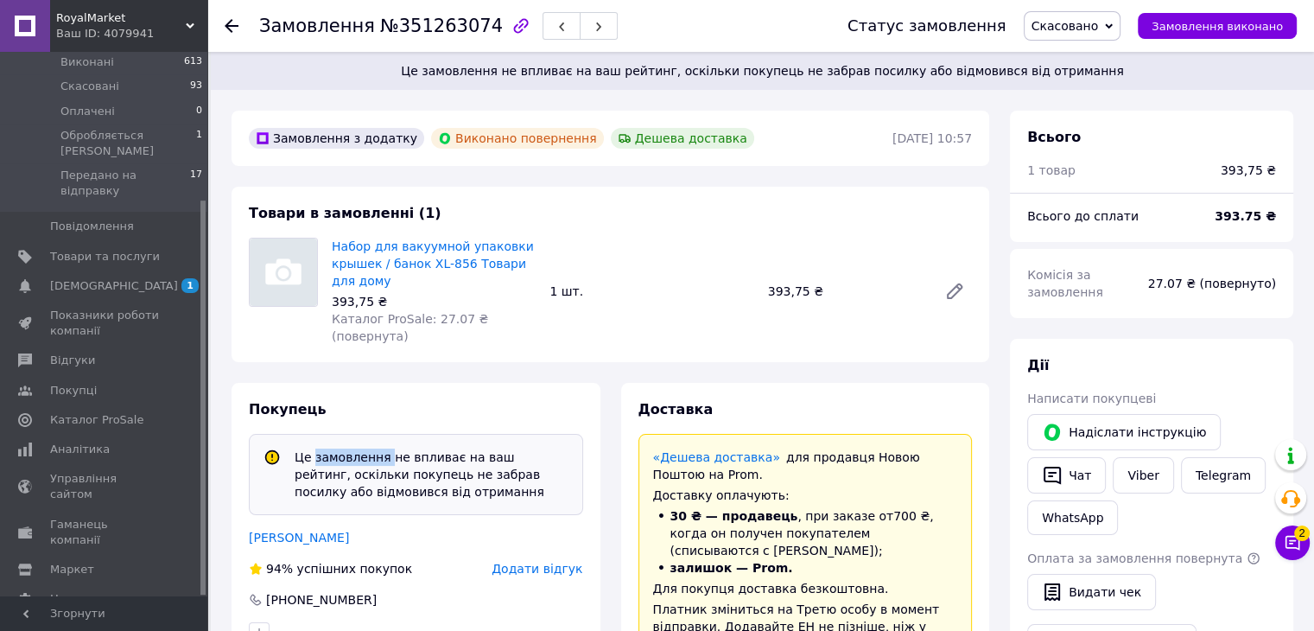
click at [343, 448] on div "Це замовлення не впливає на ваш рейтинг, оскільки покупець не забрав посилку аб…" at bounding box center [432, 474] width 288 height 52
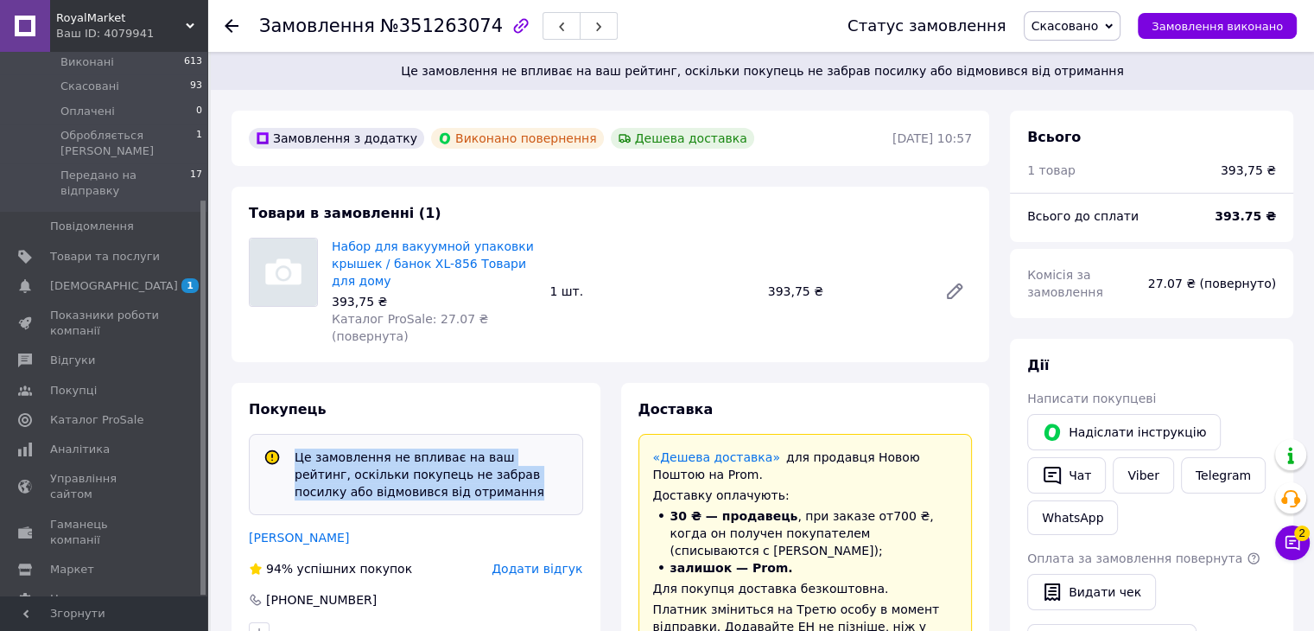
click at [343, 448] on div "Це замовлення не впливає на ваш рейтинг, оскільки покупець не забрав посилку аб…" at bounding box center [432, 474] width 288 height 52
click at [342, 448] on div "Це замовлення не впливає на ваш рейтинг, оскільки покупець не забрав посилку аб…" at bounding box center [432, 474] width 288 height 52
click at [325, 457] on div "Це замовлення не впливає на ваш рейтинг, оскільки покупець не забрав посилку аб…" at bounding box center [432, 474] width 288 height 52
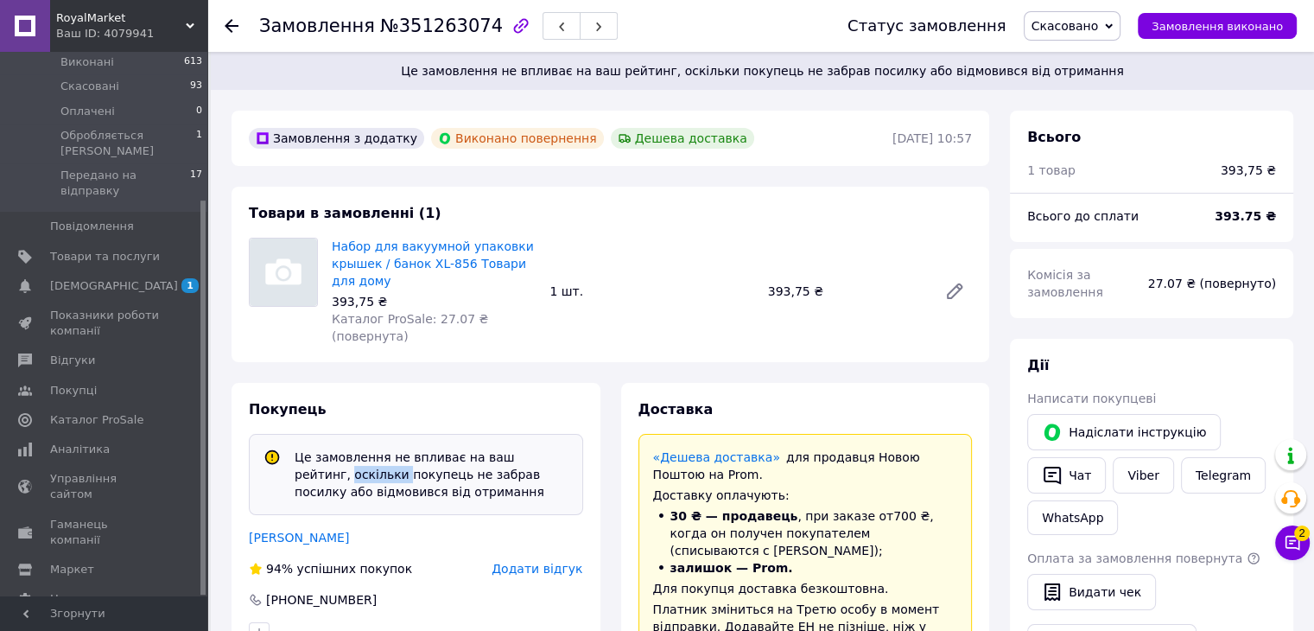
click at [325, 457] on div "Це замовлення не впливає на ваш рейтинг, оскільки покупець не забрав посилку аб…" at bounding box center [432, 474] width 288 height 52
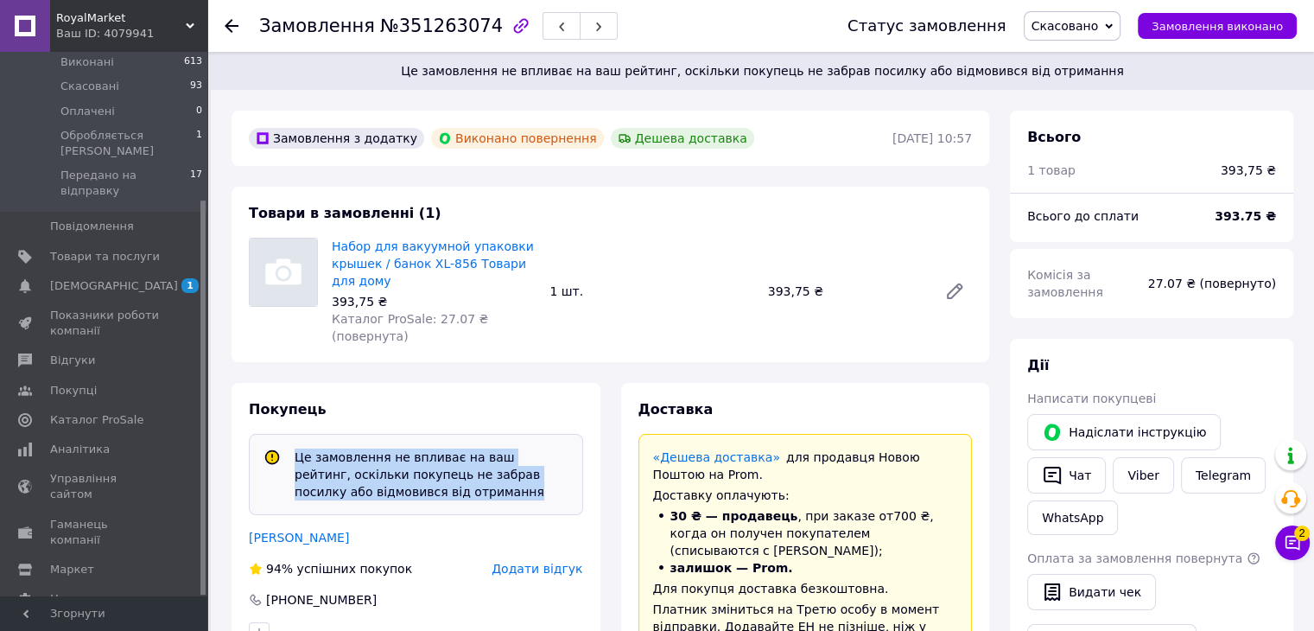
click at [325, 457] on div "Це замовлення не впливає на ваш рейтинг, оскільки покупець не забрав посилку аб…" at bounding box center [432, 474] width 288 height 52
click at [365, 457] on div "Це замовлення не впливає на ваш рейтинг, оскільки покупець не забрав посилку аб…" at bounding box center [432, 474] width 288 height 52
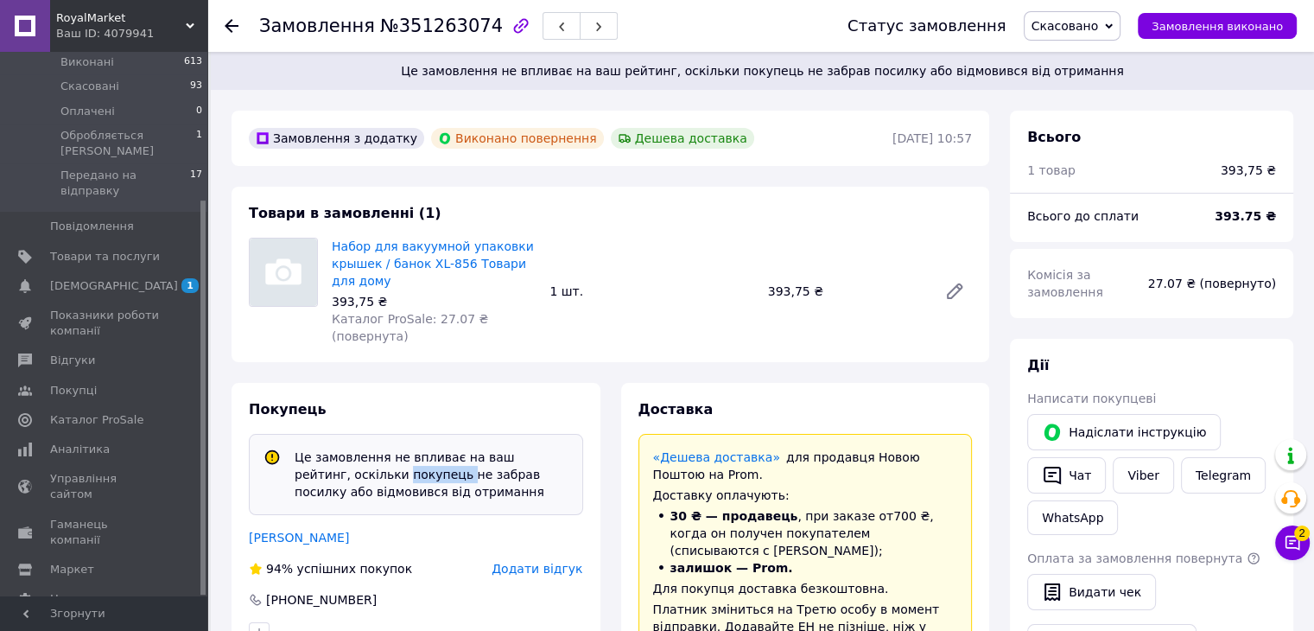
click at [365, 457] on div "Це замовлення не впливає на ваш рейтинг, оскільки покупець не забрав посилку аб…" at bounding box center [432, 474] width 288 height 52
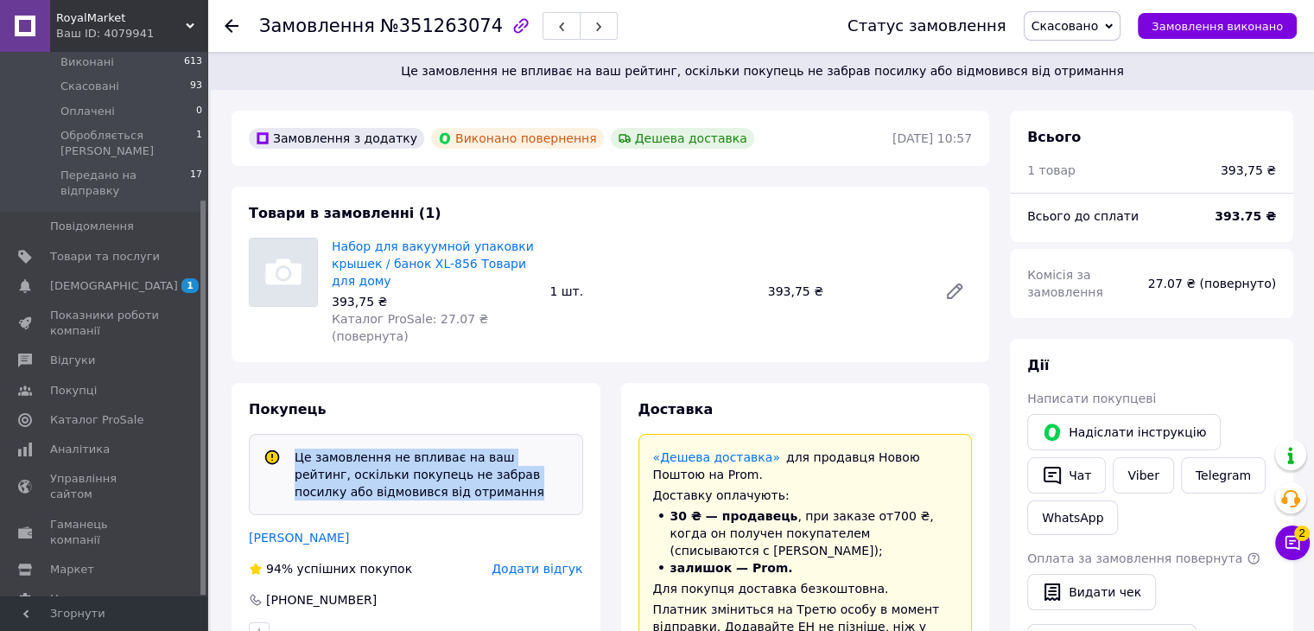
click at [365, 457] on div "Це замовлення не впливає на ваш рейтинг, оскільки покупець не забрав посилку аб…" at bounding box center [432, 474] width 288 height 52
click at [496, 457] on div "Це замовлення не впливає на ваш рейтинг, оскільки покупець не забрав посилку аб…" at bounding box center [432, 474] width 288 height 52
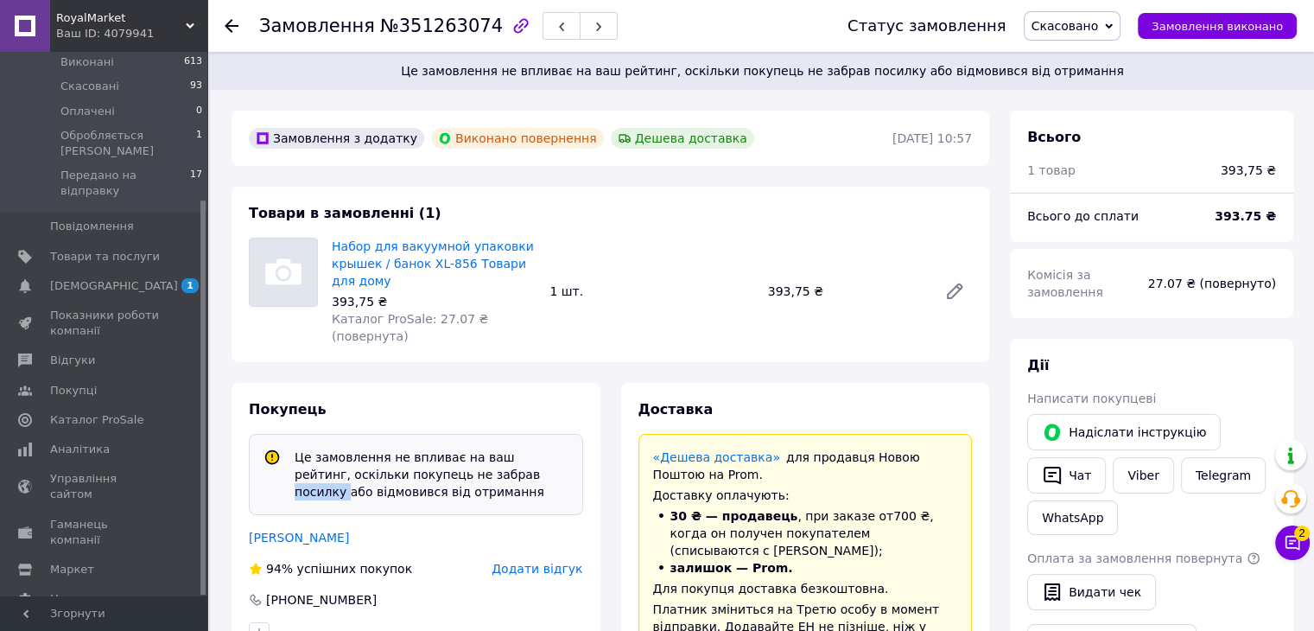
click at [496, 457] on div "Це замовлення не впливає на ваш рейтинг, оскільки покупець не забрав посилку аб…" at bounding box center [432, 474] width 288 height 52
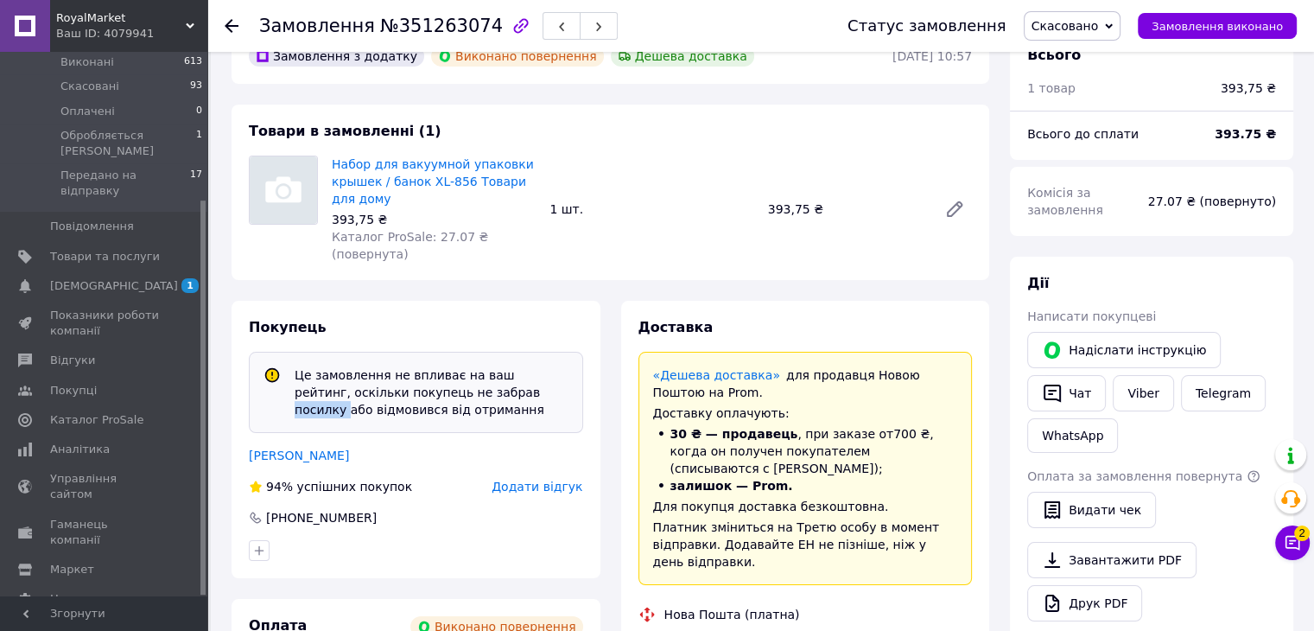
scroll to position [115, 0]
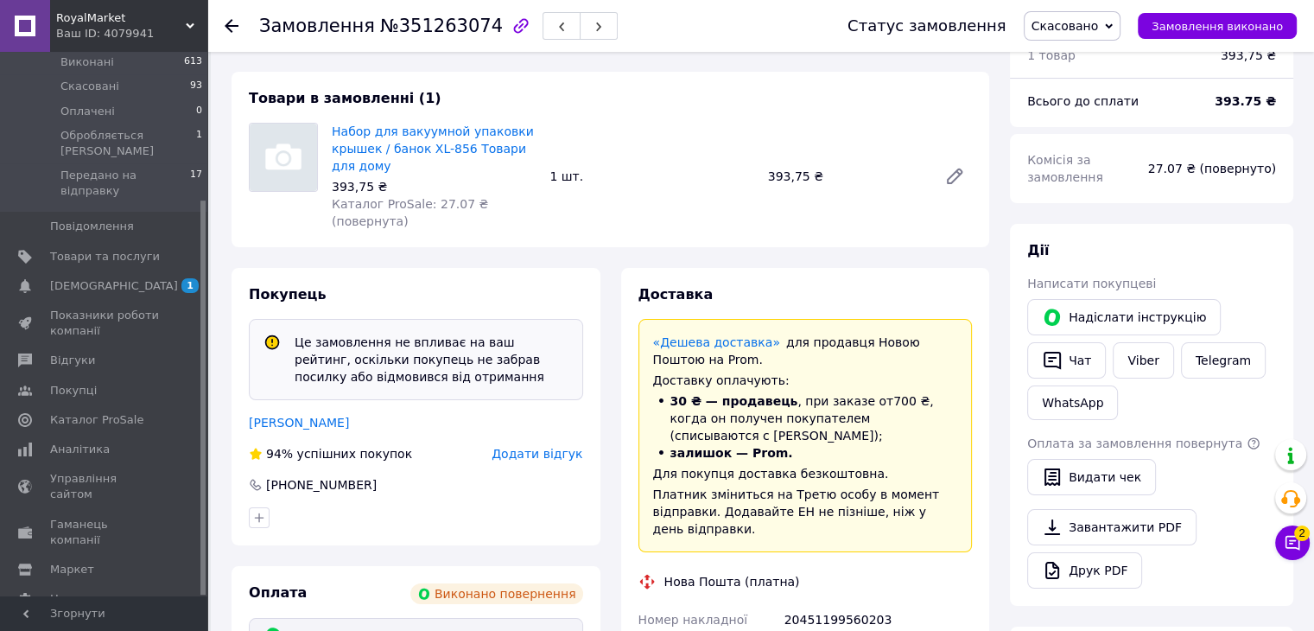
click at [434, 357] on div "Це замовлення не впливає на ваш рейтинг, оскільки покупець не забрав посилку аб…" at bounding box center [432, 359] width 288 height 52
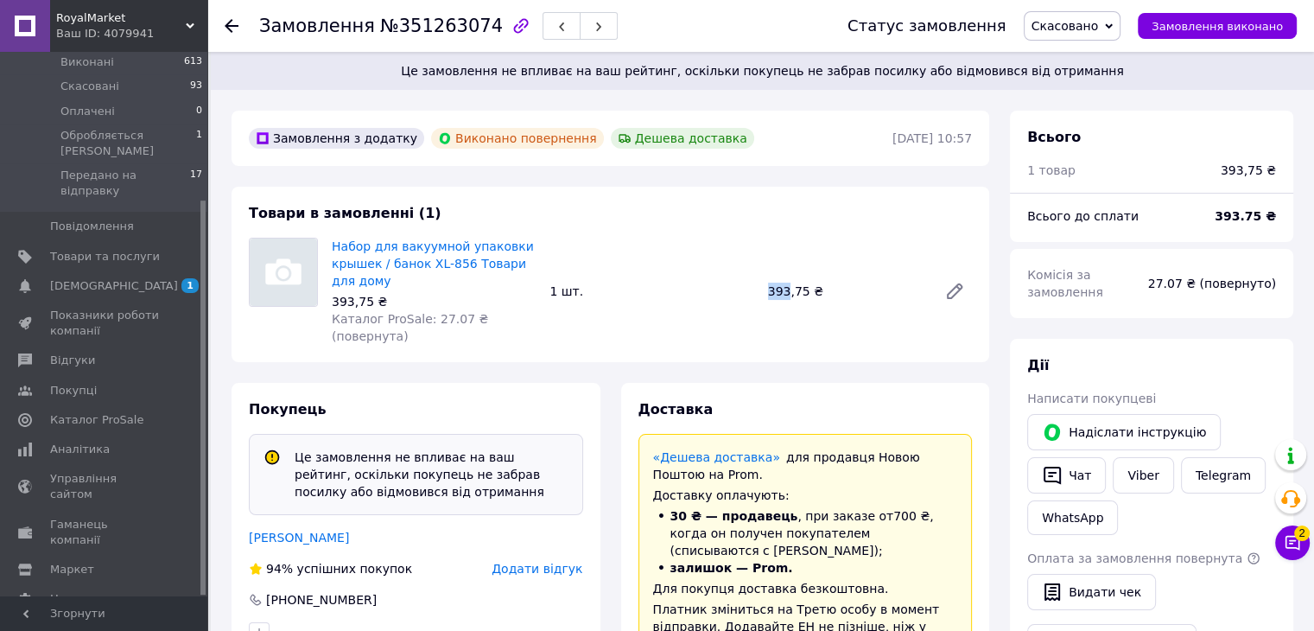
drag, startPoint x: 769, startPoint y: 282, endPoint x: 787, endPoint y: 282, distance: 18.2
click at [787, 282] on div "393,75 ₴" at bounding box center [845, 291] width 169 height 24
click at [791, 281] on div "393,75 ₴" at bounding box center [845, 291] width 169 height 24
drag, startPoint x: 791, startPoint y: 281, endPoint x: 801, endPoint y: 281, distance: 9.5
click at [801, 281] on div "393,75 ₴" at bounding box center [845, 291] width 169 height 24
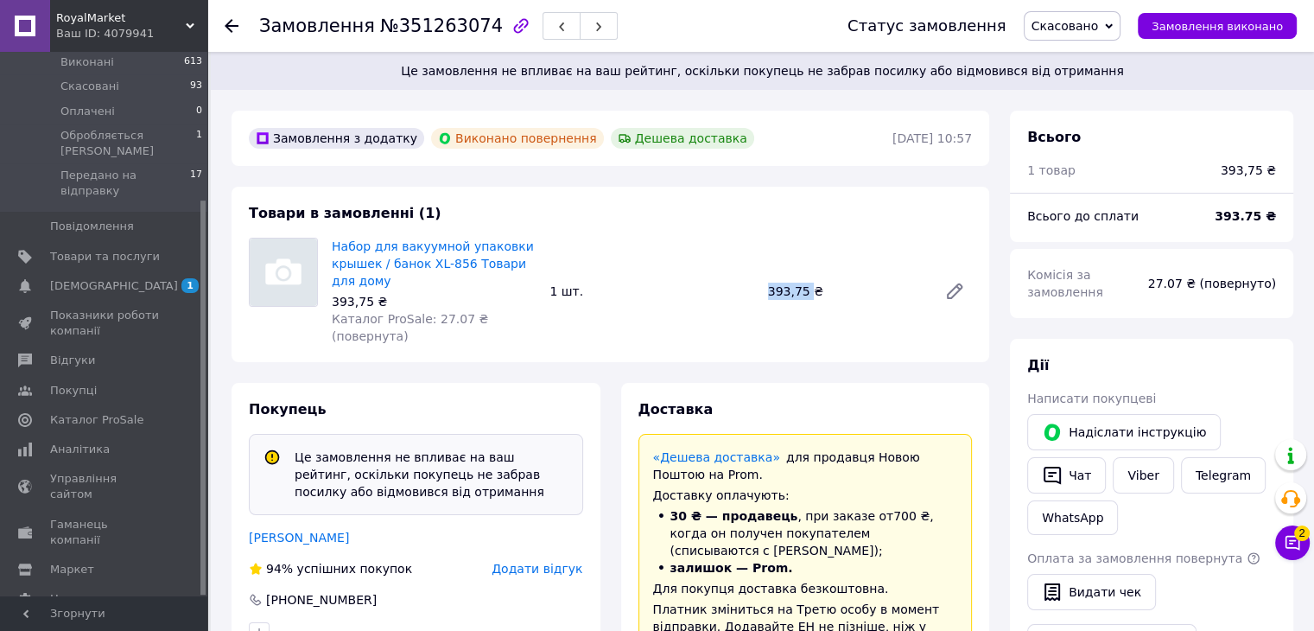
click at [801, 281] on div "393,75 ₴" at bounding box center [845, 291] width 169 height 24
drag, startPoint x: 790, startPoint y: 284, endPoint x: 802, endPoint y: 286, distance: 11.4
click at [802, 286] on div "393,75 ₴" at bounding box center [845, 291] width 169 height 24
drag, startPoint x: 789, startPoint y: 283, endPoint x: 801, endPoint y: 283, distance: 11.2
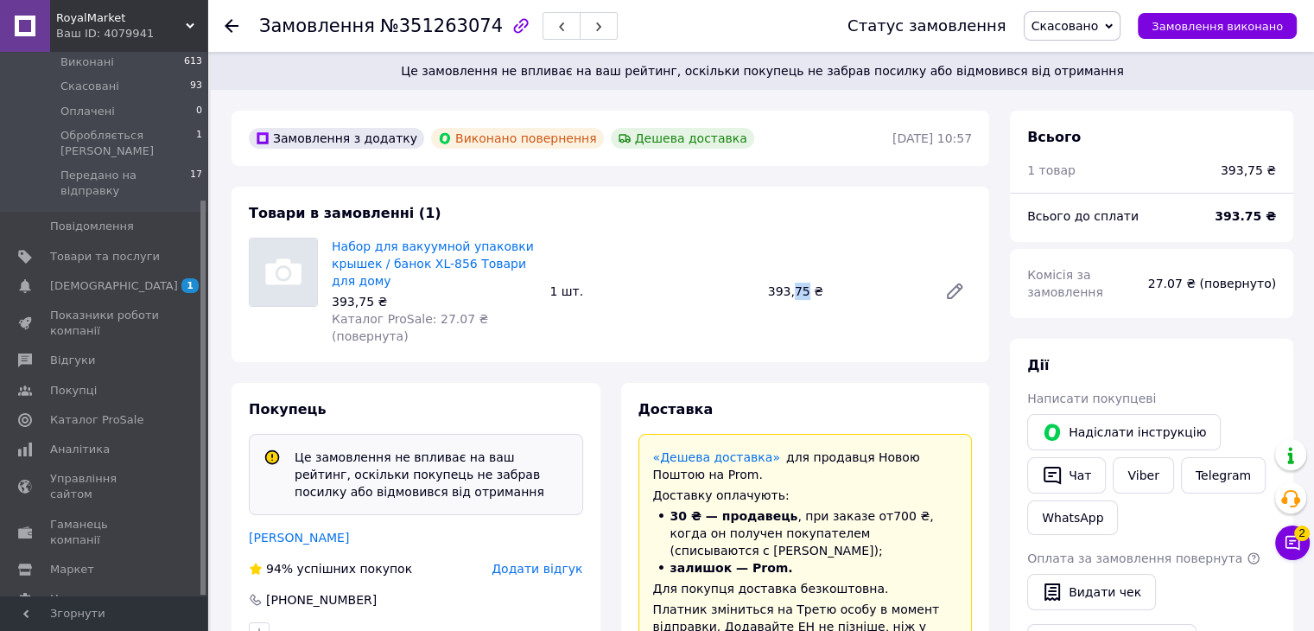
click at [801, 283] on div "393,75 ₴" at bounding box center [845, 291] width 169 height 24
drag, startPoint x: 789, startPoint y: 284, endPoint x: 802, endPoint y: 283, distance: 13.0
click at [802, 283] on div "393,75 ₴" at bounding box center [845, 291] width 169 height 24
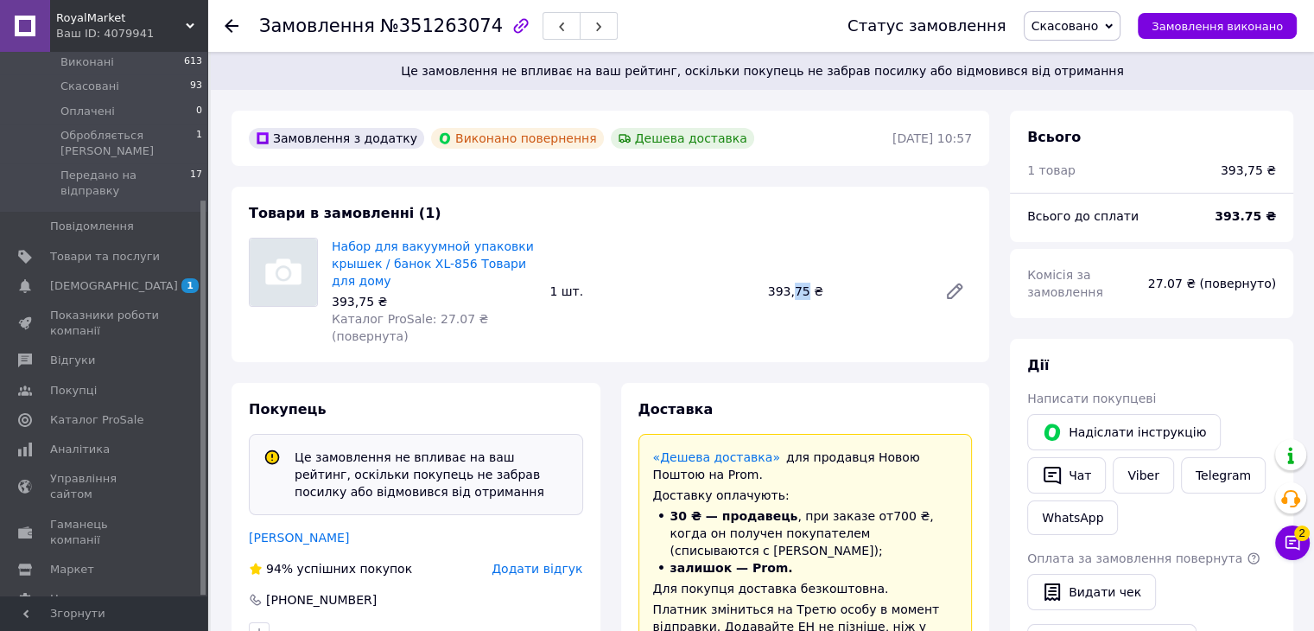
drag, startPoint x: 803, startPoint y: 283, endPoint x: 792, endPoint y: 283, distance: 11.2
click at [792, 283] on div "393,75 ₴" at bounding box center [845, 291] width 169 height 24
drag, startPoint x: 787, startPoint y: 283, endPoint x: 769, endPoint y: 283, distance: 18.1
click at [769, 283] on div "393,75 ₴" at bounding box center [845, 291] width 169 height 24
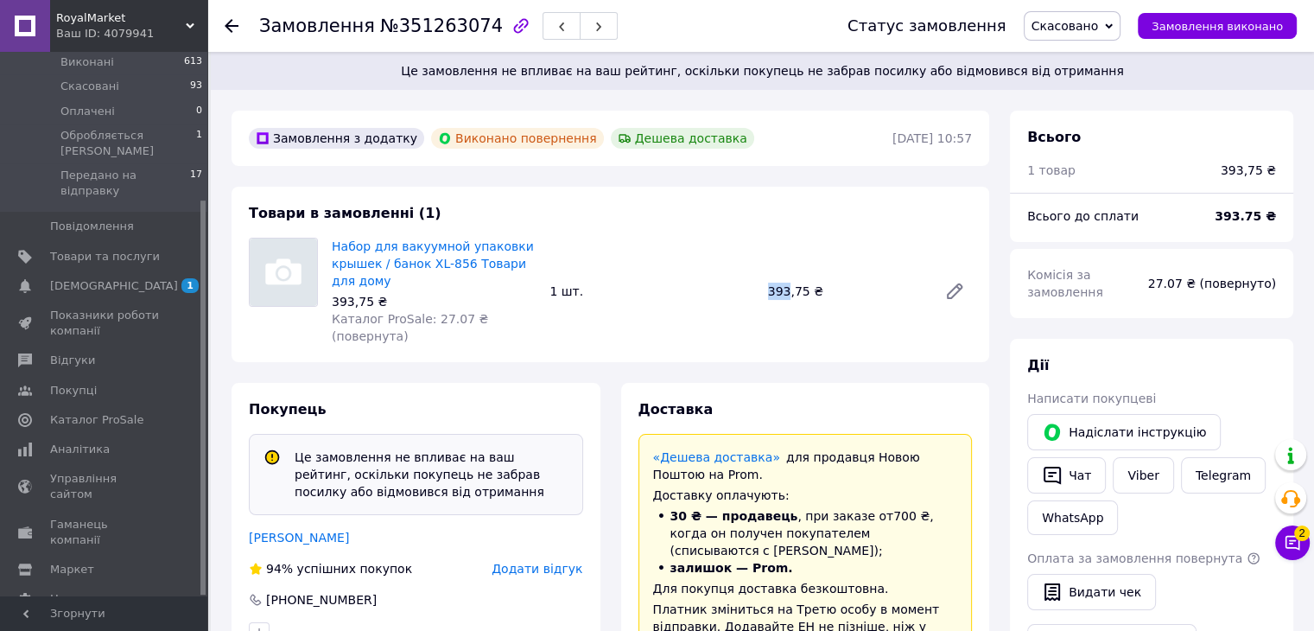
click at [769, 283] on div "393,75 ₴" at bounding box center [845, 291] width 169 height 24
drag, startPoint x: 769, startPoint y: 283, endPoint x: 784, endPoint y: 287, distance: 15.9
click at [784, 287] on div "393,75 ₴" at bounding box center [845, 291] width 169 height 24
drag, startPoint x: 791, startPoint y: 283, endPoint x: 801, endPoint y: 283, distance: 9.5
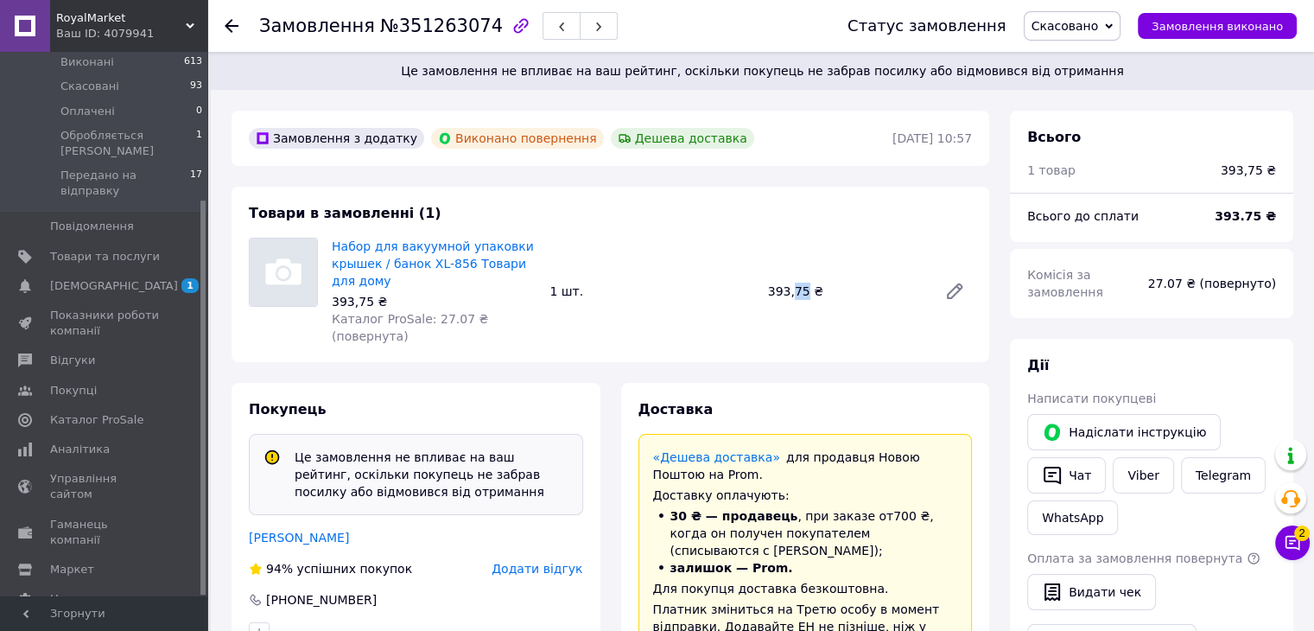
click at [801, 283] on div "393,75 ₴" at bounding box center [845, 291] width 169 height 24
drag, startPoint x: 803, startPoint y: 283, endPoint x: 824, endPoint y: 287, distance: 21.0
click at [824, 287] on div "393,75 ₴" at bounding box center [845, 291] width 169 height 24
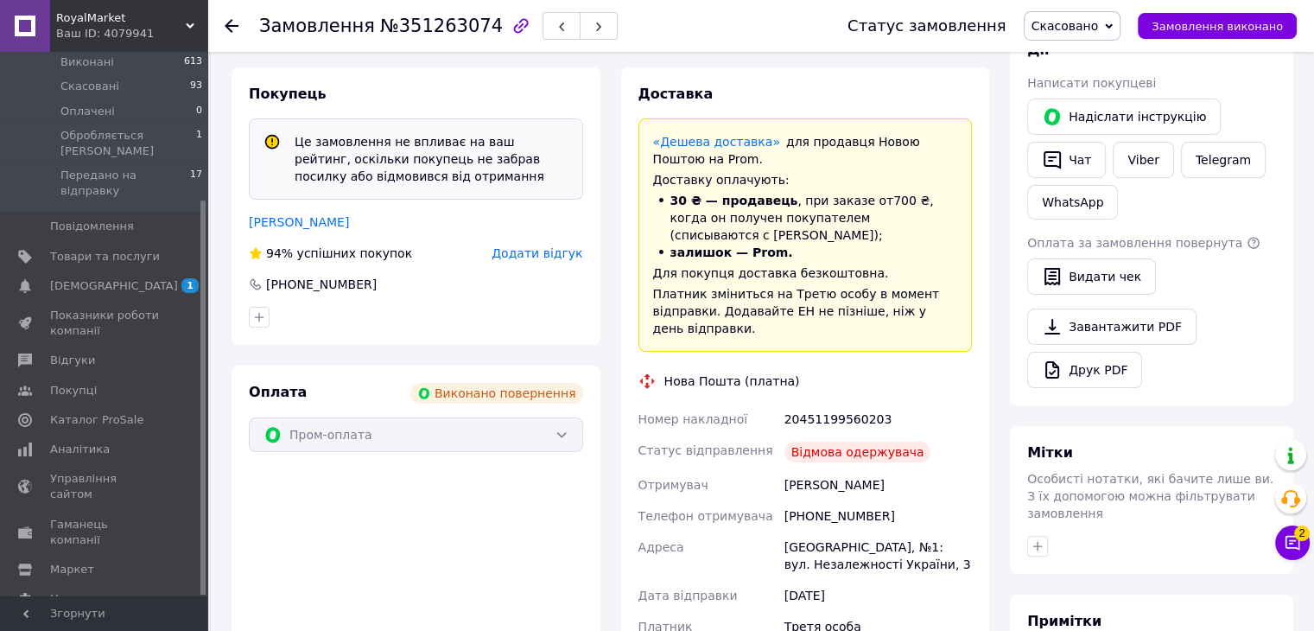
scroll to position [345, 0]
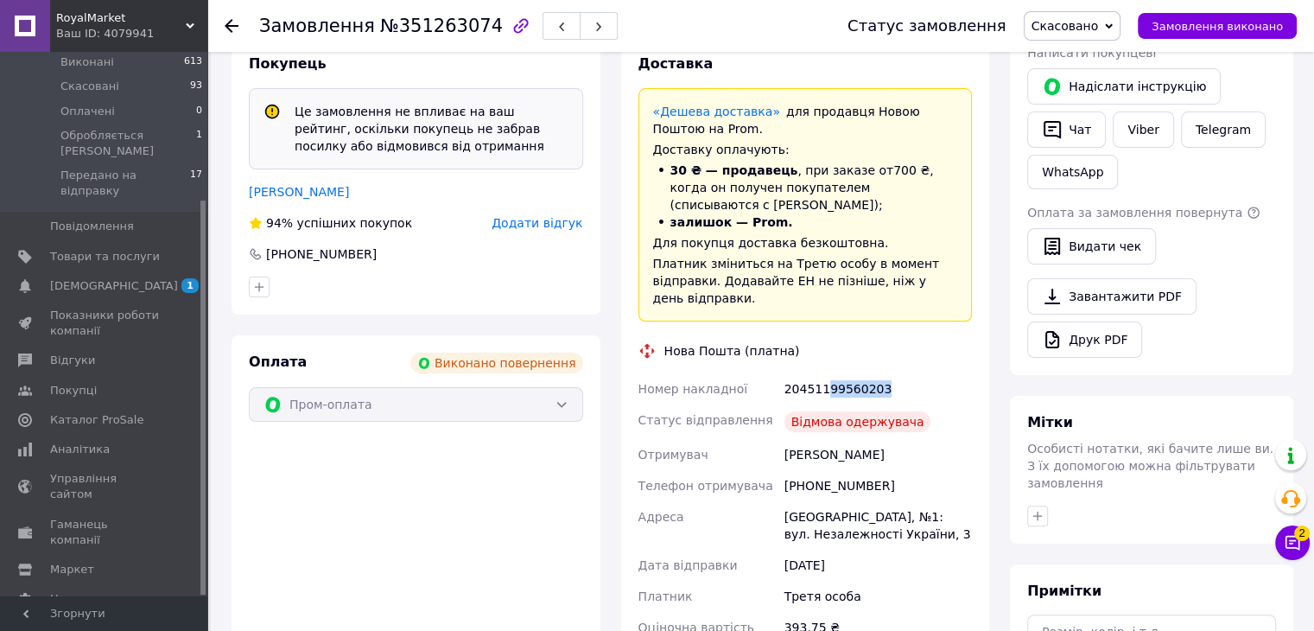
drag, startPoint x: 824, startPoint y: 357, endPoint x: 898, endPoint y: 364, distance: 74.7
click at [898, 373] on div "20451199560203" at bounding box center [878, 388] width 194 height 31
click at [852, 373] on div "20451199560203" at bounding box center [878, 388] width 194 height 31
drag, startPoint x: 855, startPoint y: 351, endPoint x: 898, endPoint y: 355, distance: 43.4
click at [898, 373] on div "20451199560203" at bounding box center [878, 388] width 194 height 31
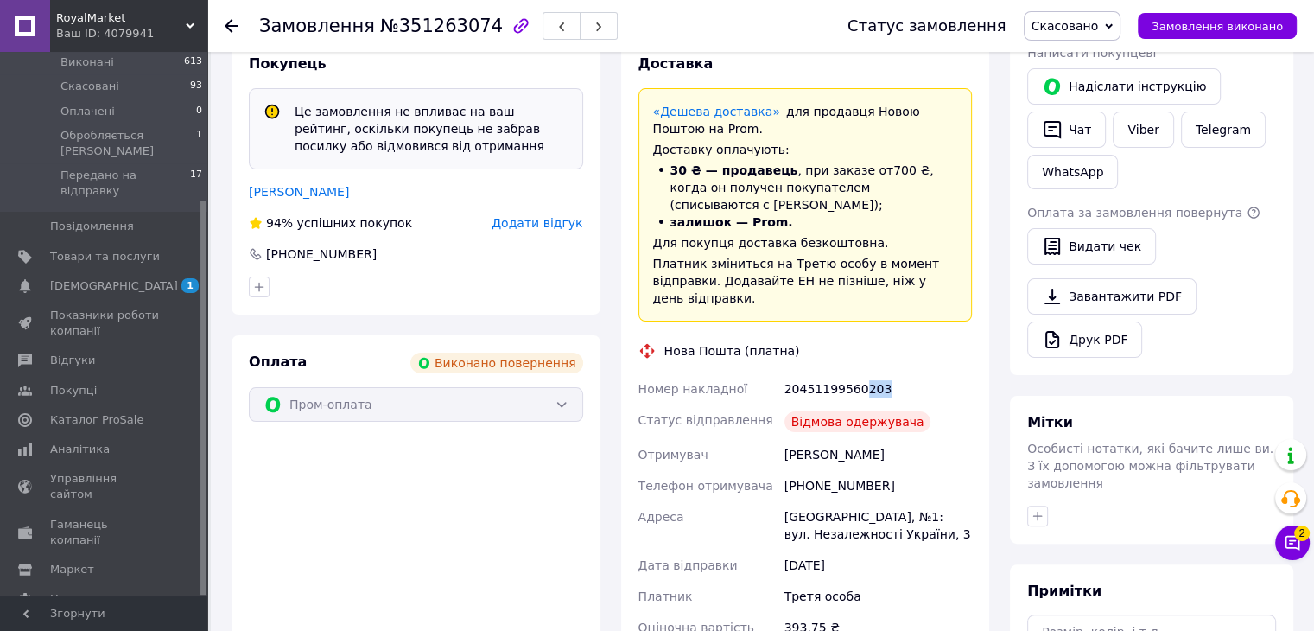
click at [898, 373] on div "20451199560203" at bounding box center [878, 388] width 194 height 31
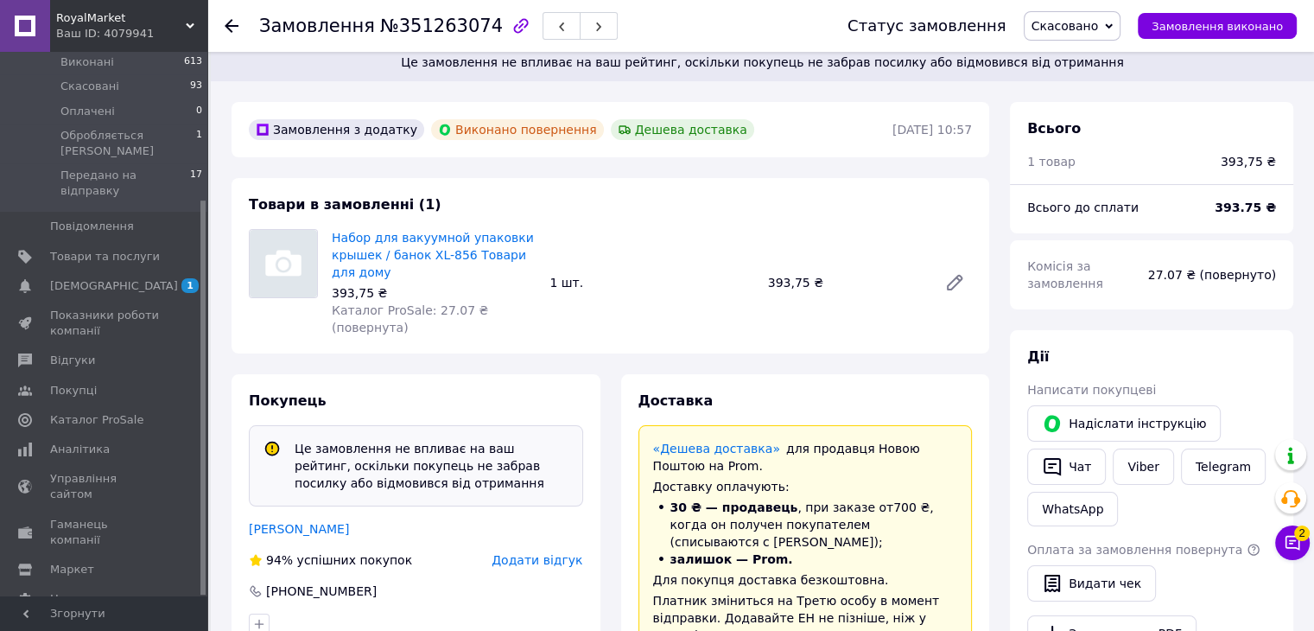
scroll to position [0, 0]
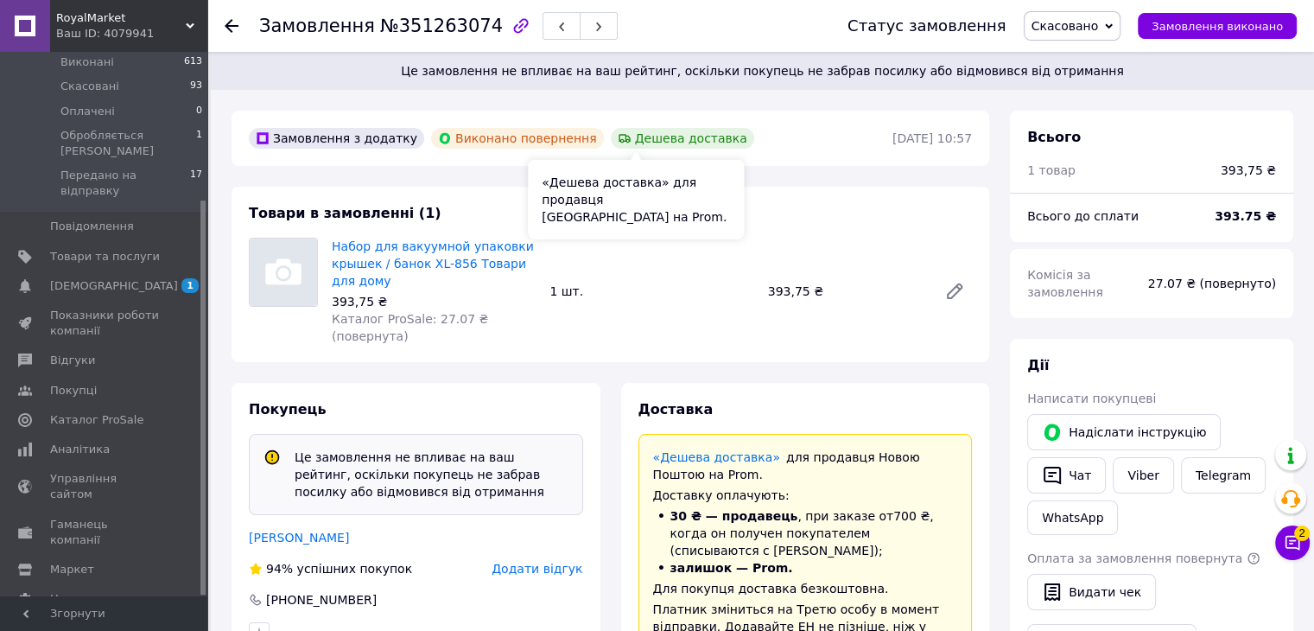
click at [636, 139] on div "Дешева доставка" at bounding box center [682, 138] width 143 height 21
click at [836, 253] on div "Набор для вакуумной упаковки крышек / банок XL-856 Товари для дому 393,75 ₴ Кат…" at bounding box center [652, 291] width 654 height 114
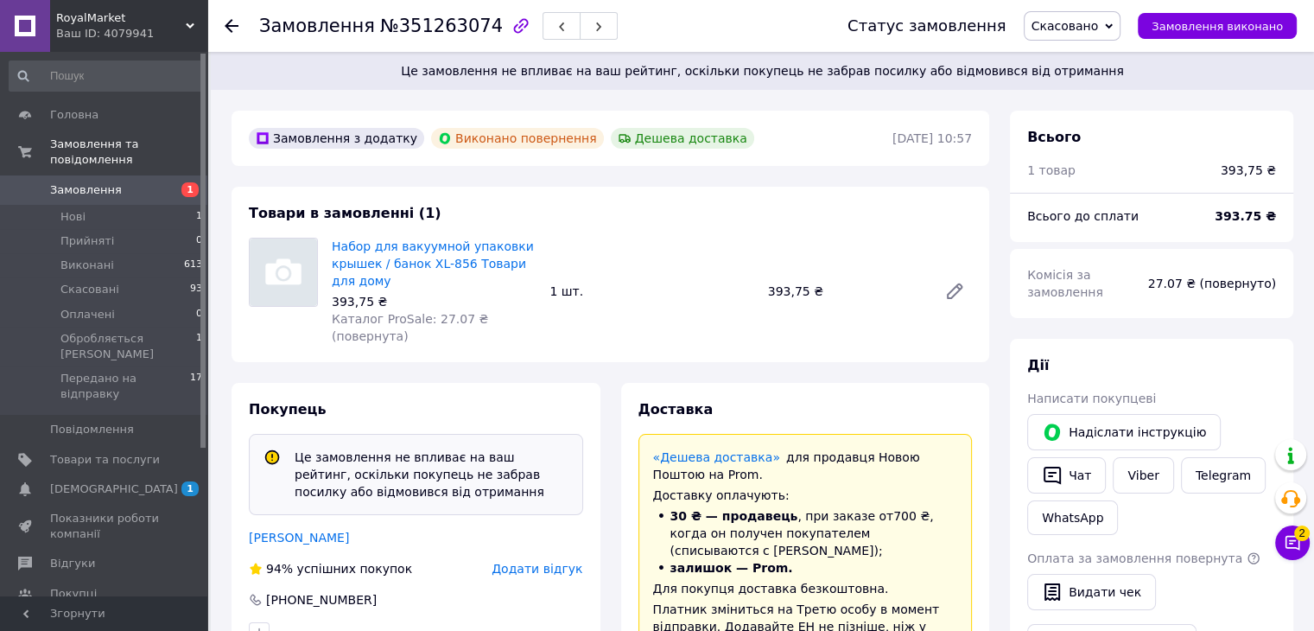
click at [100, 182] on span "Замовлення" at bounding box center [86, 190] width 72 height 16
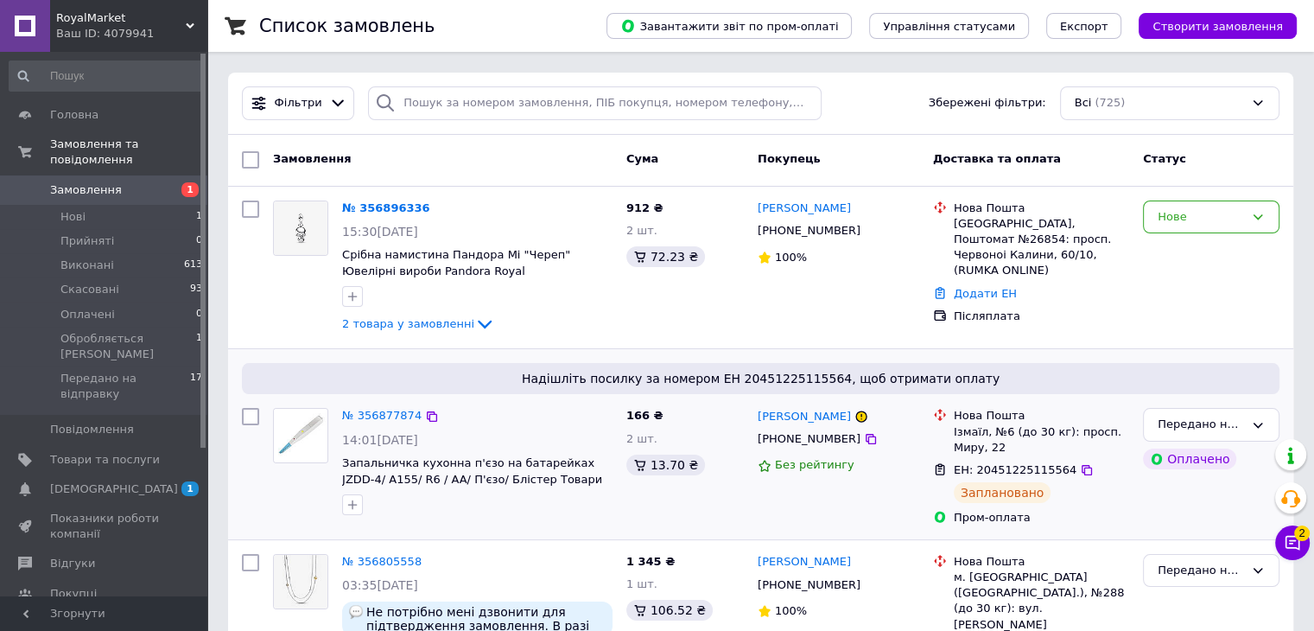
click at [576, 376] on span "Надішліть посилку за номером ЕН 20451225115564, щоб отримати оплату" at bounding box center [760, 378] width 1023 height 17
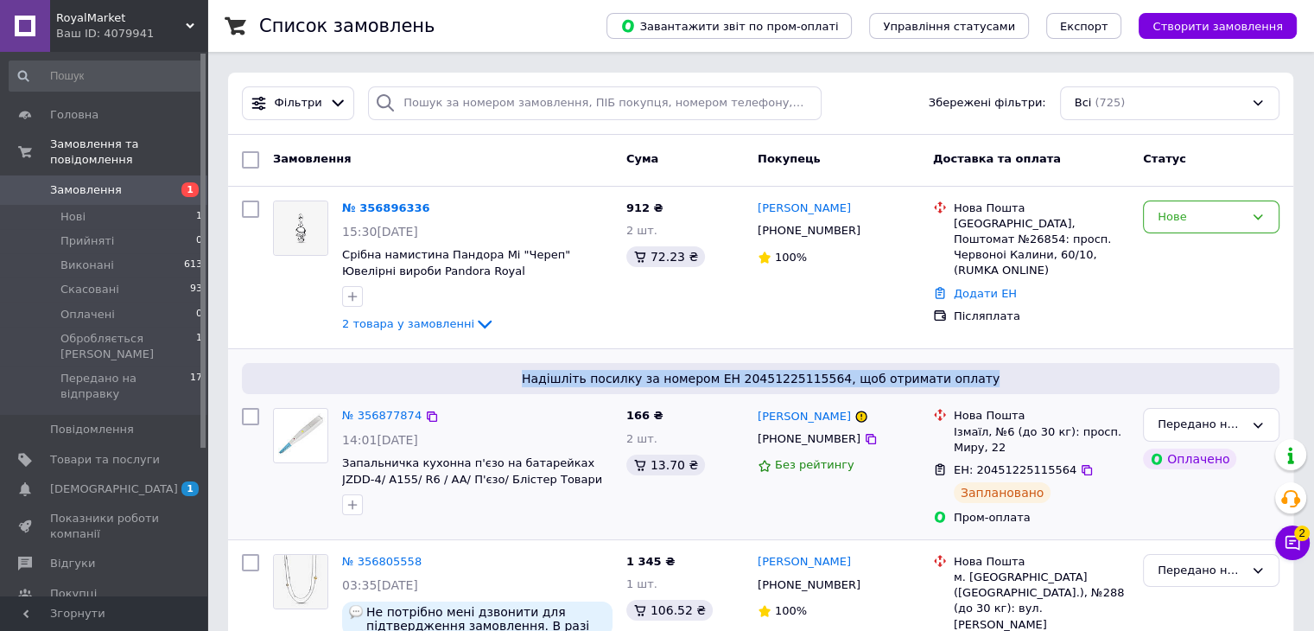
click at [576, 376] on span "Надішліть посилку за номером ЕН 20451225115564, щоб отримати оплату" at bounding box center [760, 378] width 1023 height 17
click at [795, 377] on span "Надішліть посилку за номером ЕН 20451225115564, щоб отримати оплату" at bounding box center [760, 378] width 1023 height 17
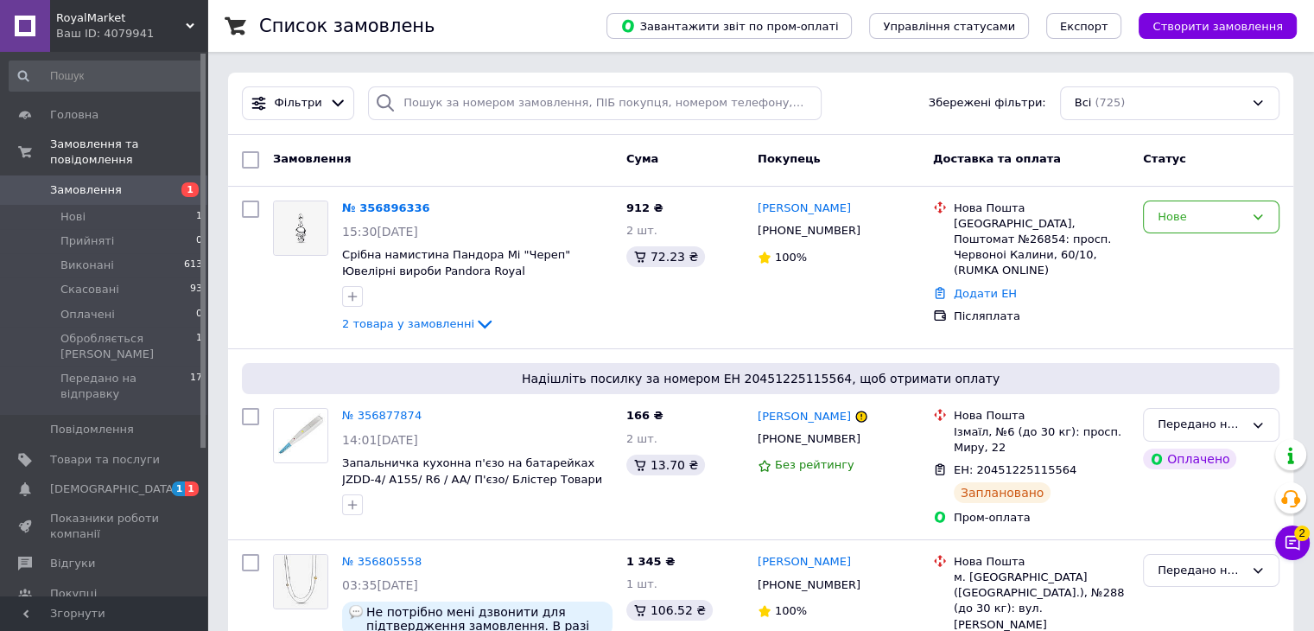
click at [1276, 541] on button "Чат з покупцем 2" at bounding box center [1292, 542] width 35 height 35
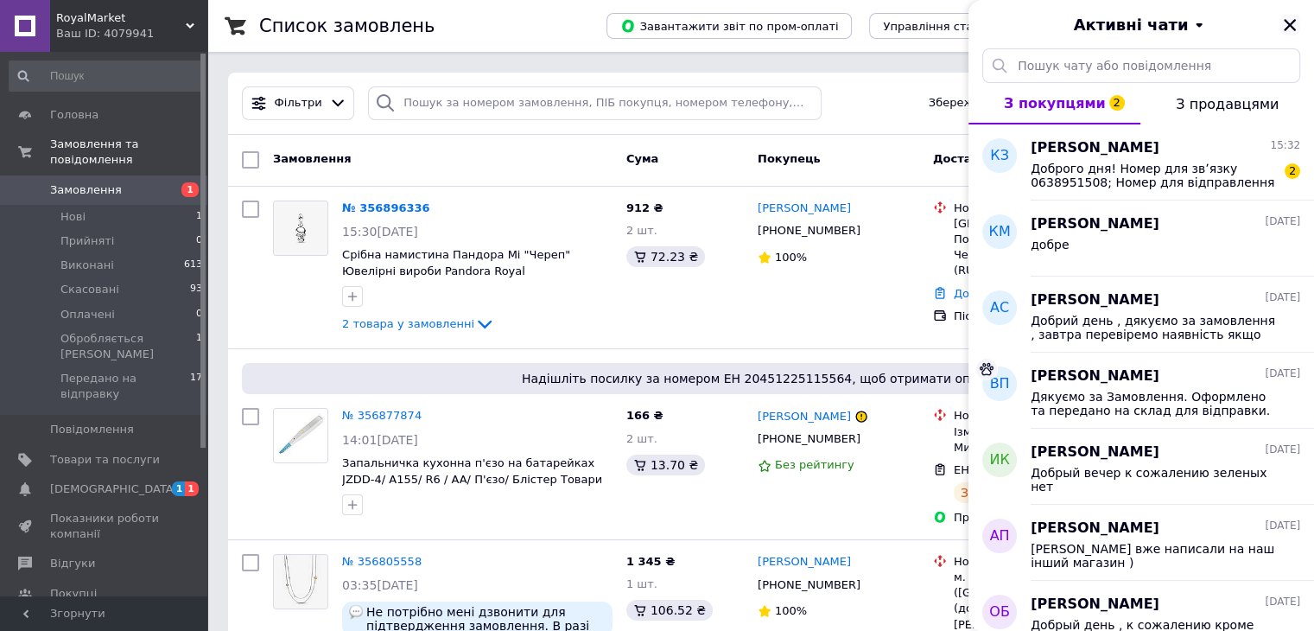
click at [1283, 27] on icon "Закрити" at bounding box center [1290, 25] width 16 height 16
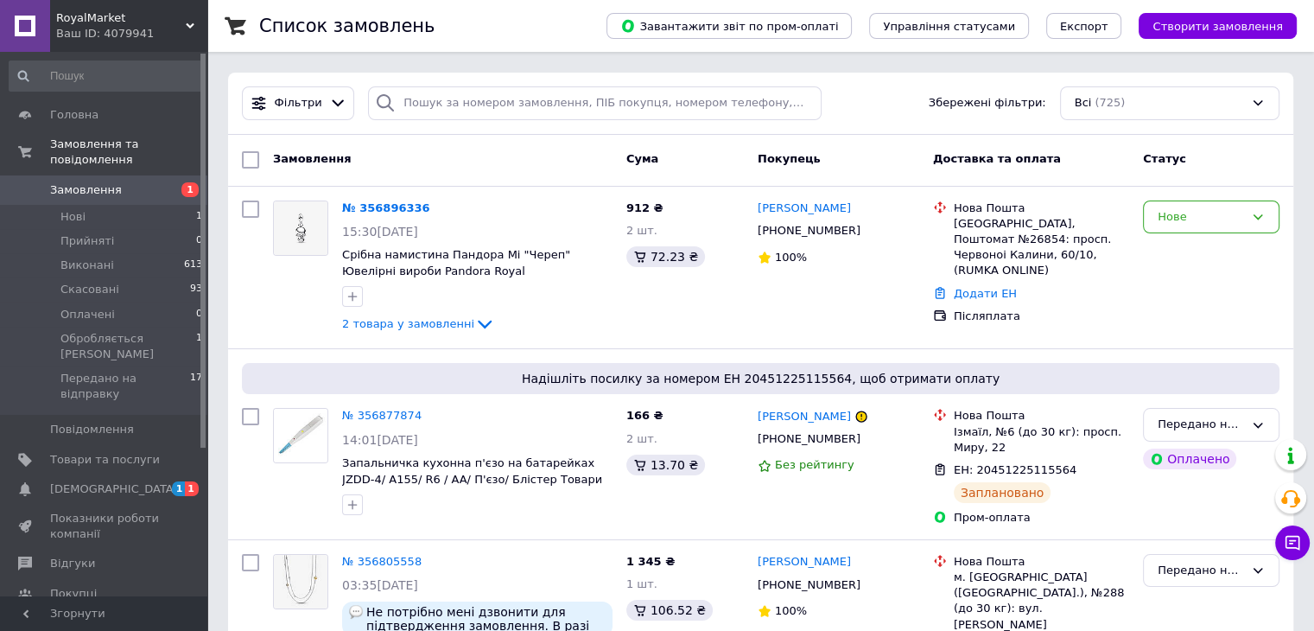
drag, startPoint x: 109, startPoint y: 23, endPoint x: 97, endPoint y: 94, distance: 71.8
click at [109, 23] on span "RoyalMarket" at bounding box center [121, 18] width 130 height 16
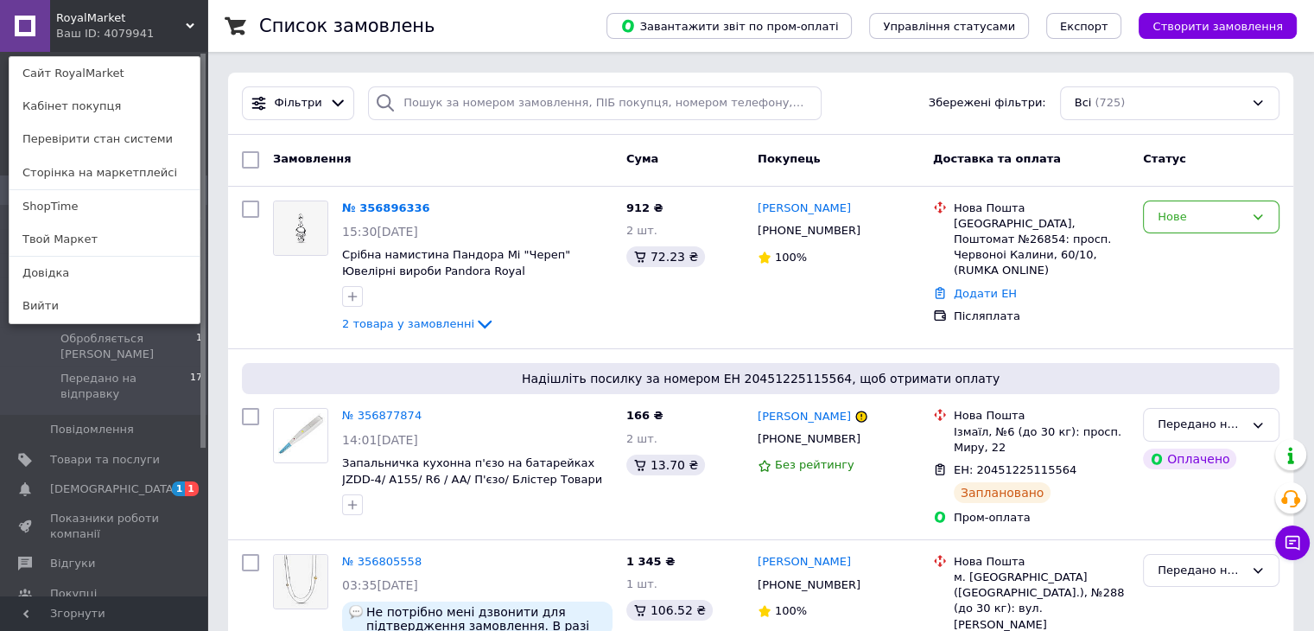
click at [87, 230] on link "Твой Маркет" at bounding box center [105, 239] width 190 height 33
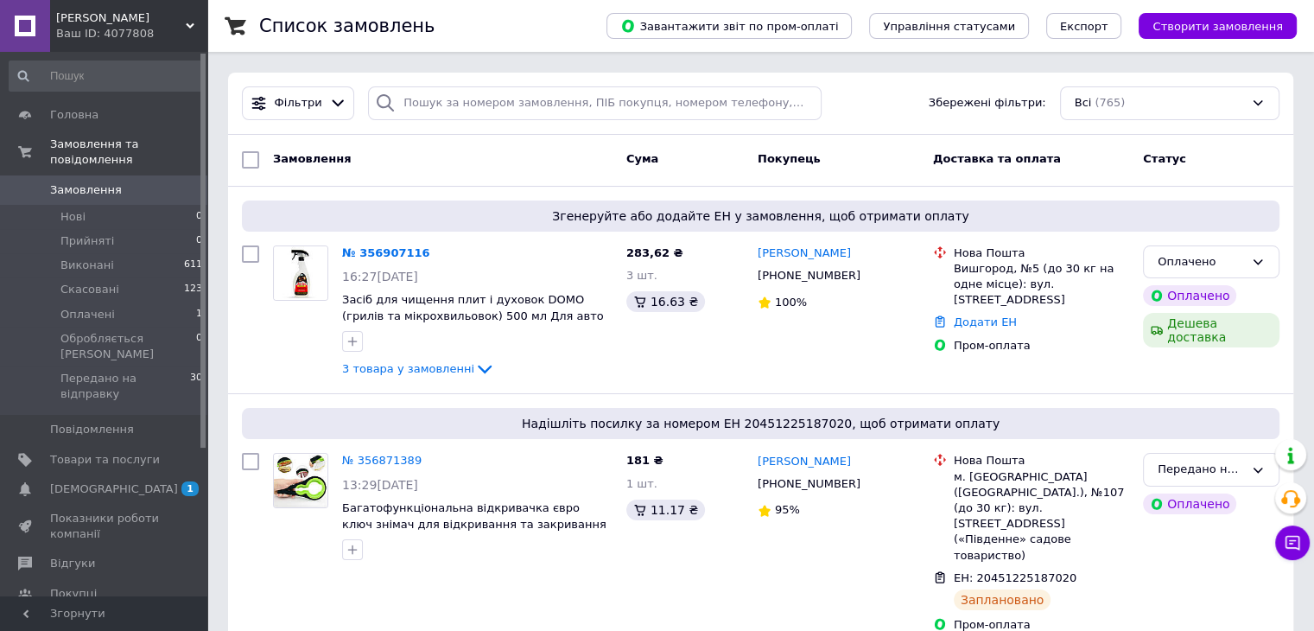
drag, startPoint x: 363, startPoint y: 257, endPoint x: 395, endPoint y: 188, distance: 75.3
click at [364, 257] on link "№ 356907116" at bounding box center [386, 252] width 88 height 13
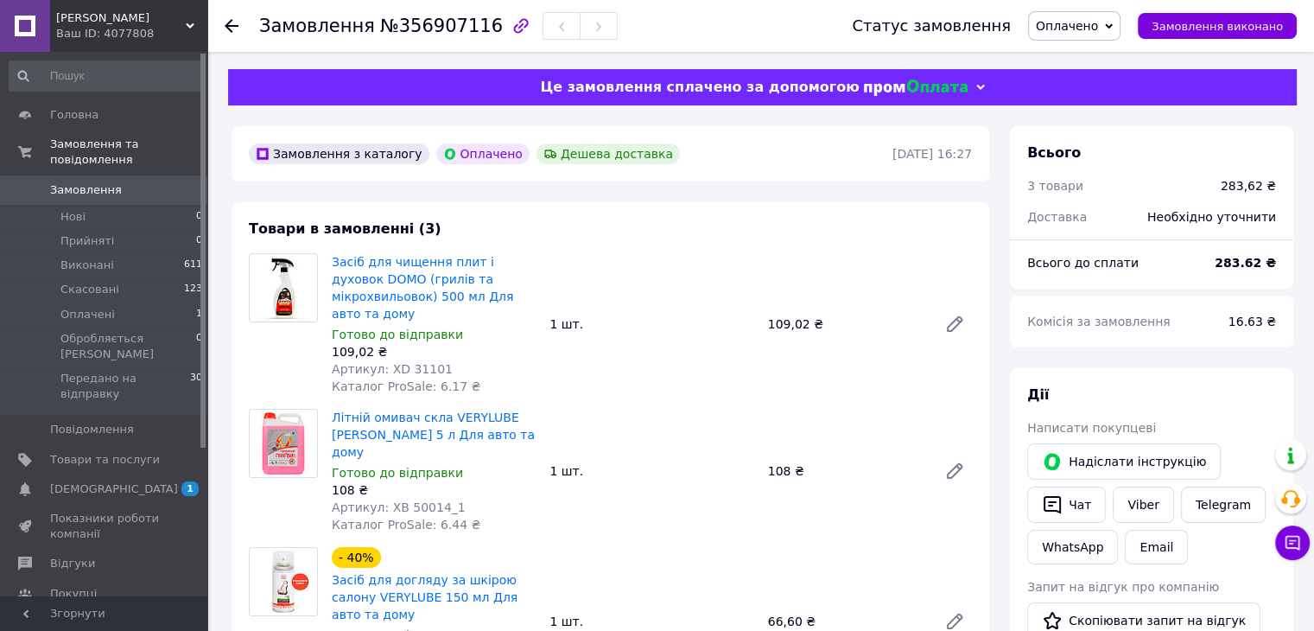
click at [410, 362] on span "Артикул: XD 31101" at bounding box center [392, 369] width 121 height 14
drag, startPoint x: 379, startPoint y: 354, endPoint x: 446, endPoint y: 336, distance: 68.9
click at [446, 336] on div "Засіб для чищення плит і духовок DOMO (грилів та мікрохвильовок) 500 мл Для авт…" at bounding box center [434, 324] width 218 height 149
click at [419, 379] on span "Каталог ProSale: 6.17 ₴" at bounding box center [406, 386] width 149 height 14
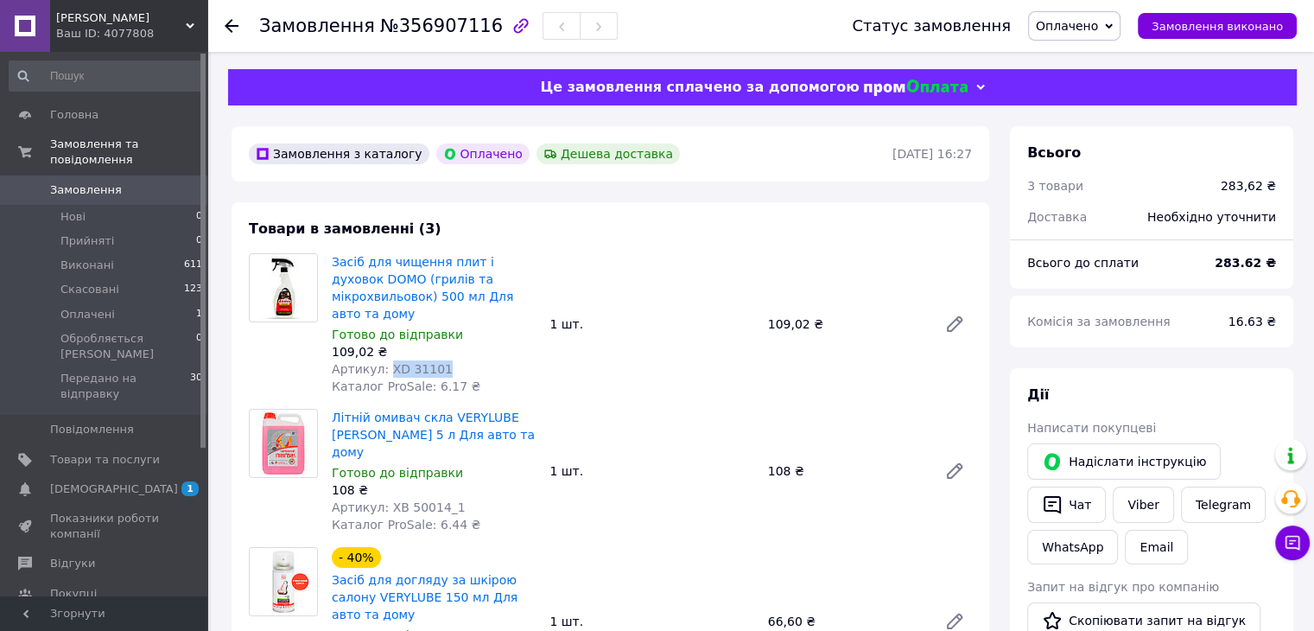
drag, startPoint x: 386, startPoint y: 352, endPoint x: 503, endPoint y: 49, distance: 324.0
click at [445, 360] on div "Артикул: XD 31101" at bounding box center [434, 368] width 204 height 17
copy span "XD 31101"
drag, startPoint x: 404, startPoint y: 493, endPoint x: 430, endPoint y: 493, distance: 25.9
click at [430, 500] on span "Артикул: XB 50014_1" at bounding box center [399, 507] width 134 height 14
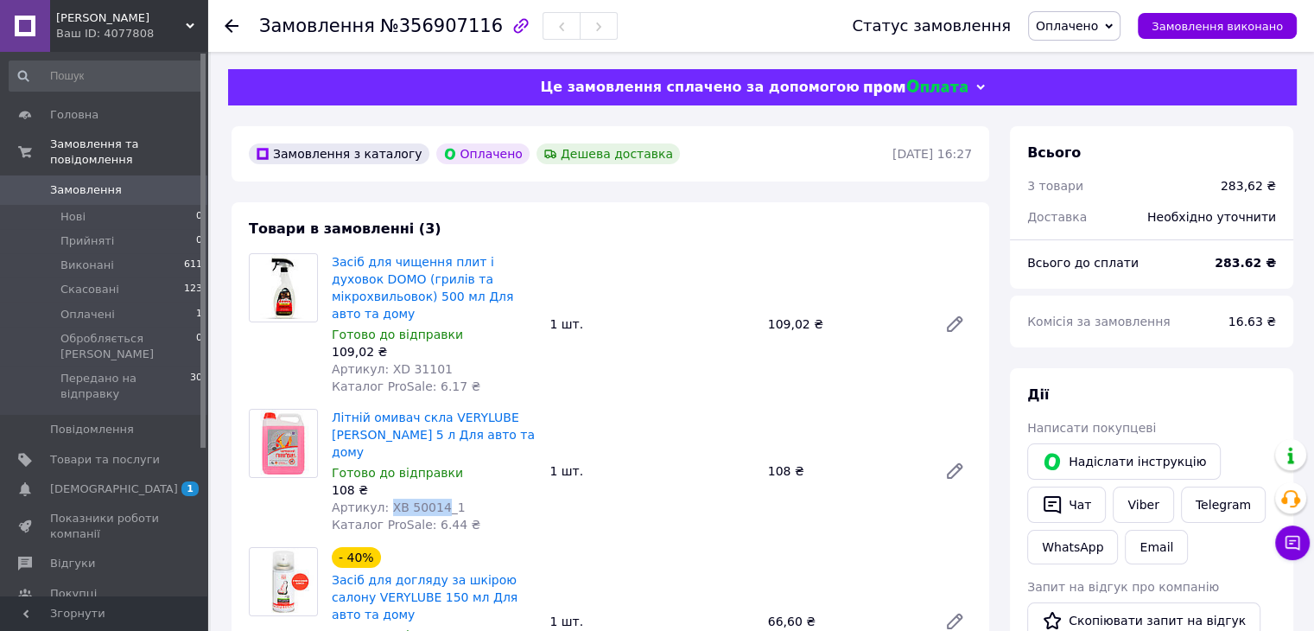
copy span "XB 50014"
drag, startPoint x: 329, startPoint y: 401, endPoint x: 437, endPoint y: 406, distance: 108.1
click at [437, 406] on div "Літній омивач скла VERYLUBE Червоний Пінгвін 5 л Для авто та дому Готово до від…" at bounding box center [434, 470] width 218 height 131
copy link "Літній омивач скла"
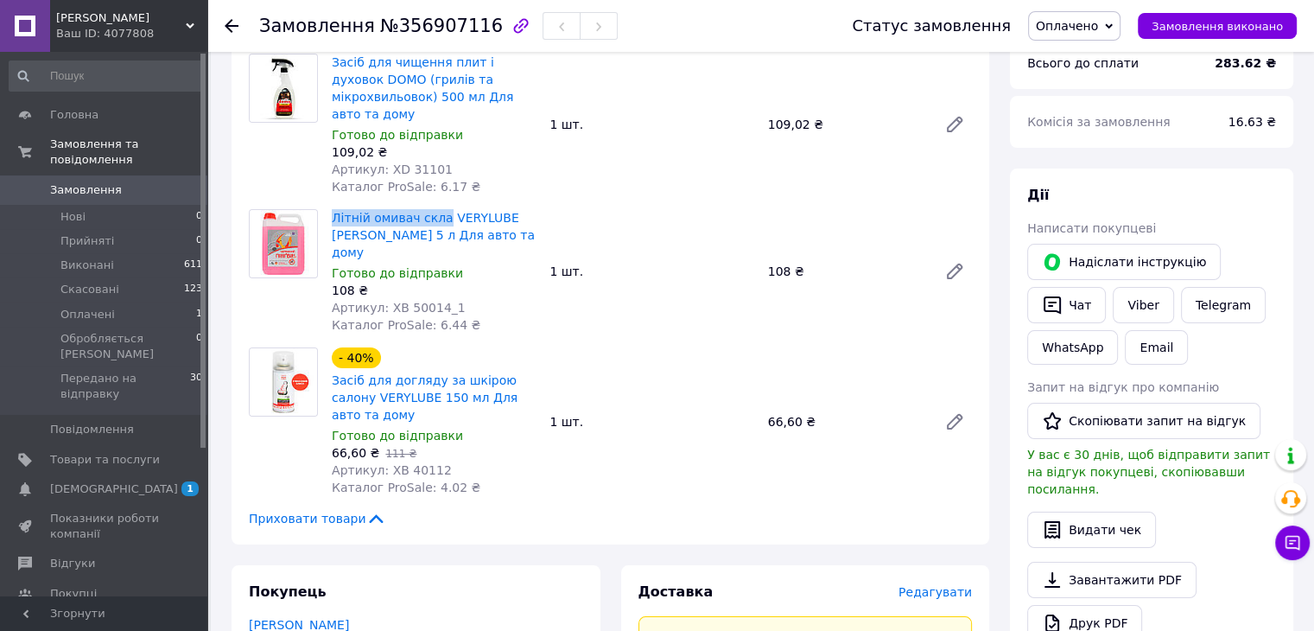
scroll to position [345, 0]
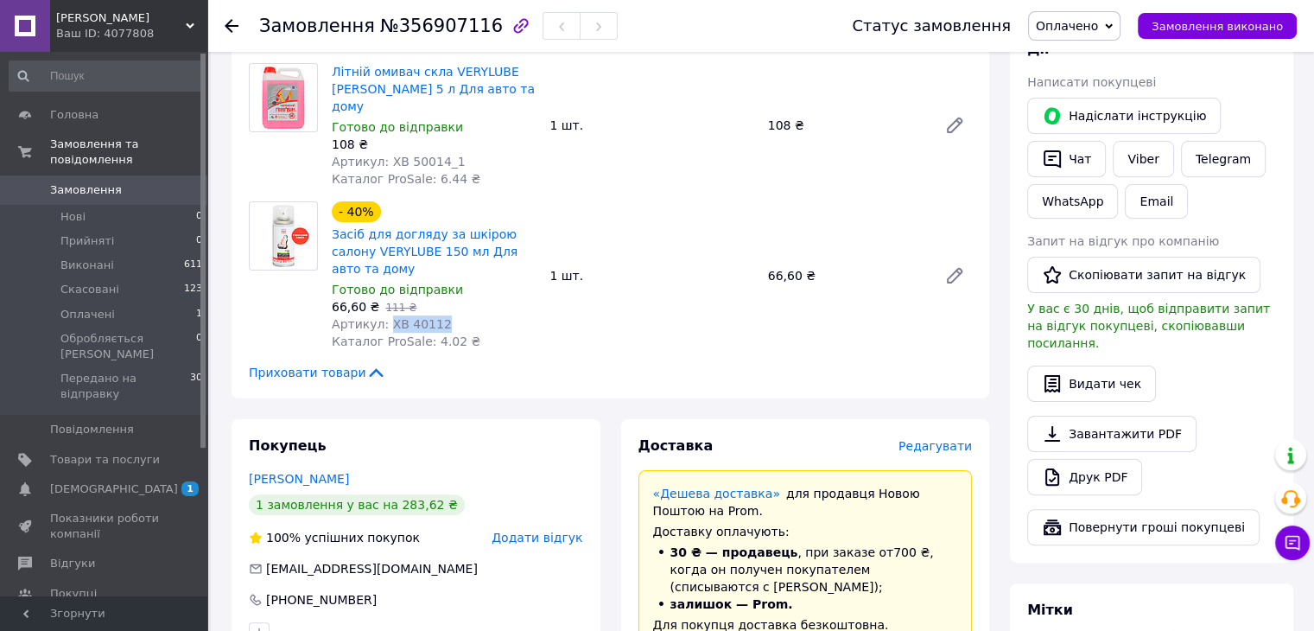
drag, startPoint x: 383, startPoint y: 292, endPoint x: 542, endPoint y: 22, distance: 314.0
click at [464, 315] on div "Артикул: XB 40112" at bounding box center [434, 323] width 204 height 17
copy span "XB 40112"
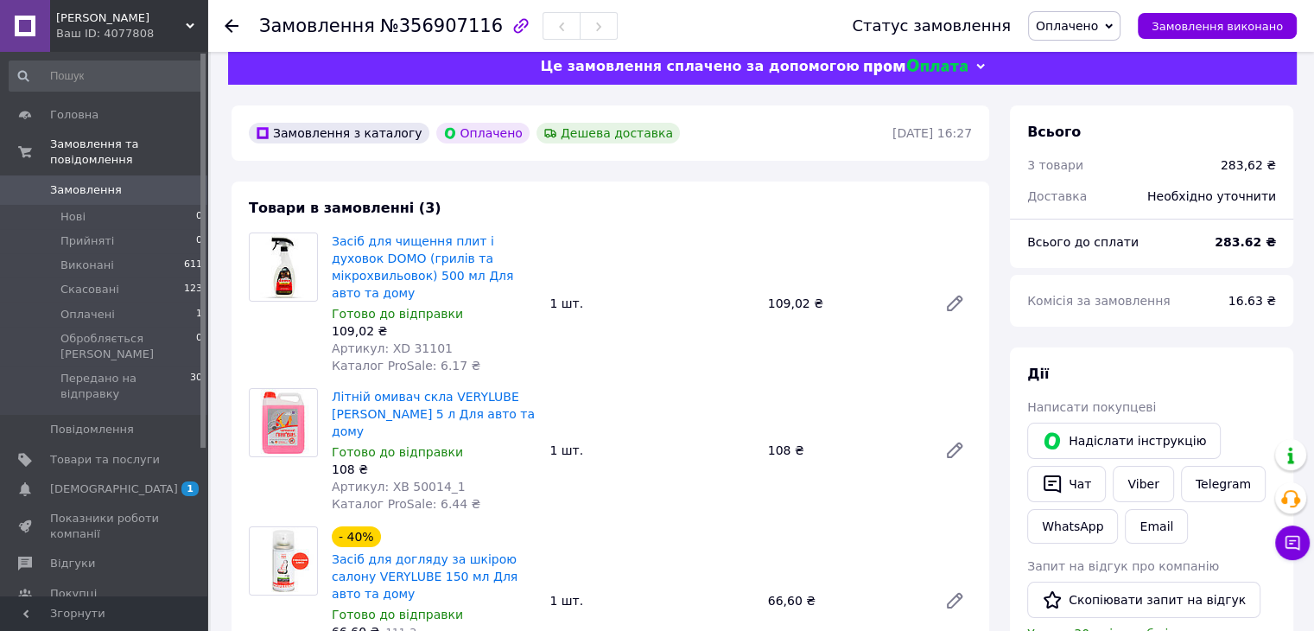
scroll to position [0, 0]
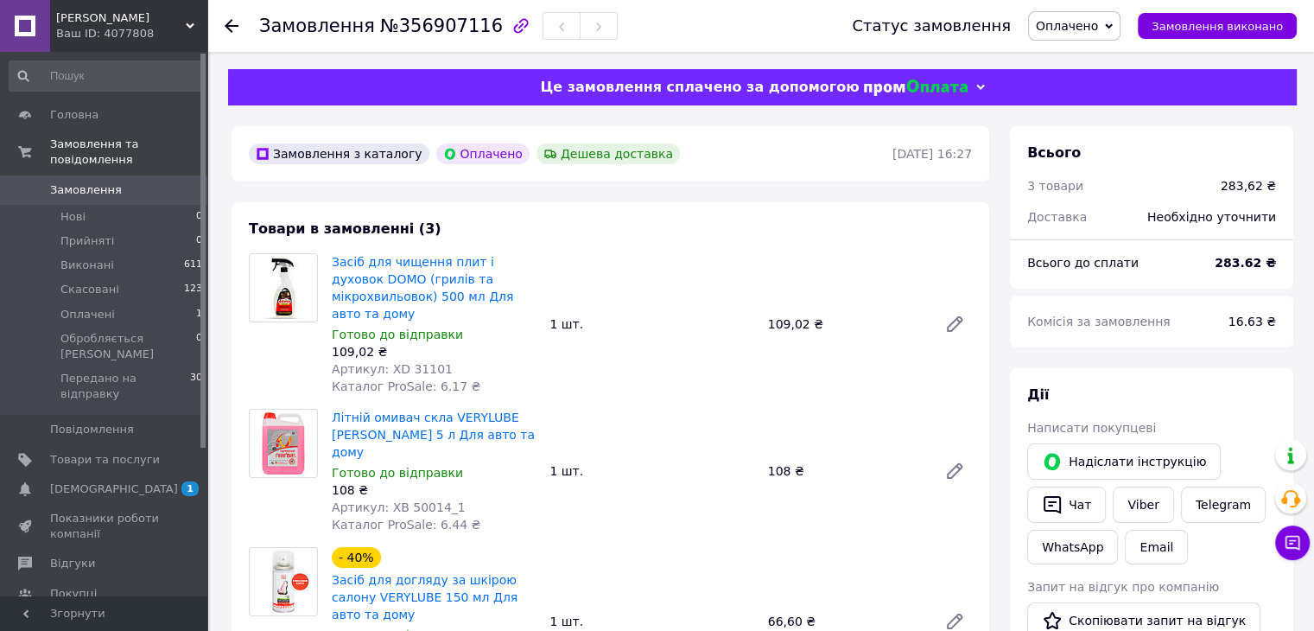
click at [1066, 26] on span "Оплачено" at bounding box center [1067, 26] width 62 height 14
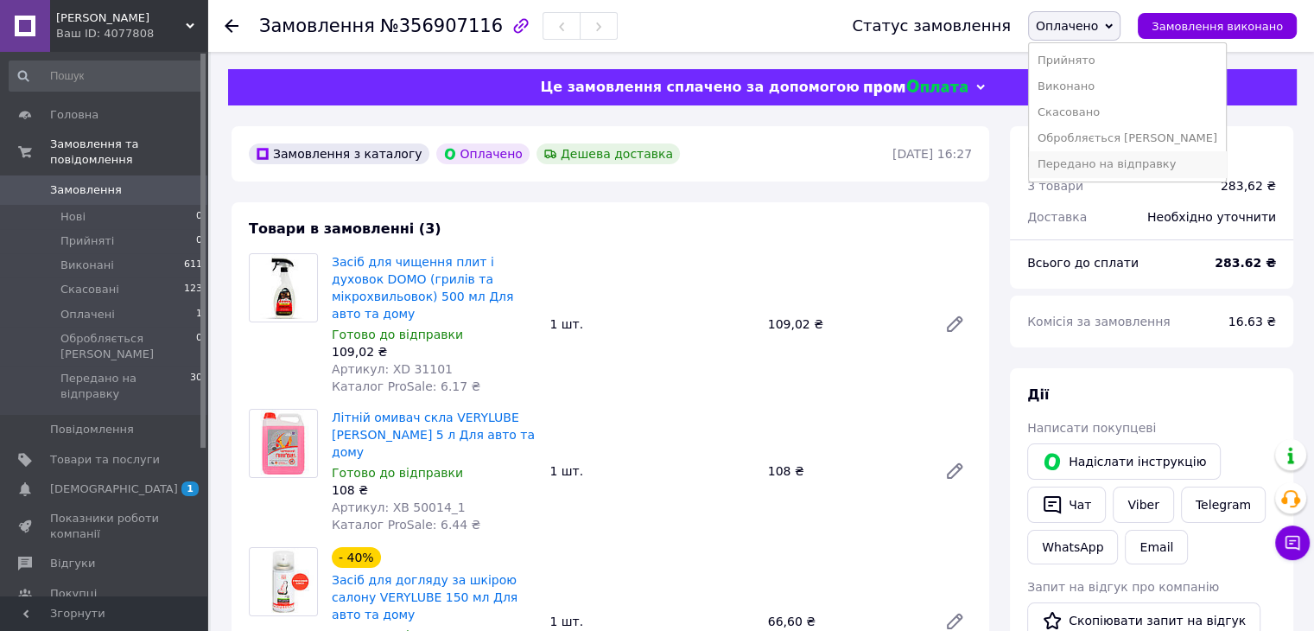
click at [1106, 163] on li "Передано на відправку" at bounding box center [1127, 164] width 197 height 26
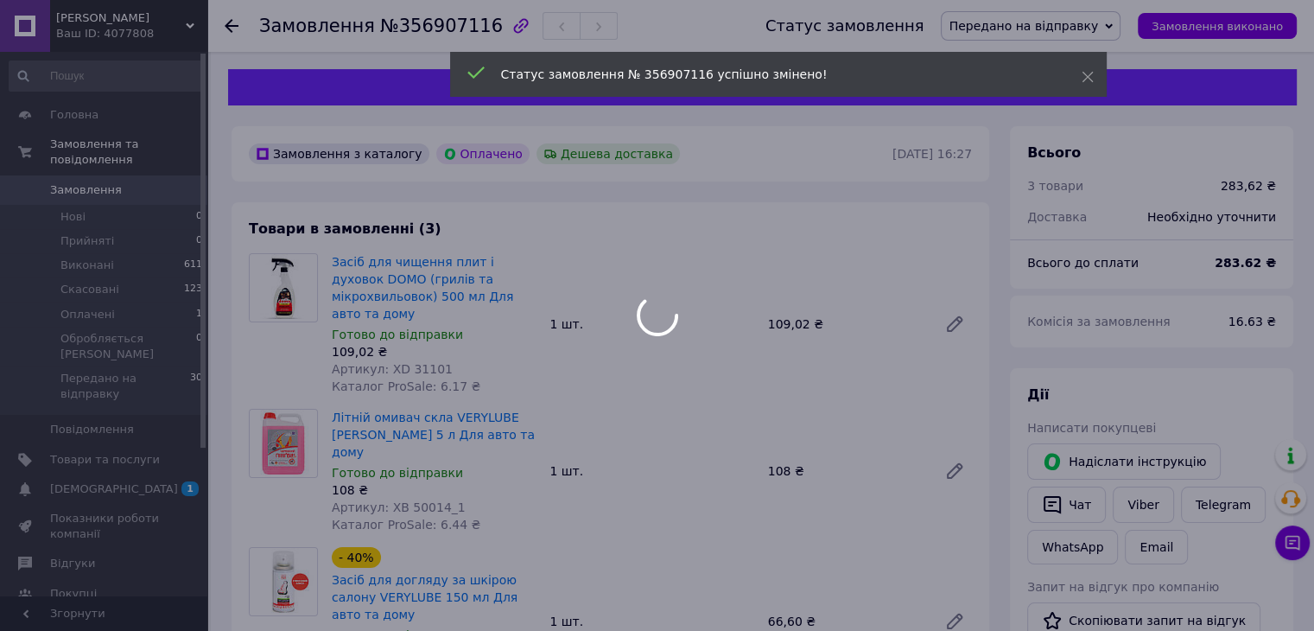
scroll to position [230, 0]
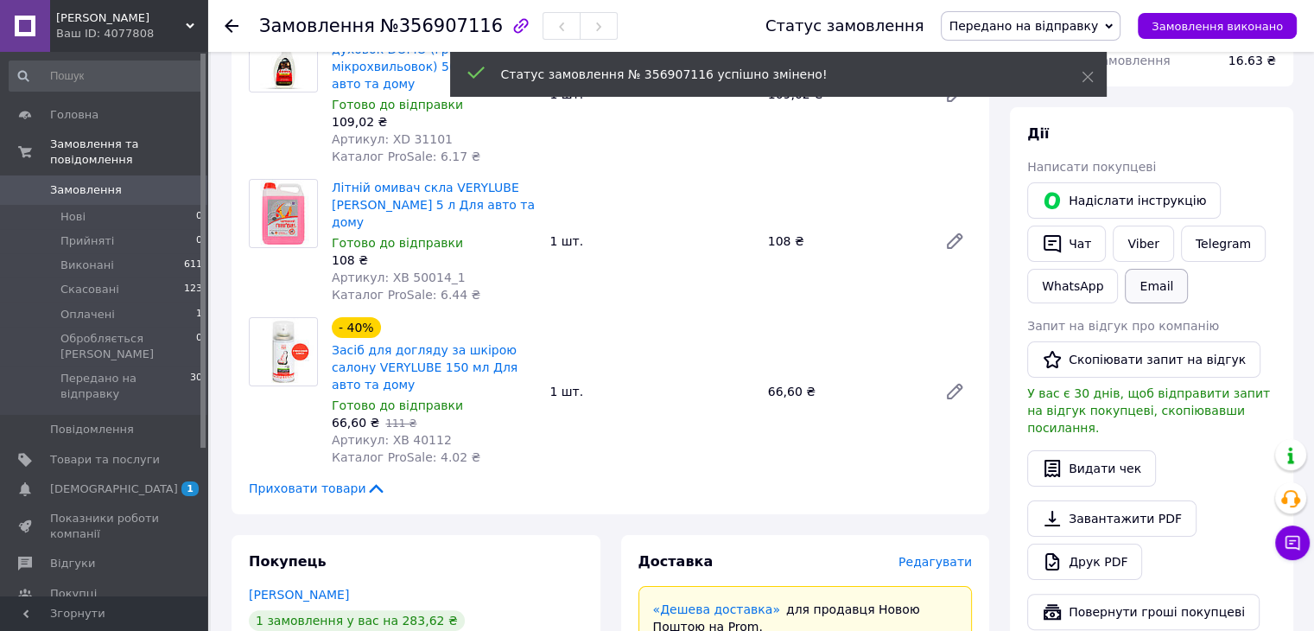
click at [1127, 269] on button "Email" at bounding box center [1156, 286] width 63 height 35
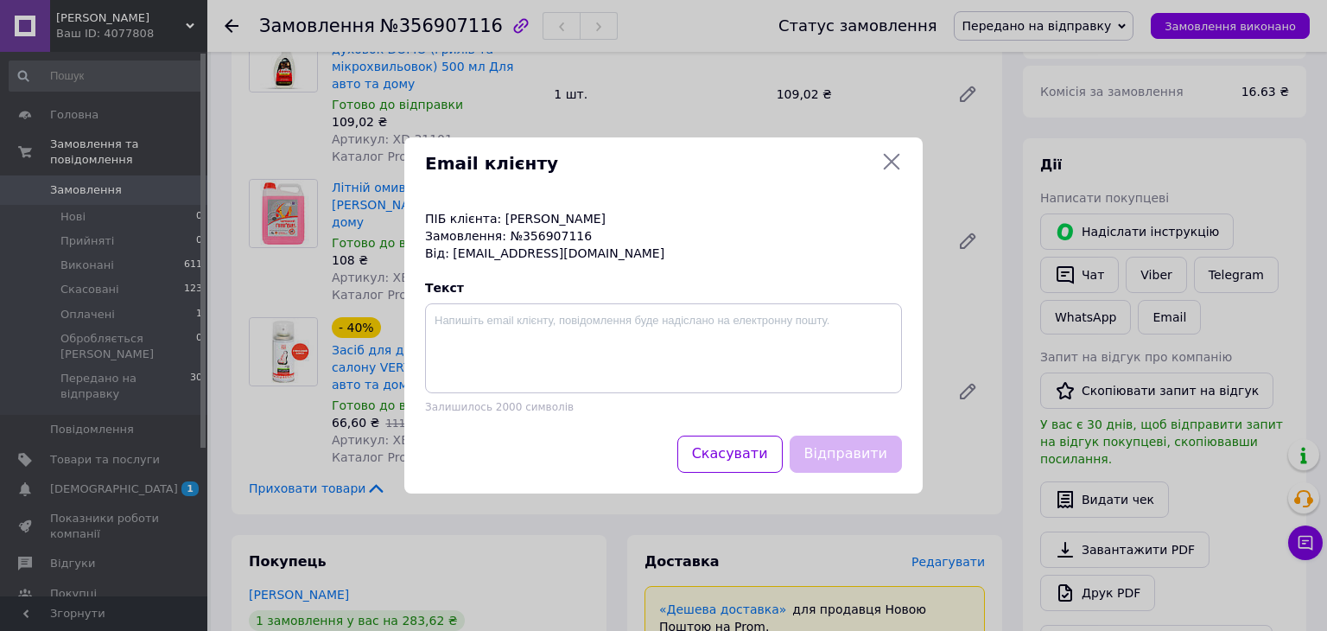
click at [893, 162] on icon at bounding box center [891, 161] width 21 height 21
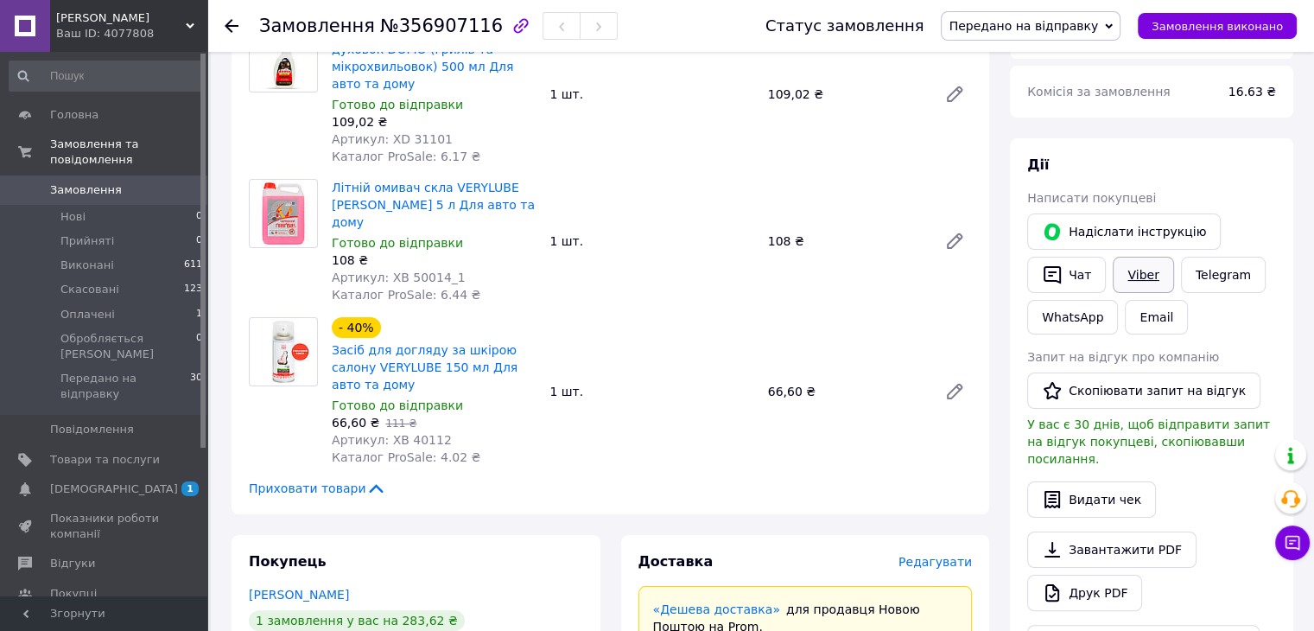
click at [1147, 284] on link "Viber" at bounding box center [1142, 275] width 60 height 36
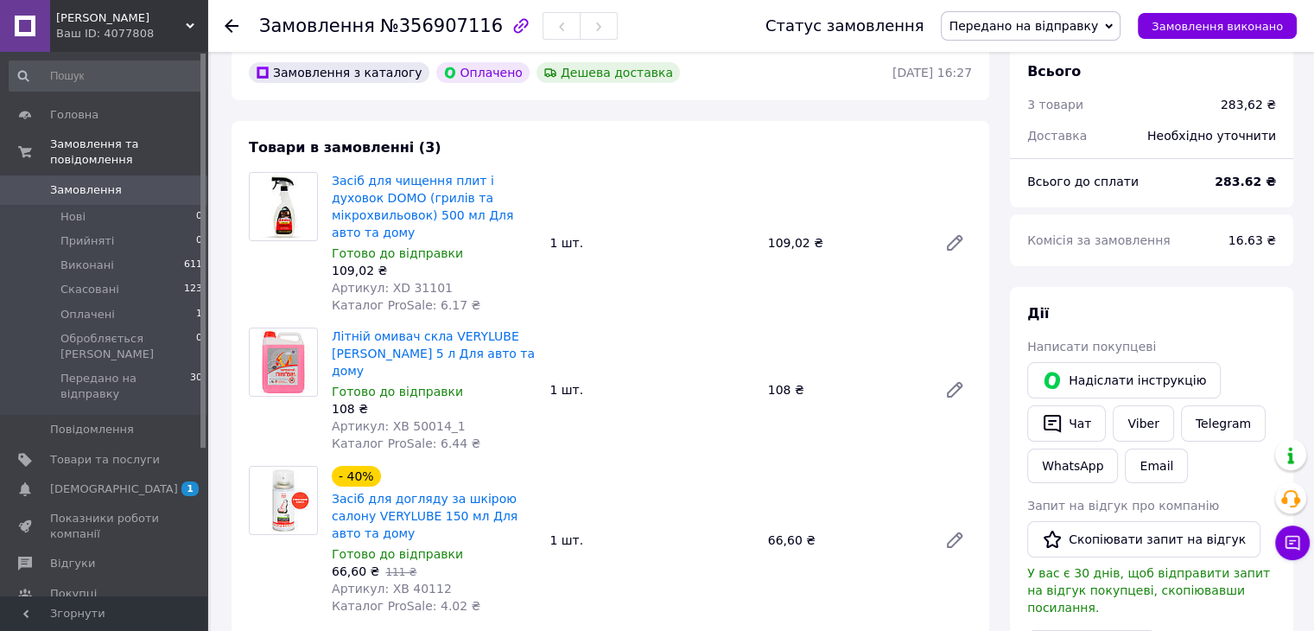
scroll to position [115, 0]
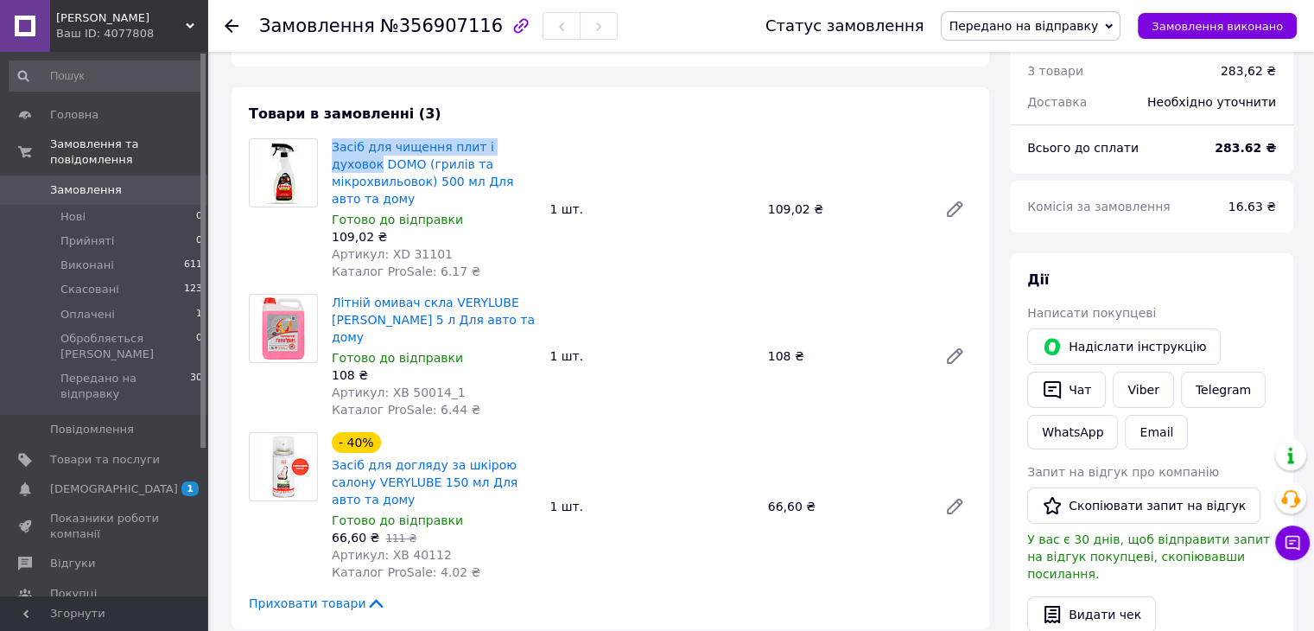
drag, startPoint x: 325, startPoint y: 148, endPoint x: 520, endPoint y: 147, distance: 195.2
click at [520, 147] on div "Засіб для чищення плит і духовок DOMO (грилів та мікрохвильовок) 500 мл Для авт…" at bounding box center [434, 209] width 218 height 149
copy link "Засіб для чищення плит і духовок"
drag, startPoint x: 329, startPoint y: 286, endPoint x: 434, endPoint y: 345, distance: 119.9
click at [435, 290] on div "Літній омивач скла VERYLUBE Червоний Пінгвін 5 л Для авто та дому Готово до від…" at bounding box center [434, 355] width 218 height 131
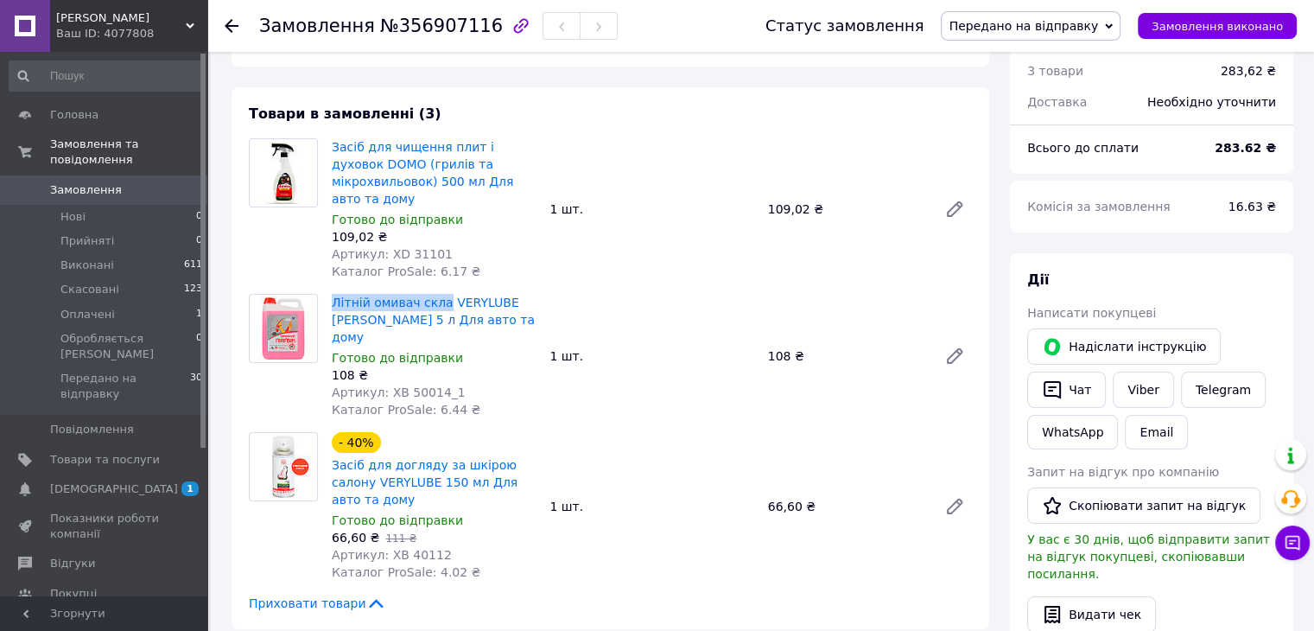
copy link "Літній омивач скла"
drag, startPoint x: 327, startPoint y: 447, endPoint x: 529, endPoint y: 447, distance: 202.1
click at [529, 447] on div "- 40% Засіб для догляду за шкірою салону VERYLUBE 150 мл Для авто та дому Готов…" at bounding box center [434, 505] width 218 height 155
copy link "Засіб для догляду за шкірою салону"
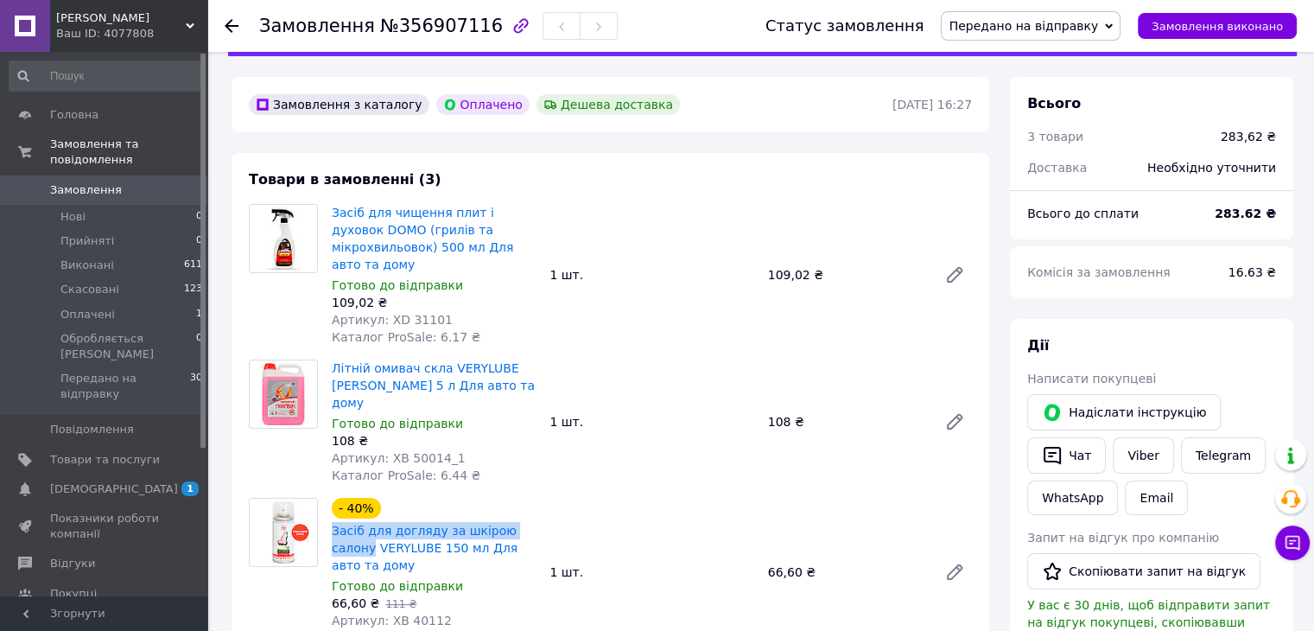
scroll to position [0, 0]
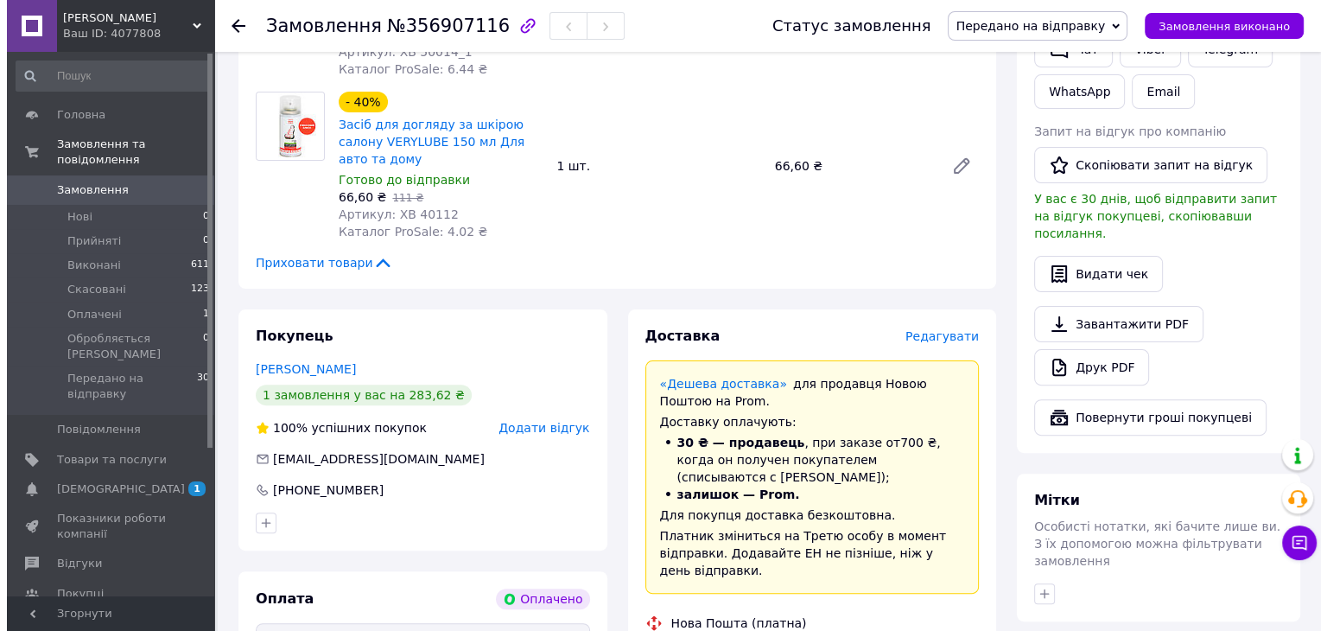
scroll to position [345, 0]
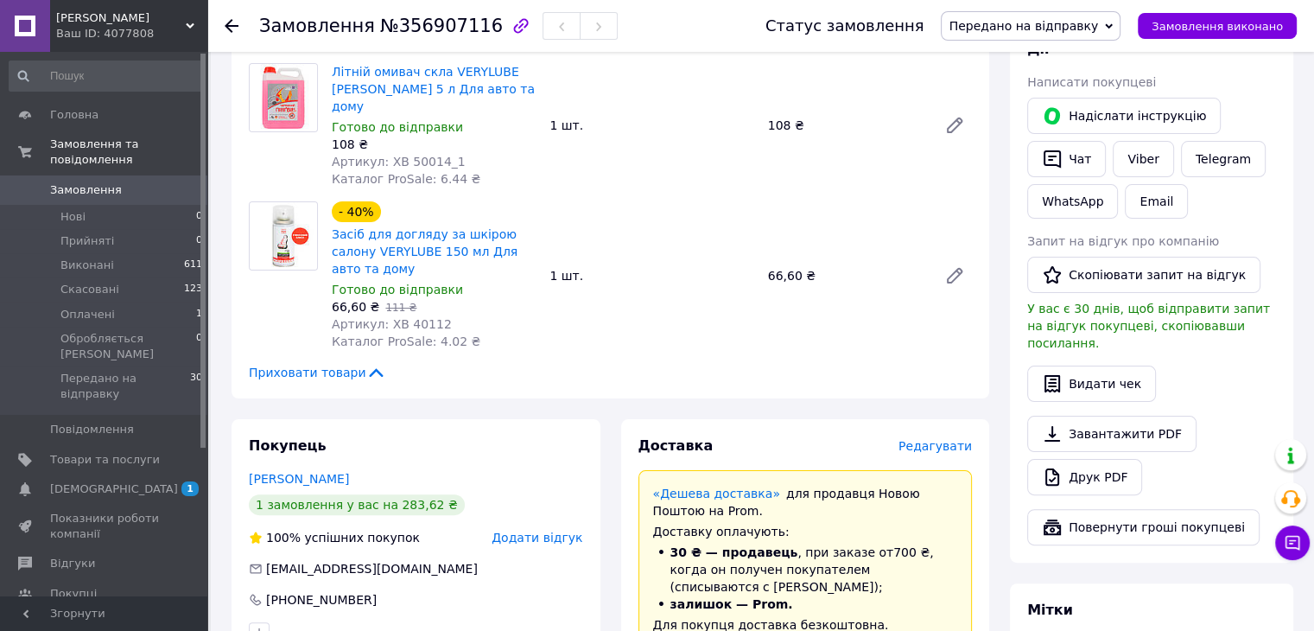
click at [932, 439] on span "Редагувати" at bounding box center [934, 446] width 73 height 14
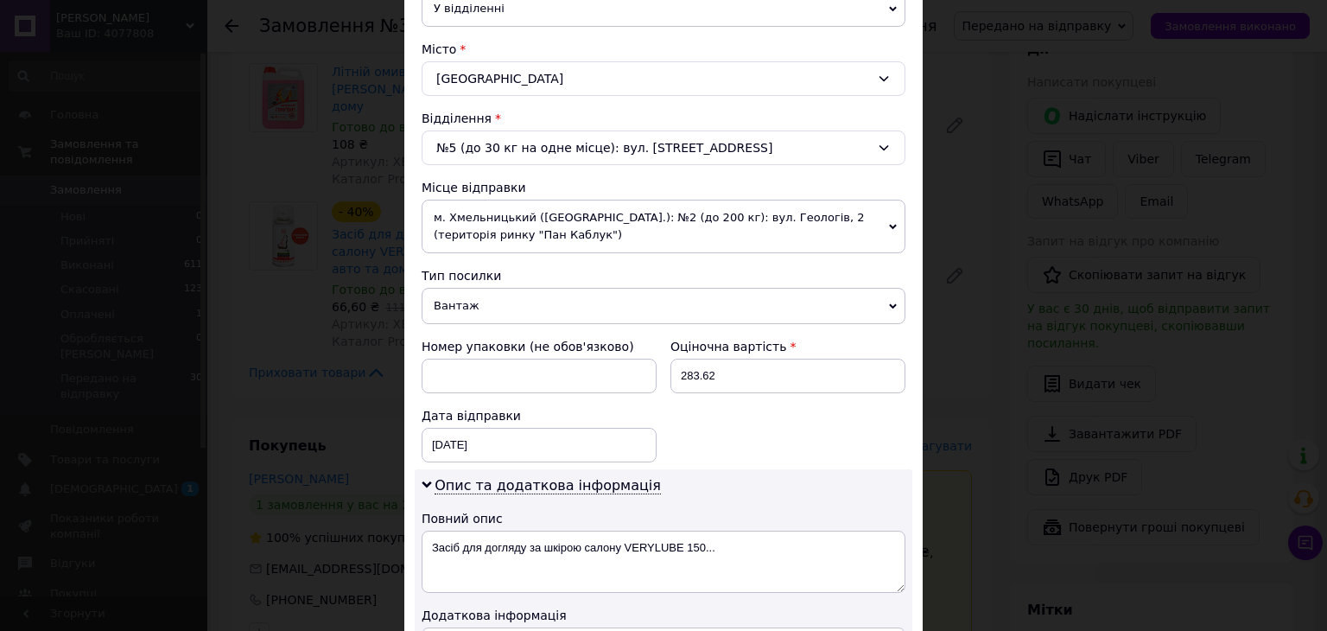
scroll to position [460, 0]
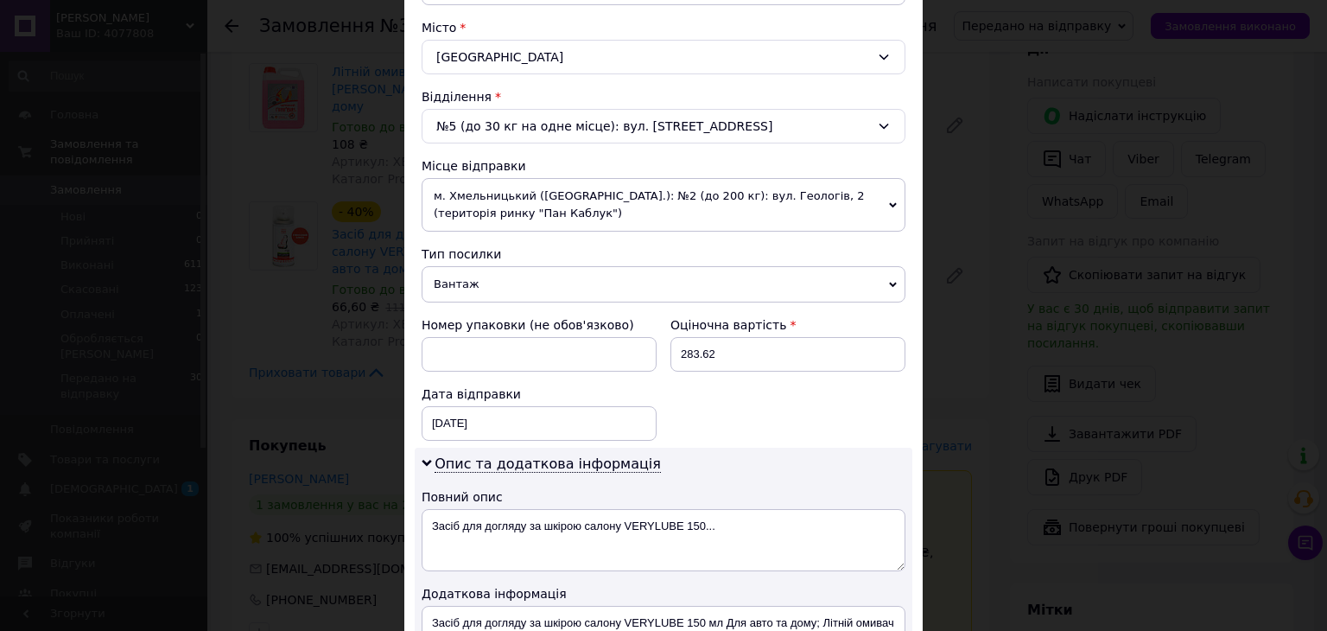
click at [516, 208] on span "м. Хмельницький (Хмельницька обл.): №2 (до 200 кг): вул. Геологів, 2 (територія…" at bounding box center [663, 205] width 484 height 54
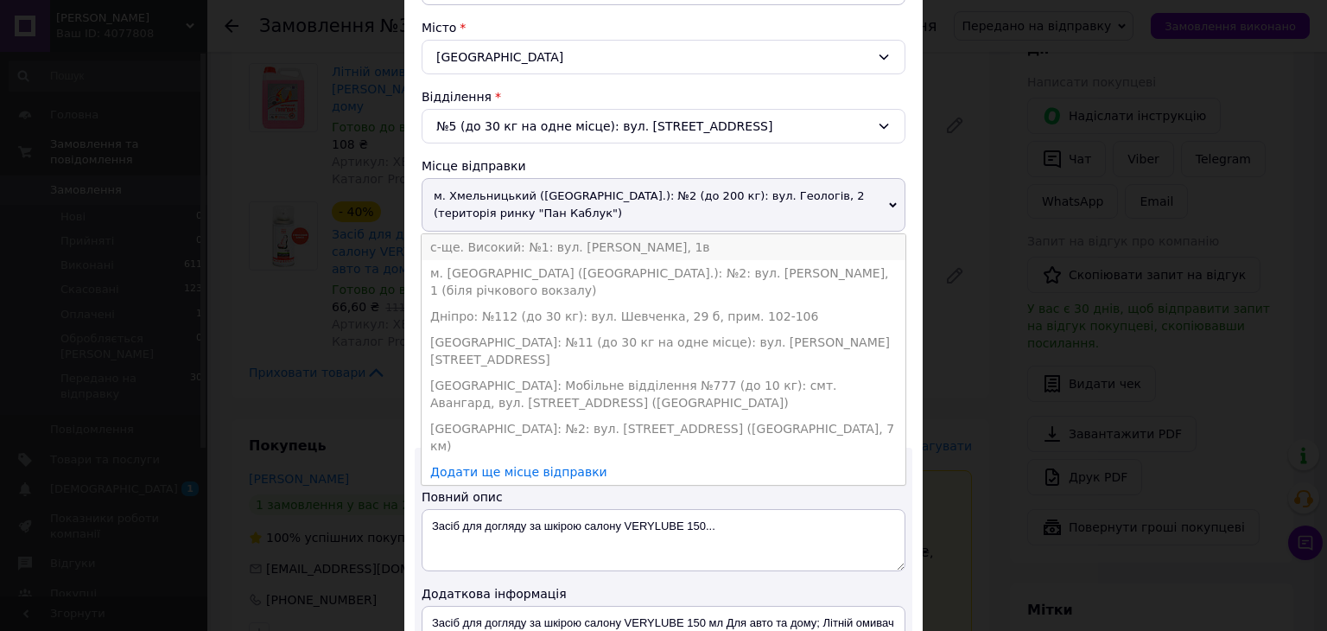
click at [488, 244] on li "с-ще. Високий: №1: вул. Трудова, 1в" at bounding box center [663, 247] width 484 height 26
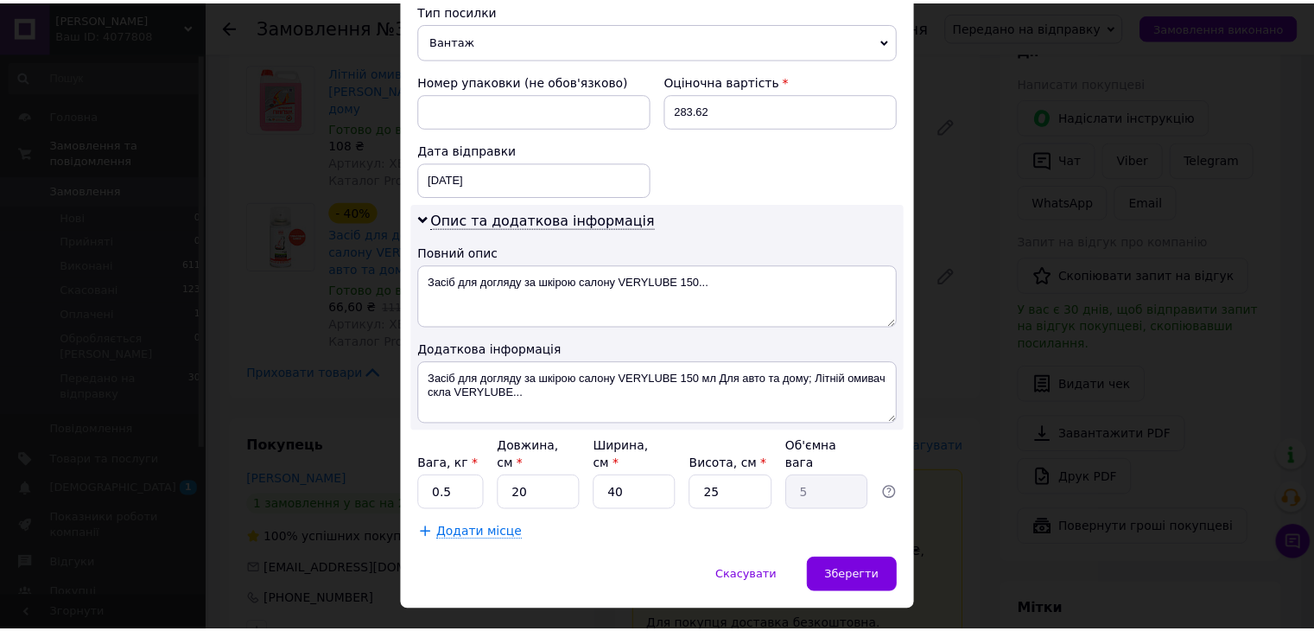
scroll to position [705, 0]
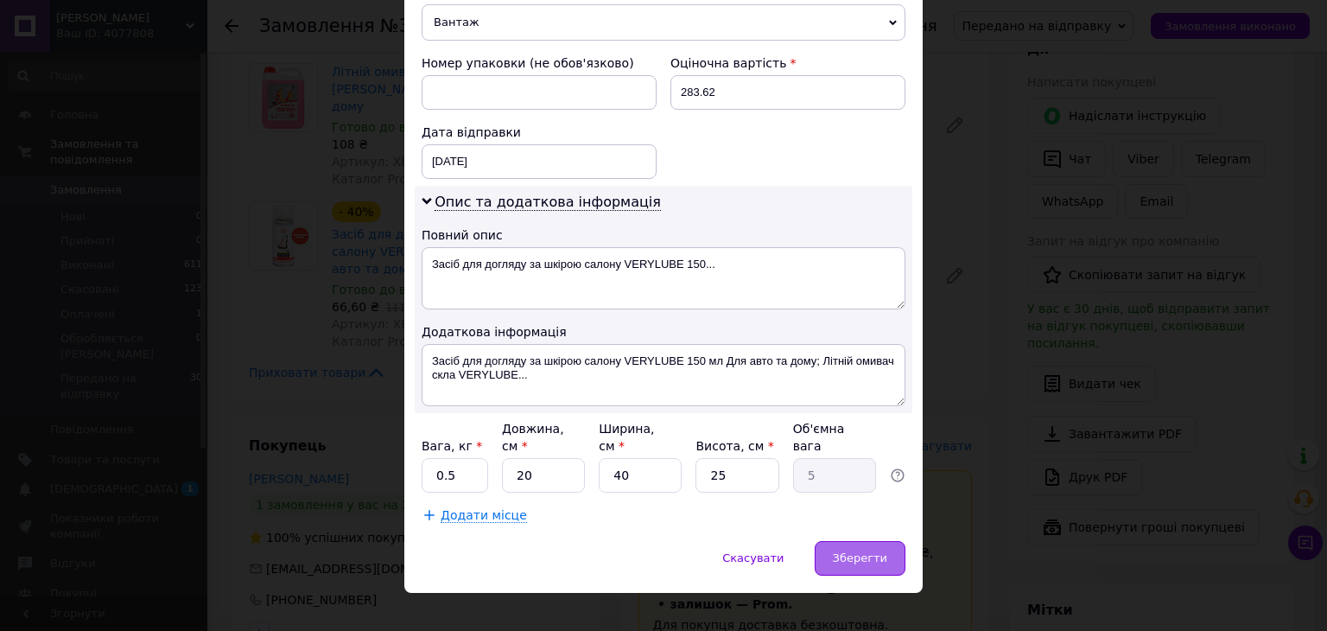
click at [846, 551] on span "Зберегти" at bounding box center [860, 557] width 54 height 13
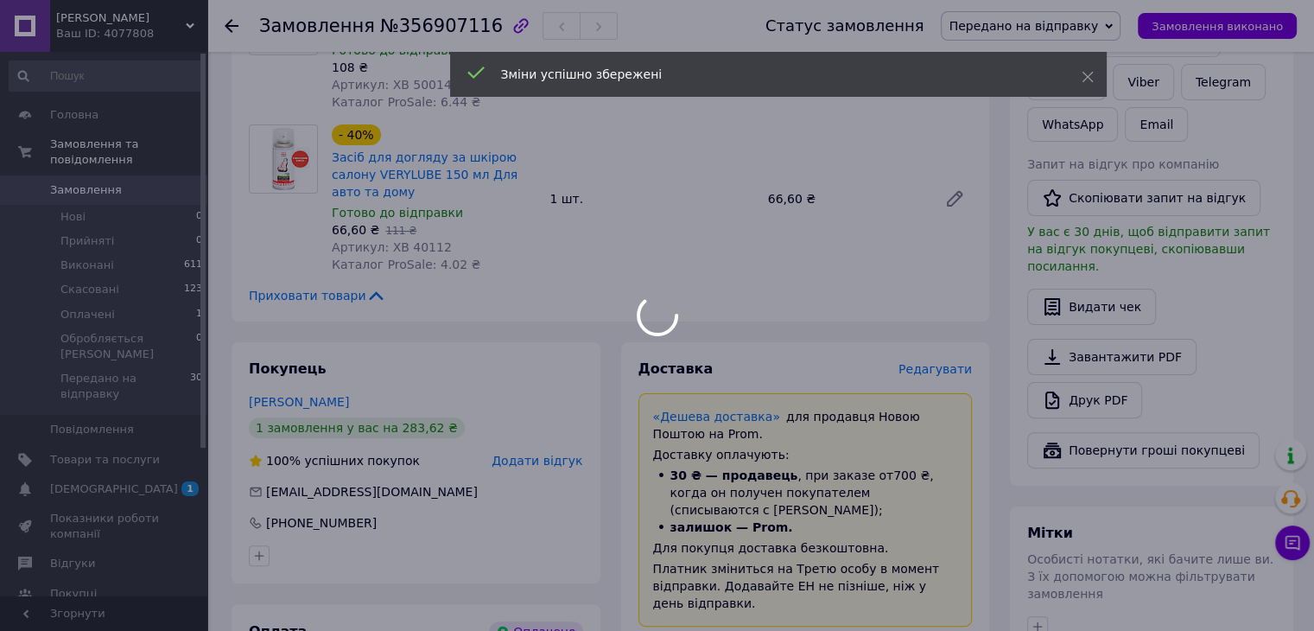
scroll to position [1035, 0]
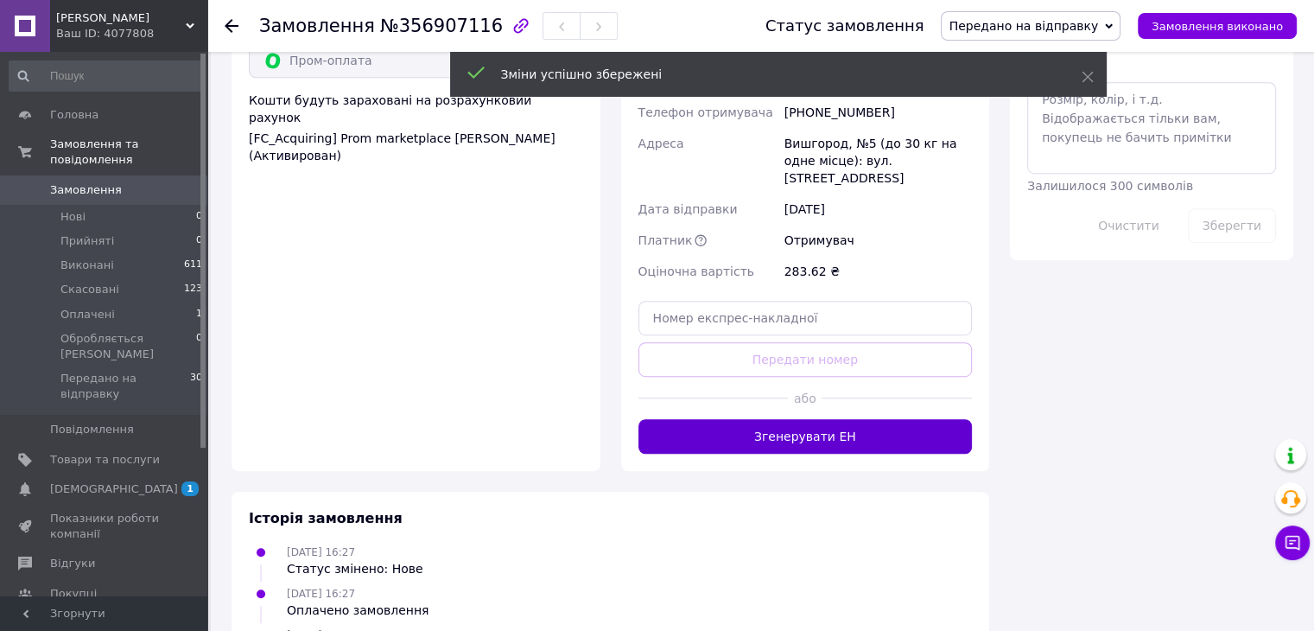
click at [833, 419] on button "Згенерувати ЕН" at bounding box center [805, 436] width 334 height 35
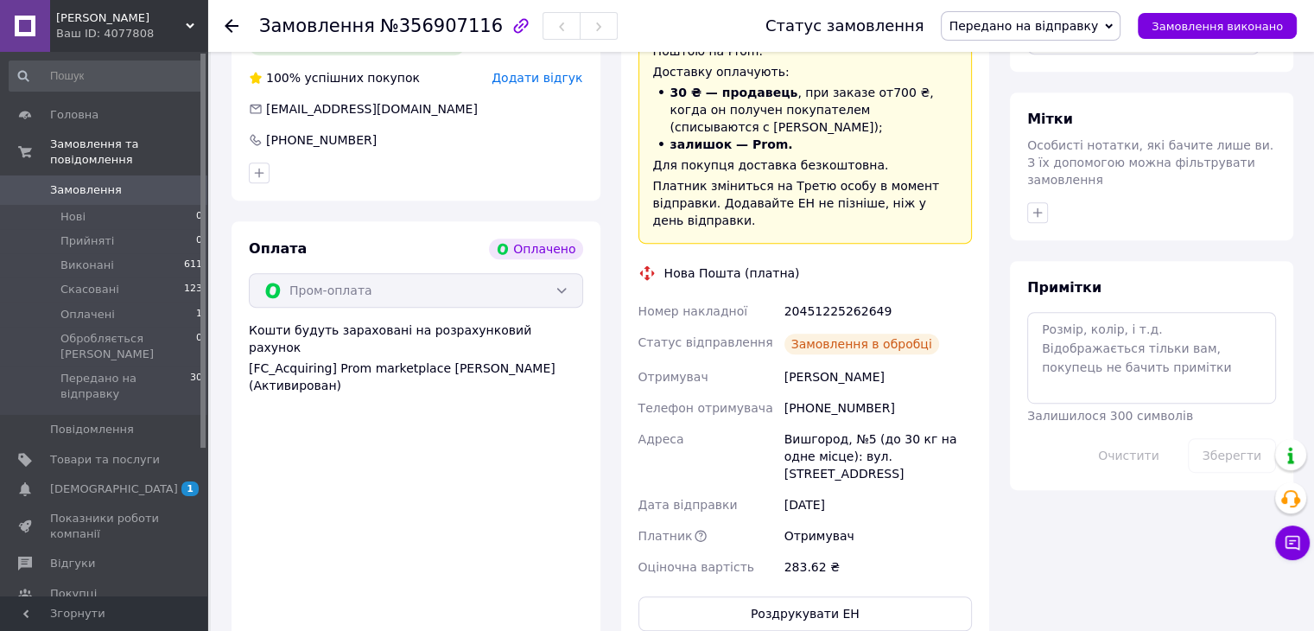
scroll to position [573, 0]
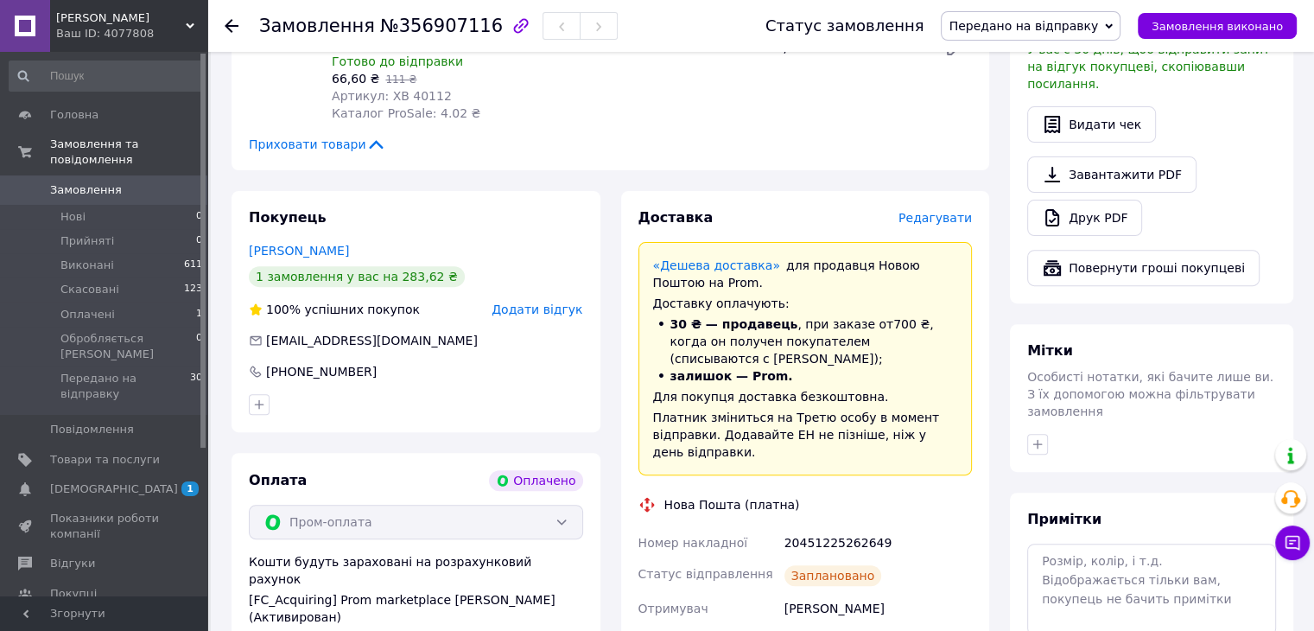
click at [827, 527] on div "20451225262649" at bounding box center [878, 542] width 194 height 31
copy div "20451225262649"
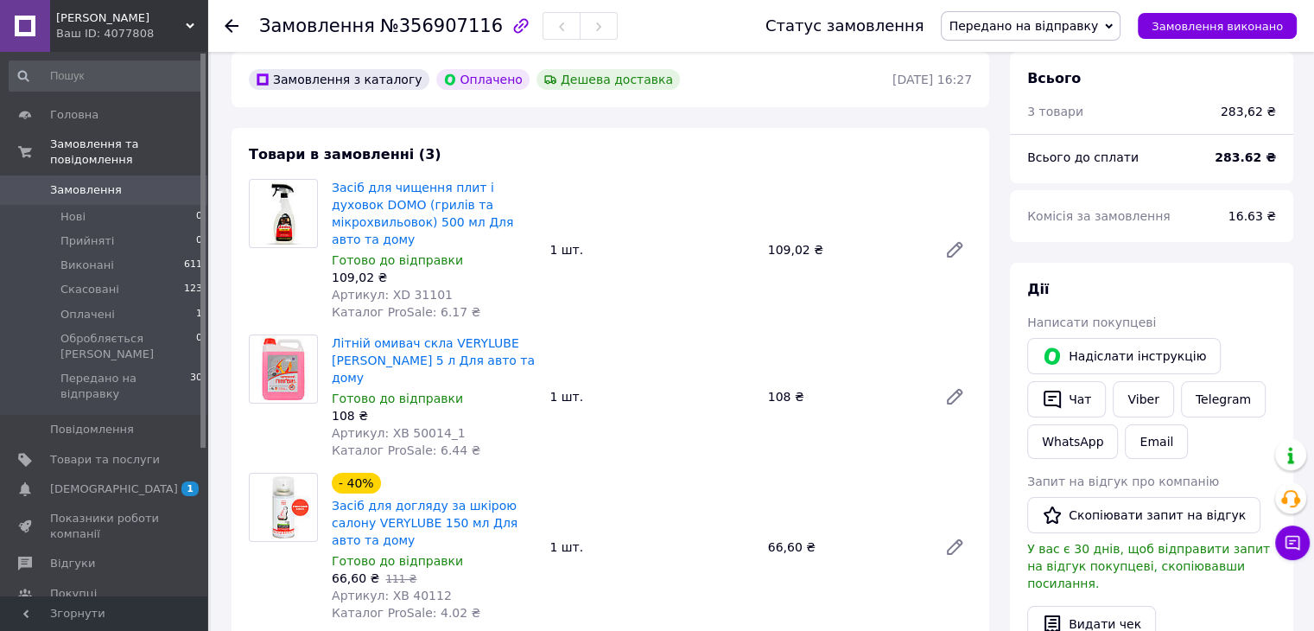
scroll to position [0, 0]
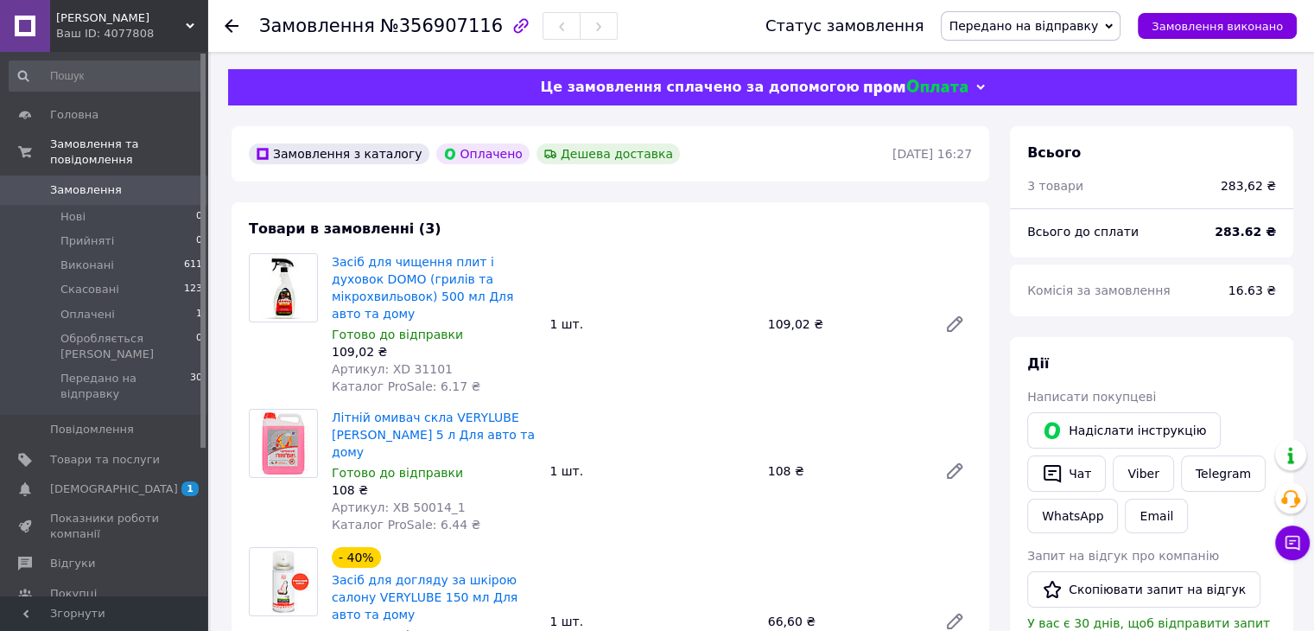
click at [152, 16] on span "Твій Маркет" at bounding box center [121, 18] width 130 height 16
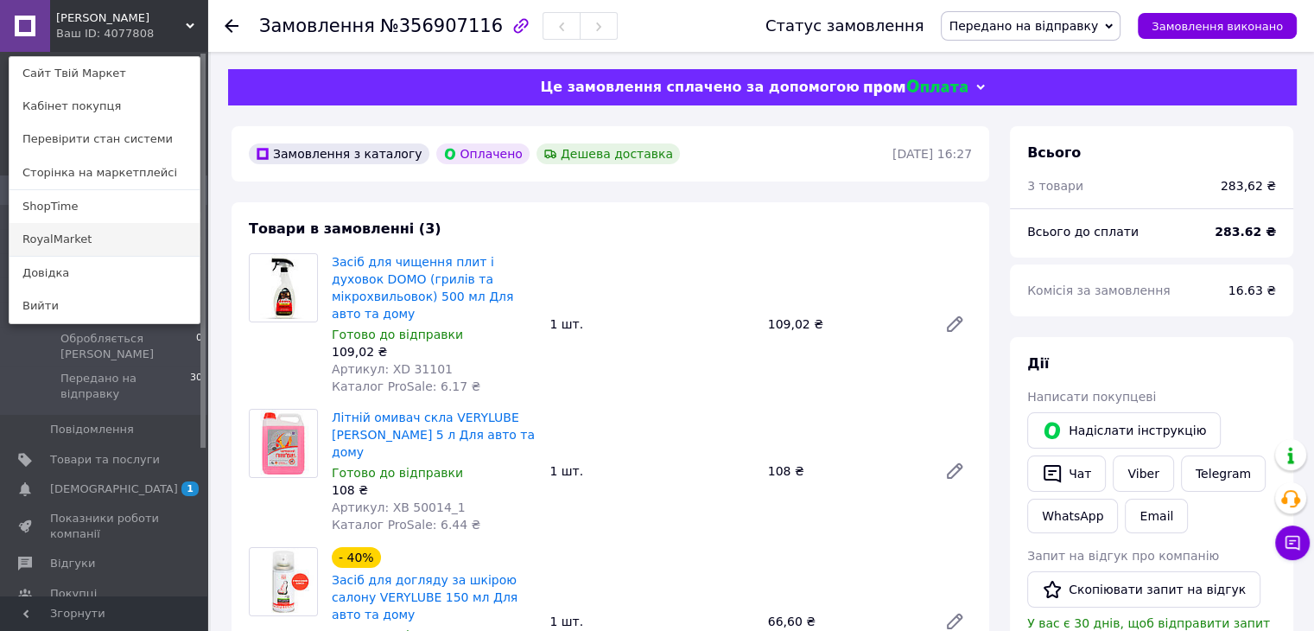
click at [116, 244] on link "RoyalMarket" at bounding box center [105, 239] width 190 height 33
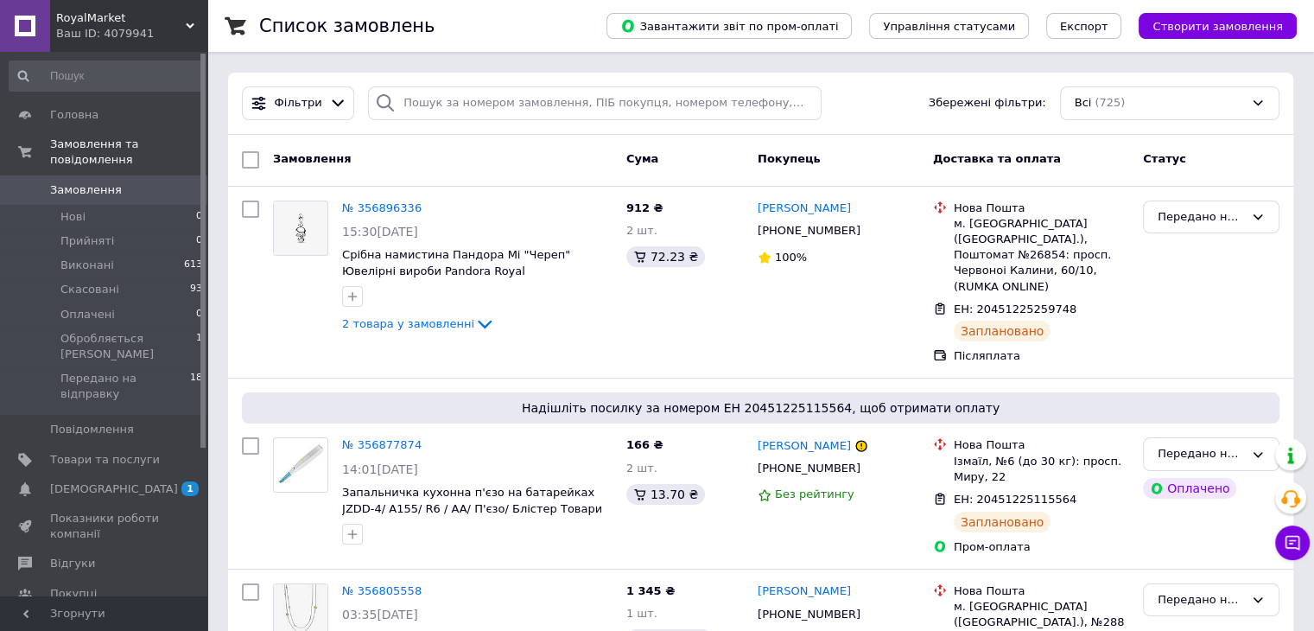
click at [556, 22] on div "Список замовлень" at bounding box center [415, 26] width 313 height 52
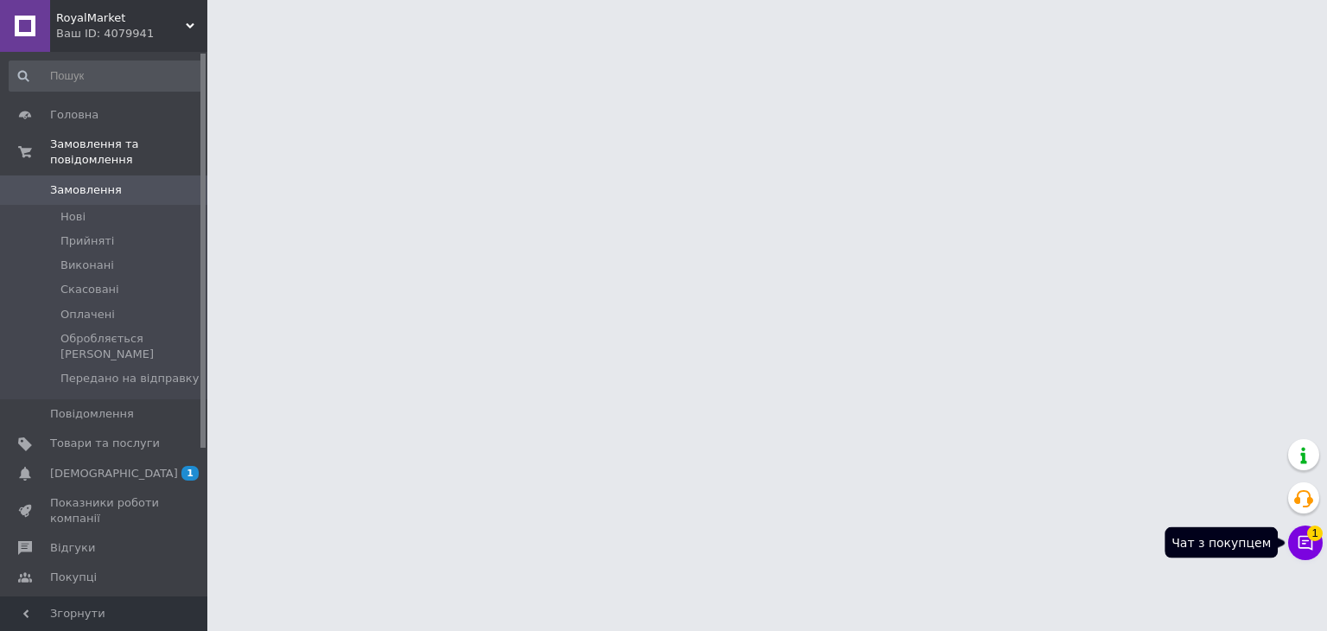
click at [1305, 548] on icon at bounding box center [1304, 542] width 17 height 17
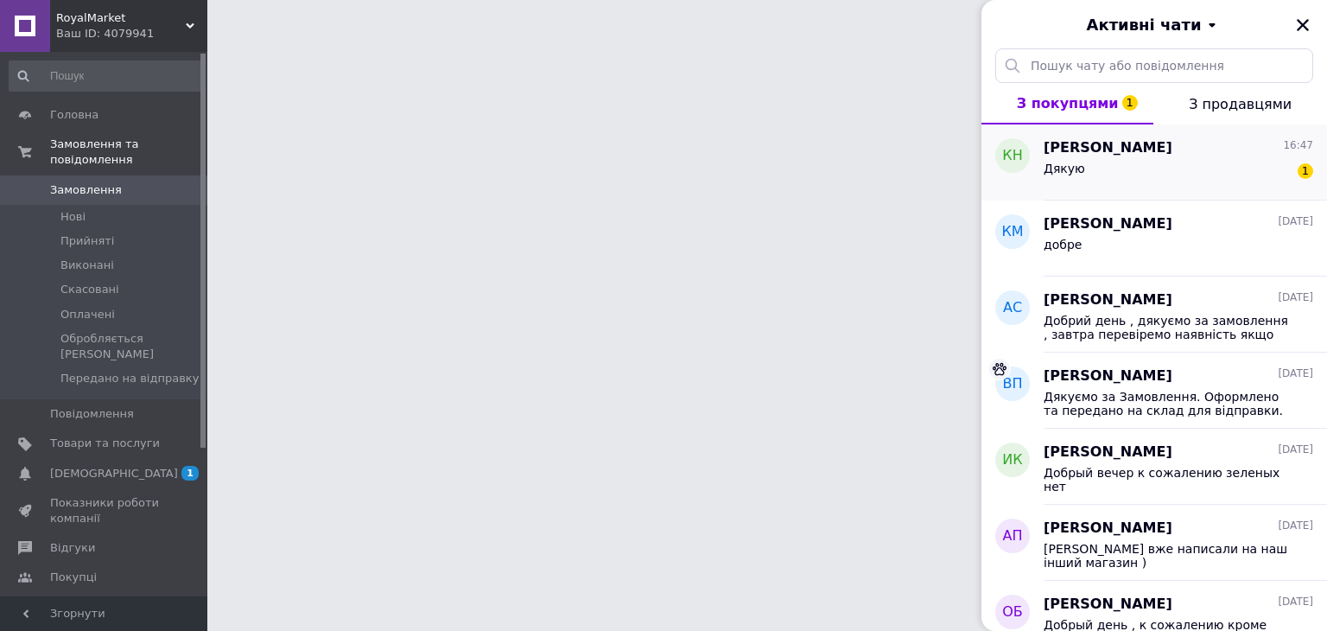
click at [1157, 155] on span "[PERSON_NAME]" at bounding box center [1107, 148] width 129 height 20
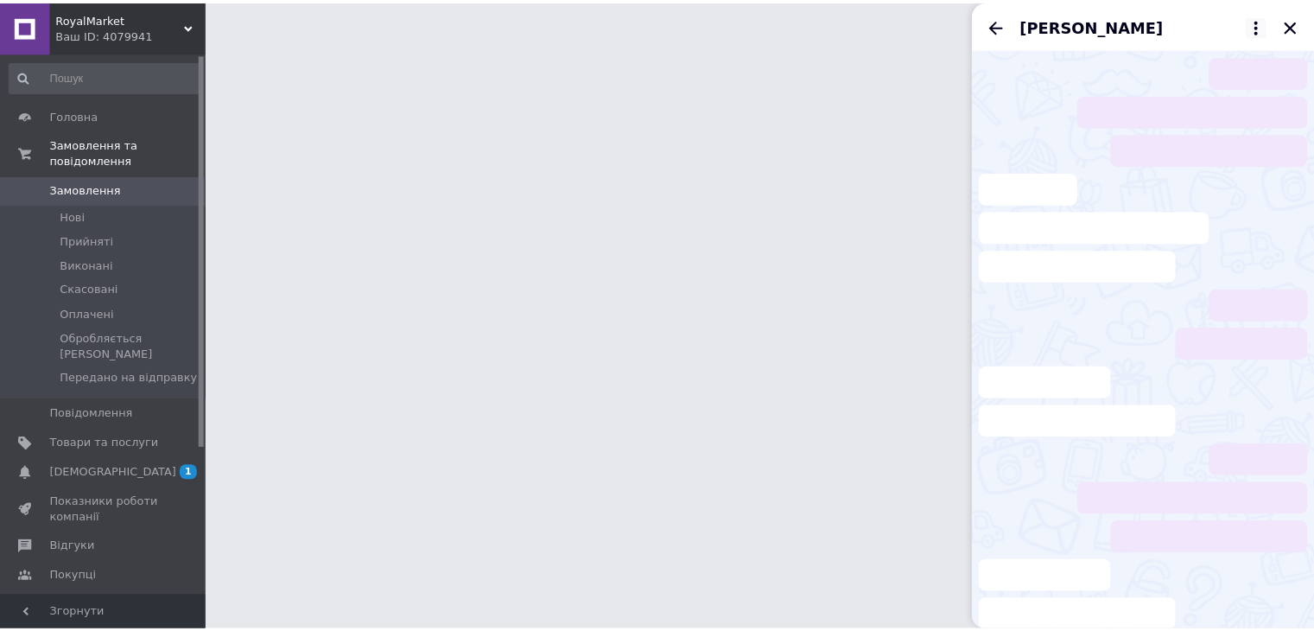
scroll to position [76, 0]
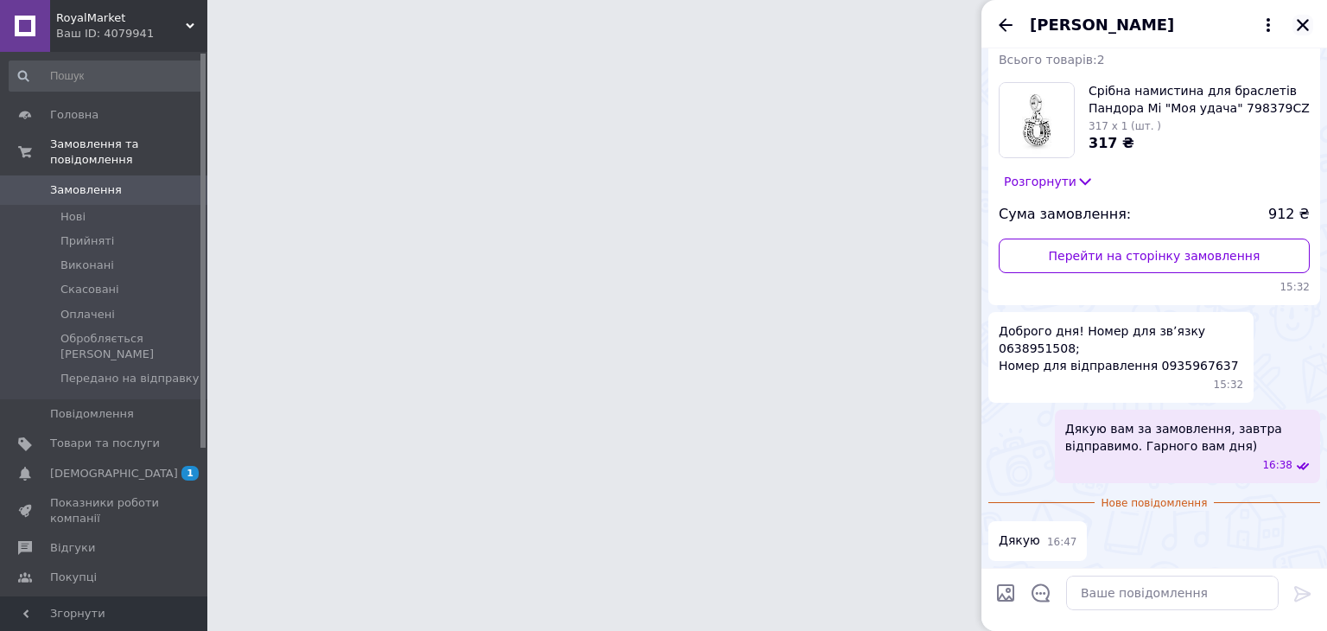
click at [1295, 17] on icon "Закрити" at bounding box center [1303, 25] width 16 height 16
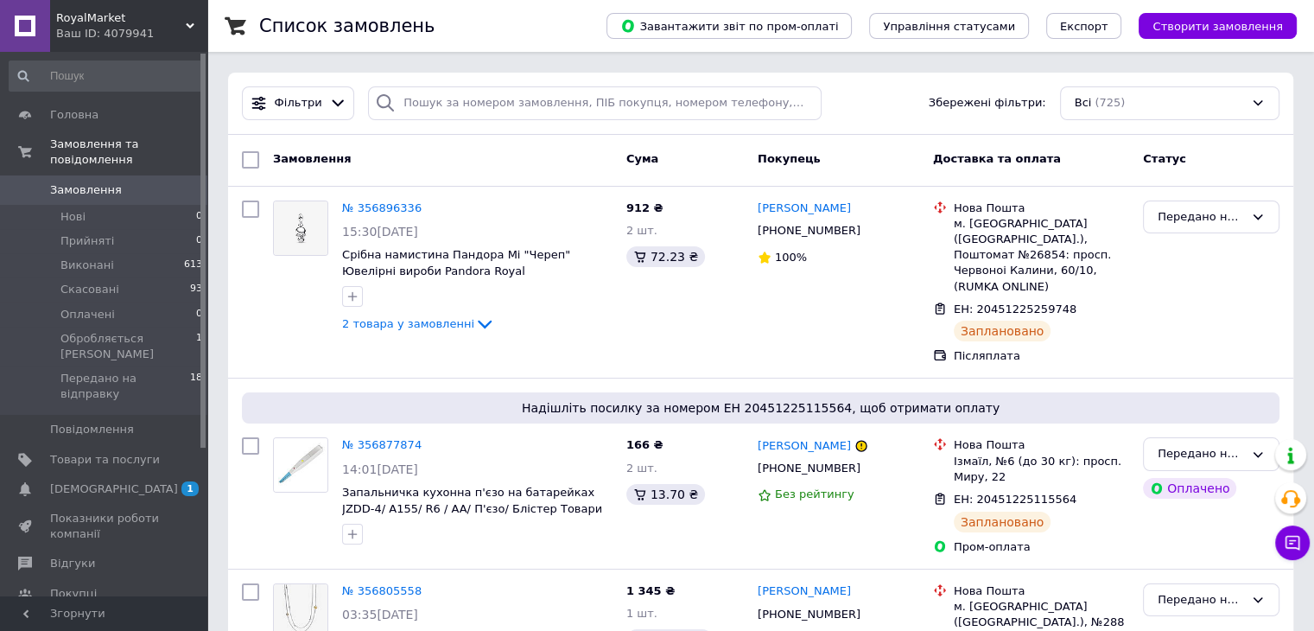
click at [364, 22] on h1 "Список замовлень" at bounding box center [346, 26] width 175 height 21
click at [328, 22] on h1 "Список замовлень" at bounding box center [346, 26] width 175 height 21
click at [325, 22] on h1 "Список замовлень" at bounding box center [346, 26] width 175 height 21
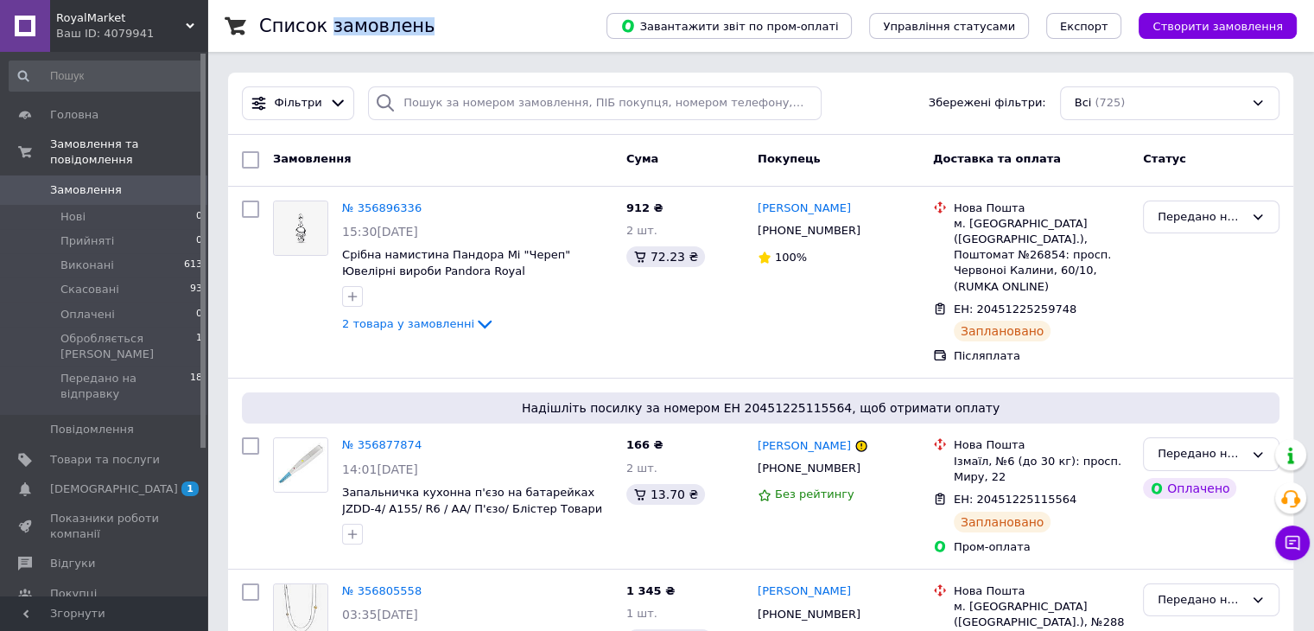
click at [325, 22] on h1 "Список замовлень" at bounding box center [346, 26] width 175 height 21
click at [324, 22] on h1 "Список замовлень" at bounding box center [346, 26] width 175 height 21
click at [352, 18] on h1 "Список замовлень" at bounding box center [346, 26] width 175 height 21
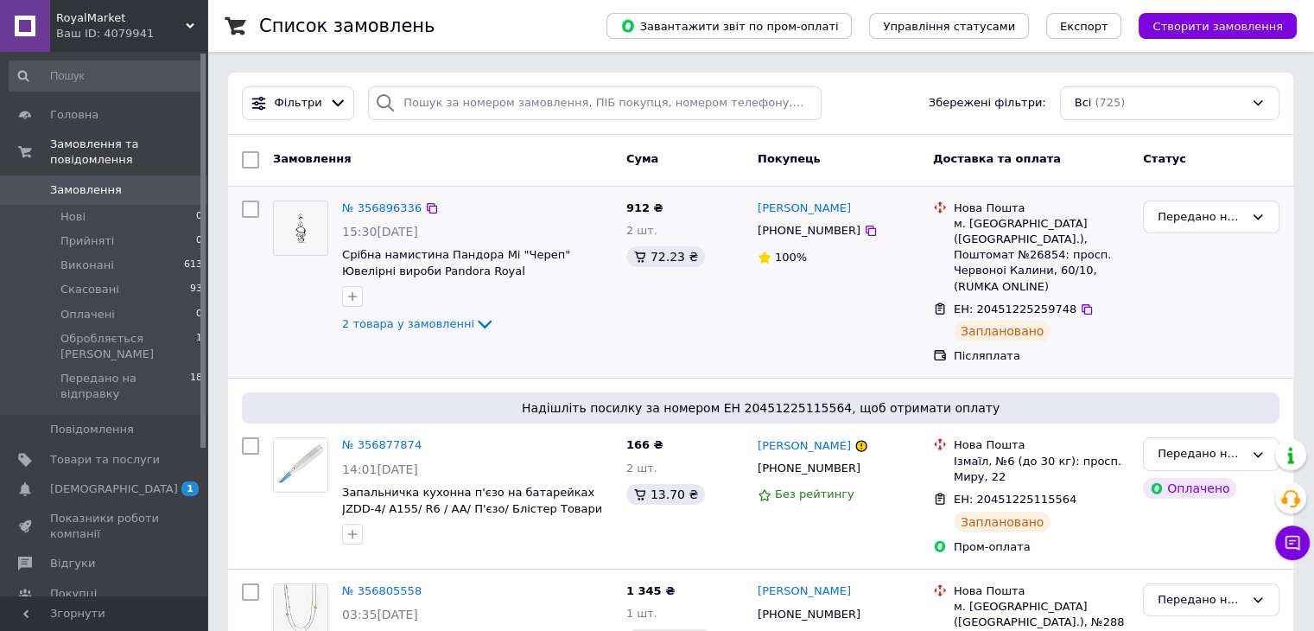
click at [734, 308] on div "912 ₴ 2 шт. 72.23 ₴" at bounding box center [684, 282] width 131 height 178
